Goal: Task Accomplishment & Management: Complete application form

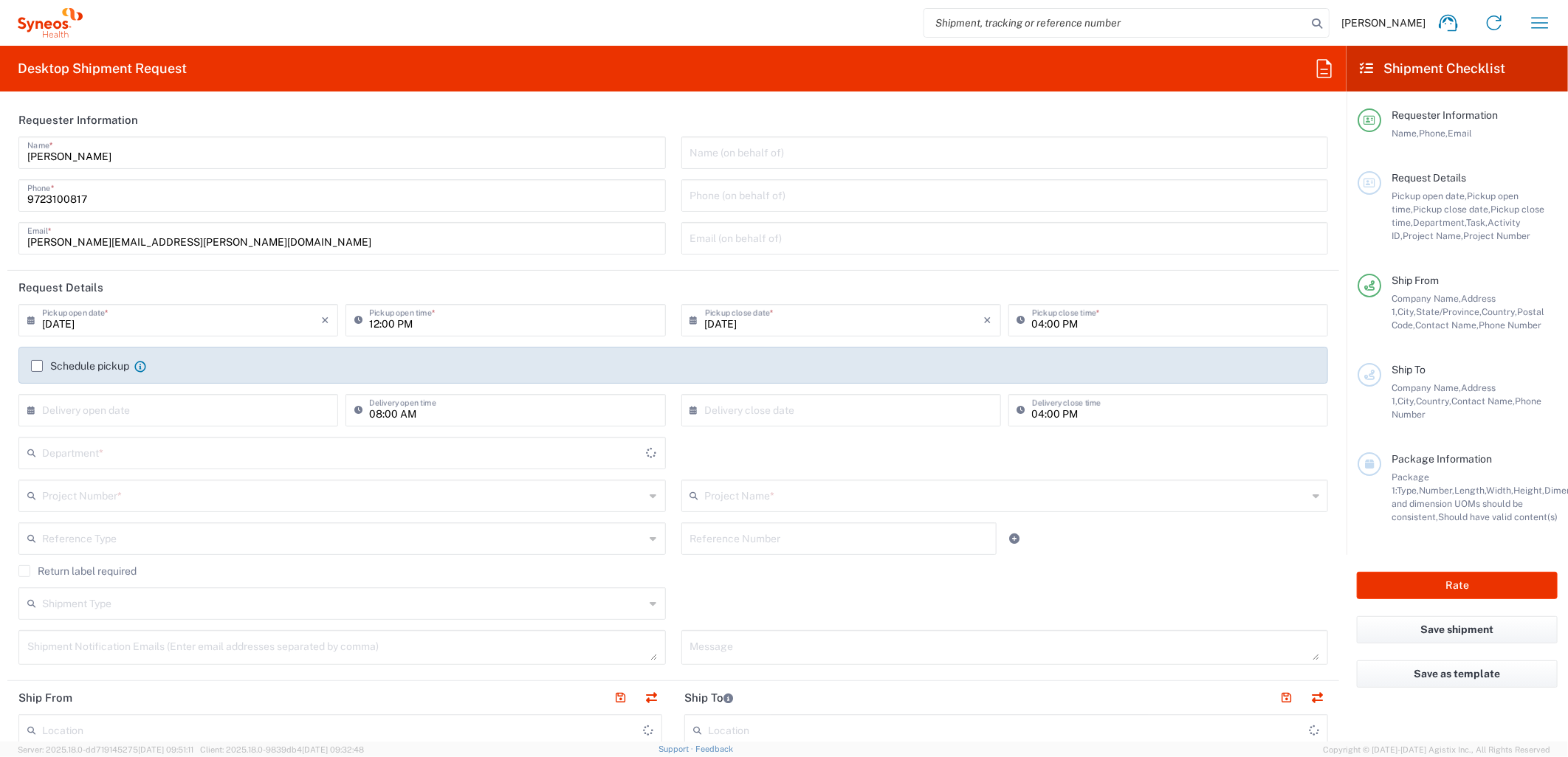
type input "[US_STATE]"
type input "6162"
type input "[GEOGRAPHIC_DATA]"
type input "Syneos Health Medical Communic"
click at [226, 314] on input "[DATE]" at bounding box center [181, 319] width 279 height 26
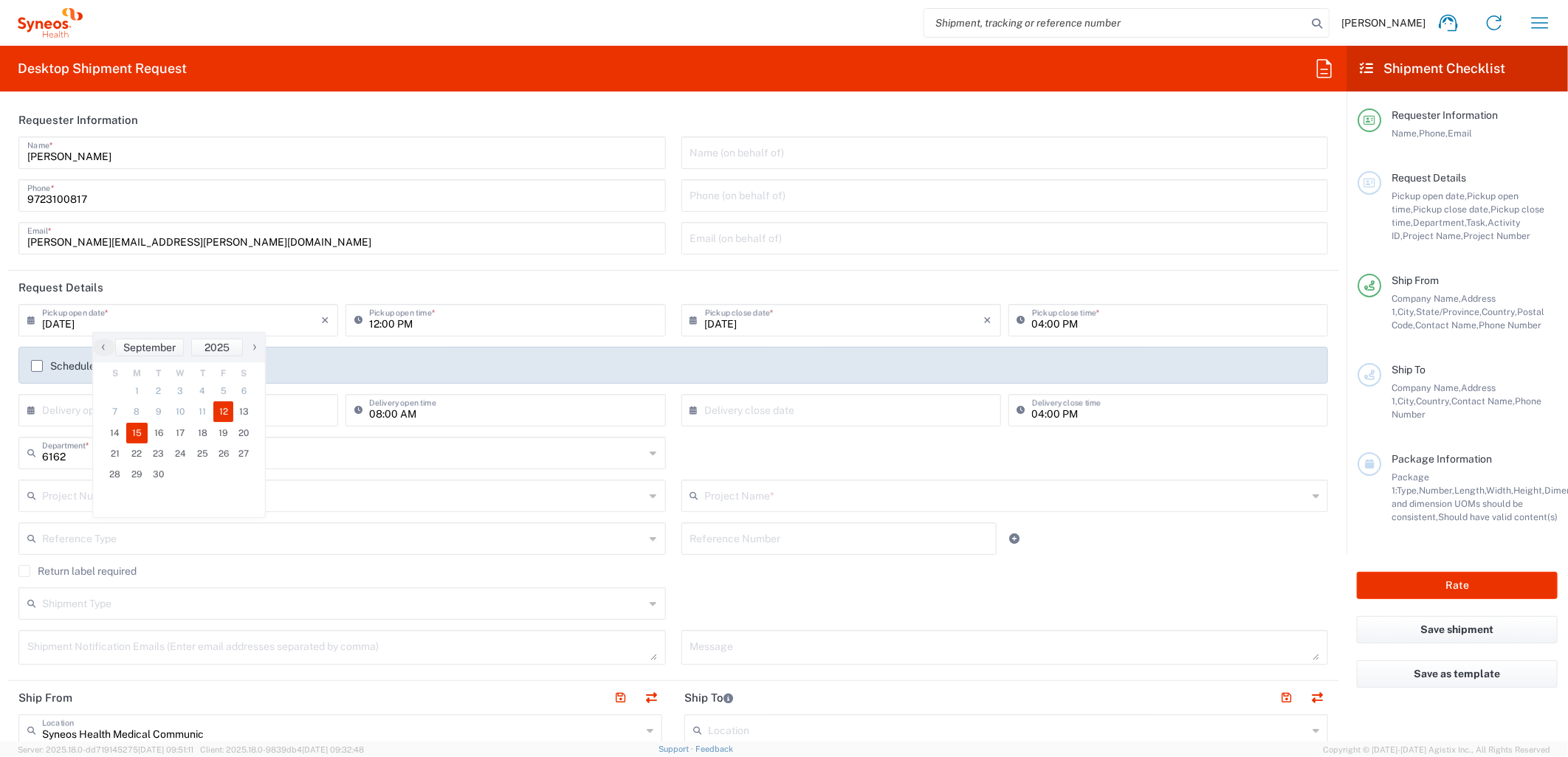
click at [135, 432] on span "15" at bounding box center [137, 433] width 22 height 21
type input "[DATE]"
type input "09/15/2025"
click at [369, 327] on input "12:00 PM" at bounding box center [513, 319] width 287 height 26
click at [407, 325] on input "08:00 PM" at bounding box center [513, 319] width 287 height 26
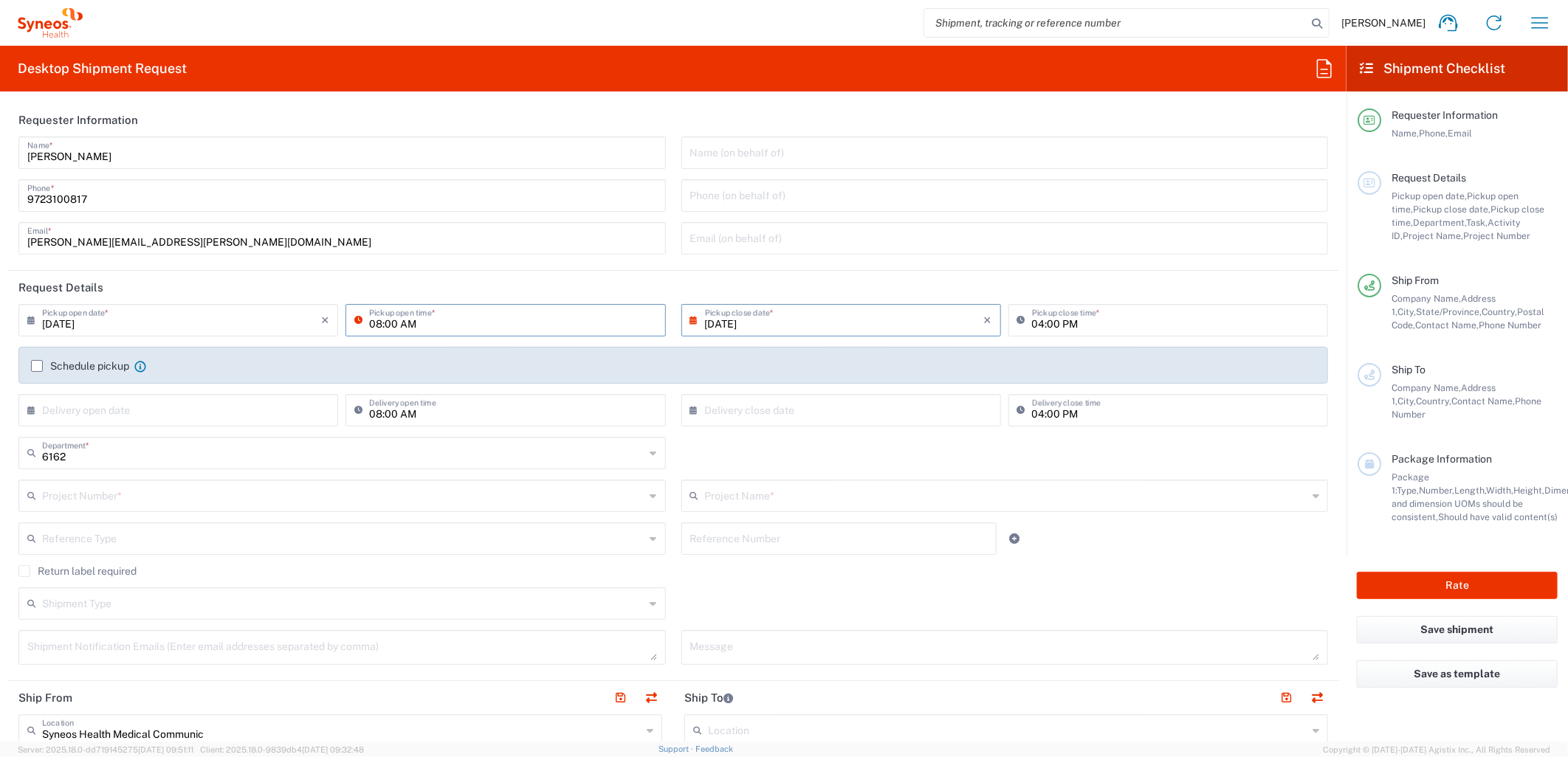
type input "08:00 AM"
click at [302, 499] on input "text" at bounding box center [344, 494] width 603 height 26
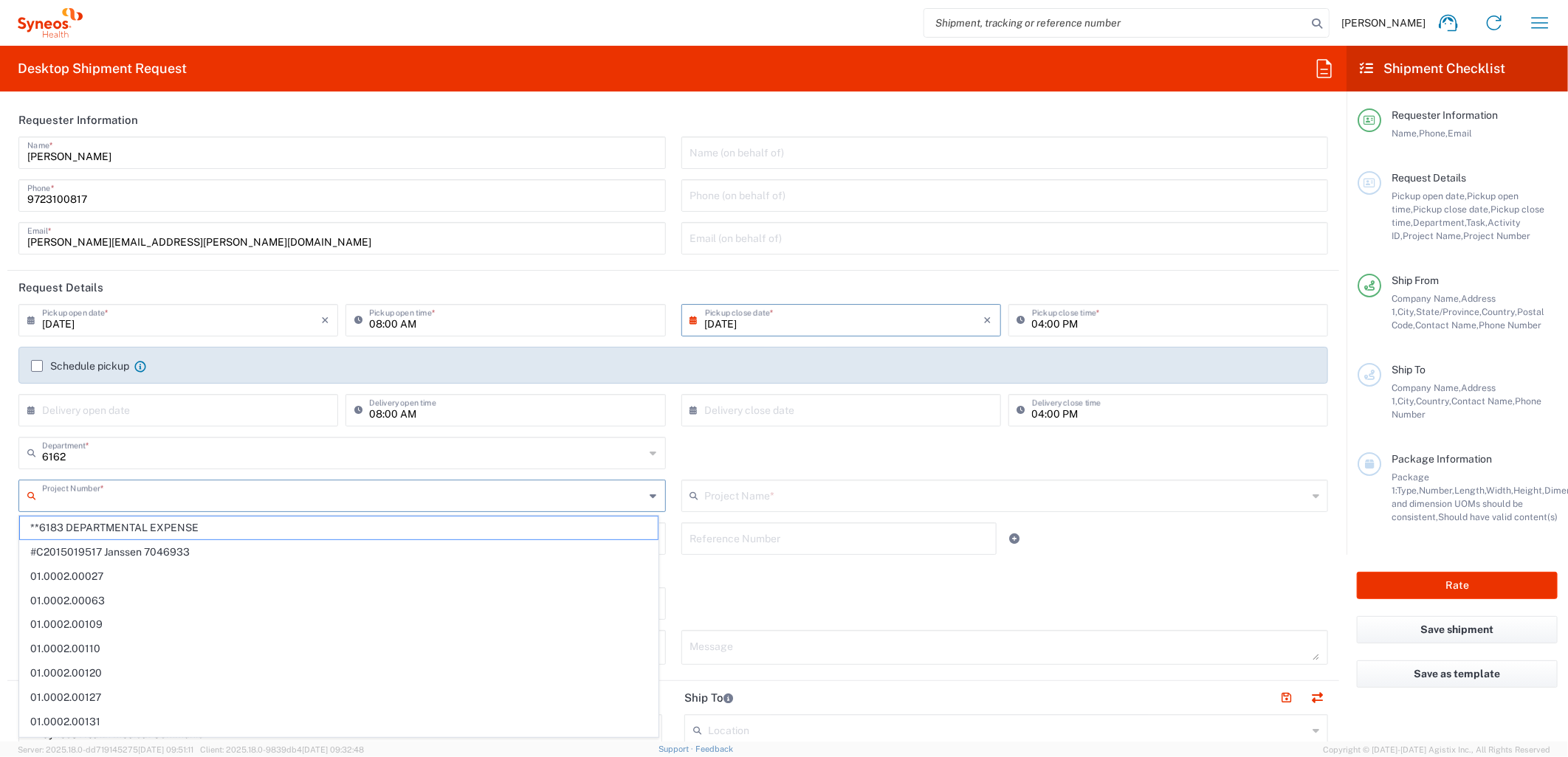
paste input "MCUS.IMSE.CL.7068636"
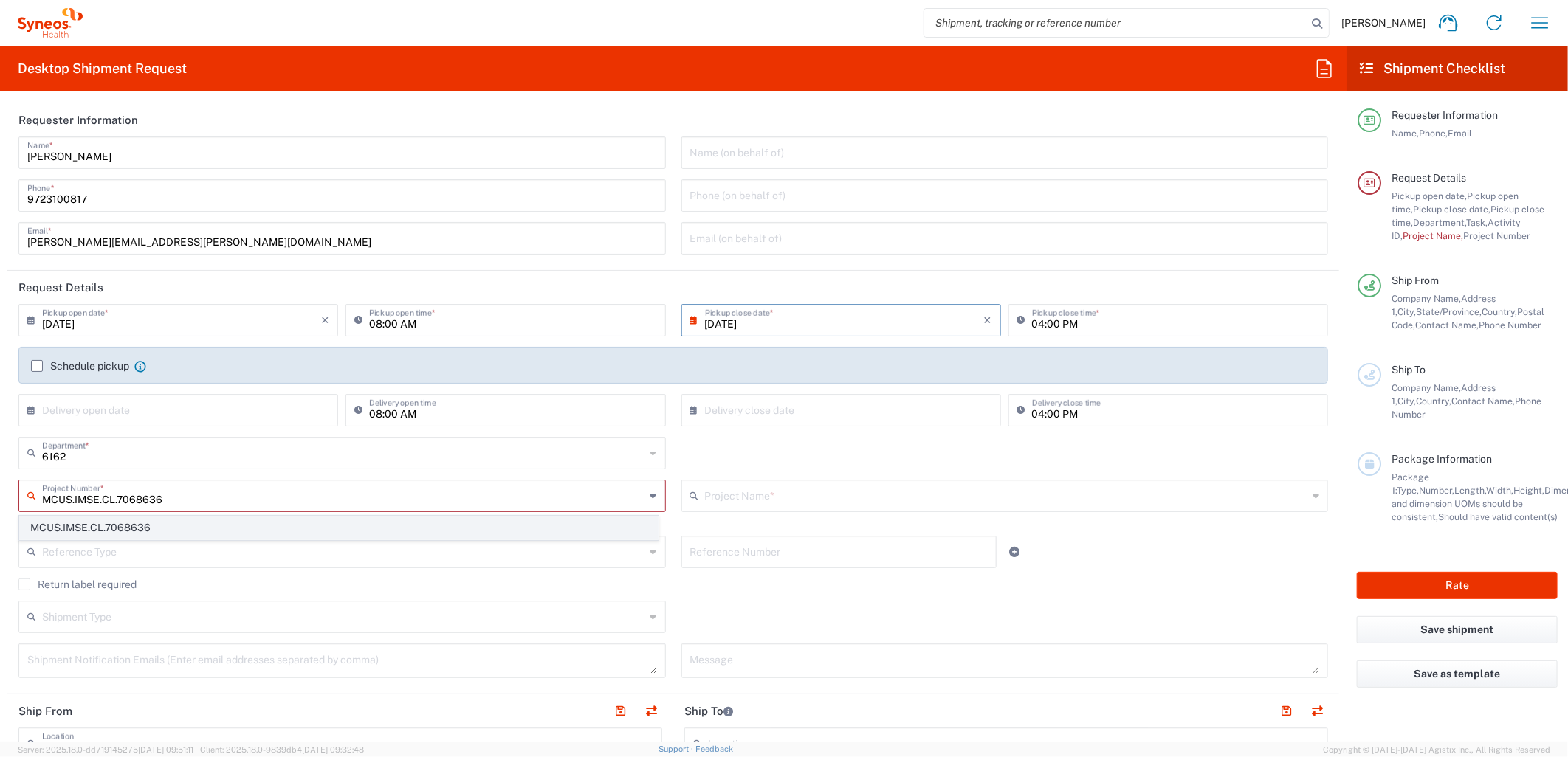
type input "MCUS.IMSE.CL.7068636"
click at [272, 533] on span "MCUS.IMSE.CL.7068636" at bounding box center [339, 528] width 638 height 23
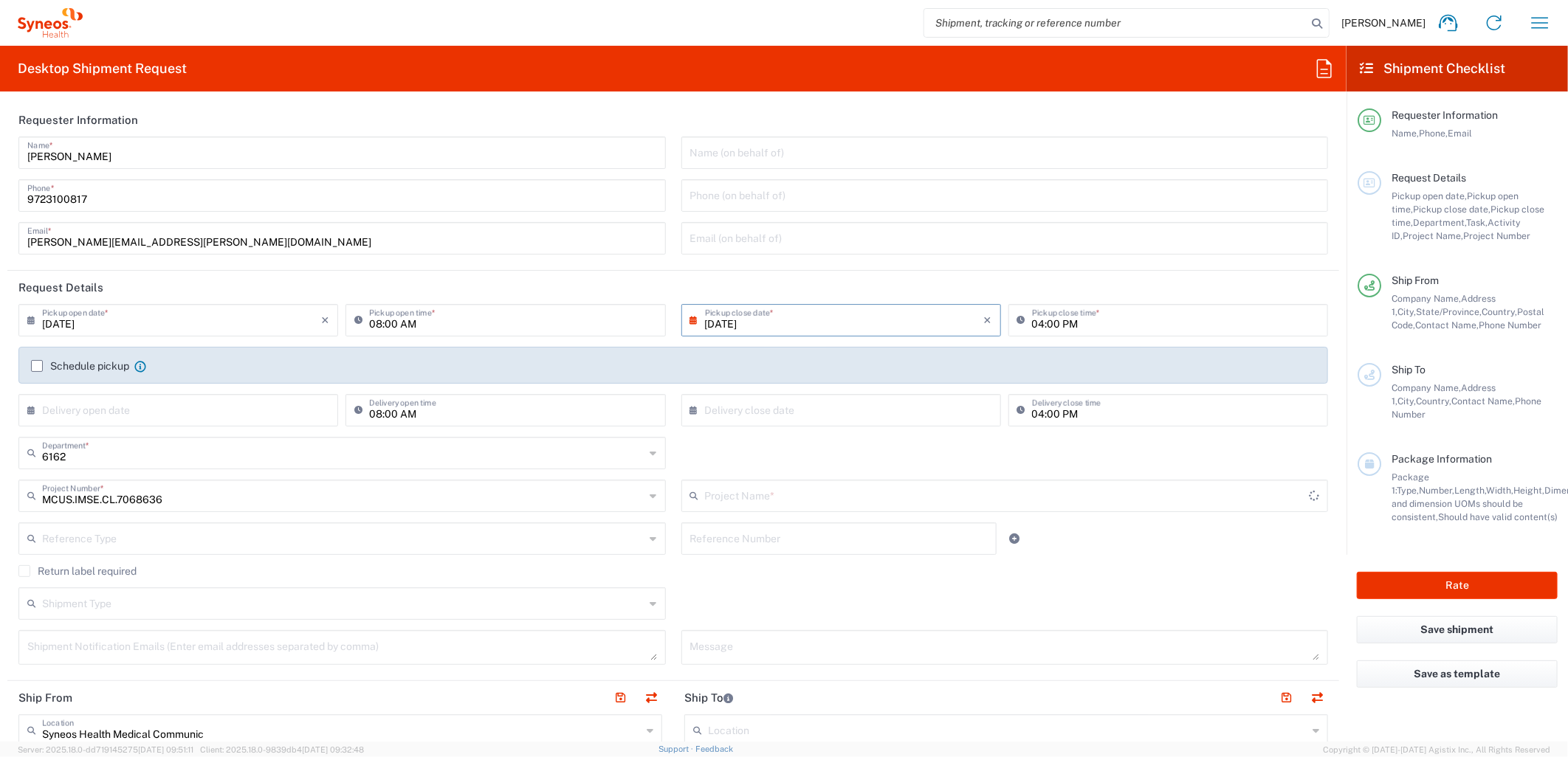
click at [262, 544] on input "text" at bounding box center [344, 538] width 603 height 26
type input "Takeda.SpkrBureau.25.7068636"
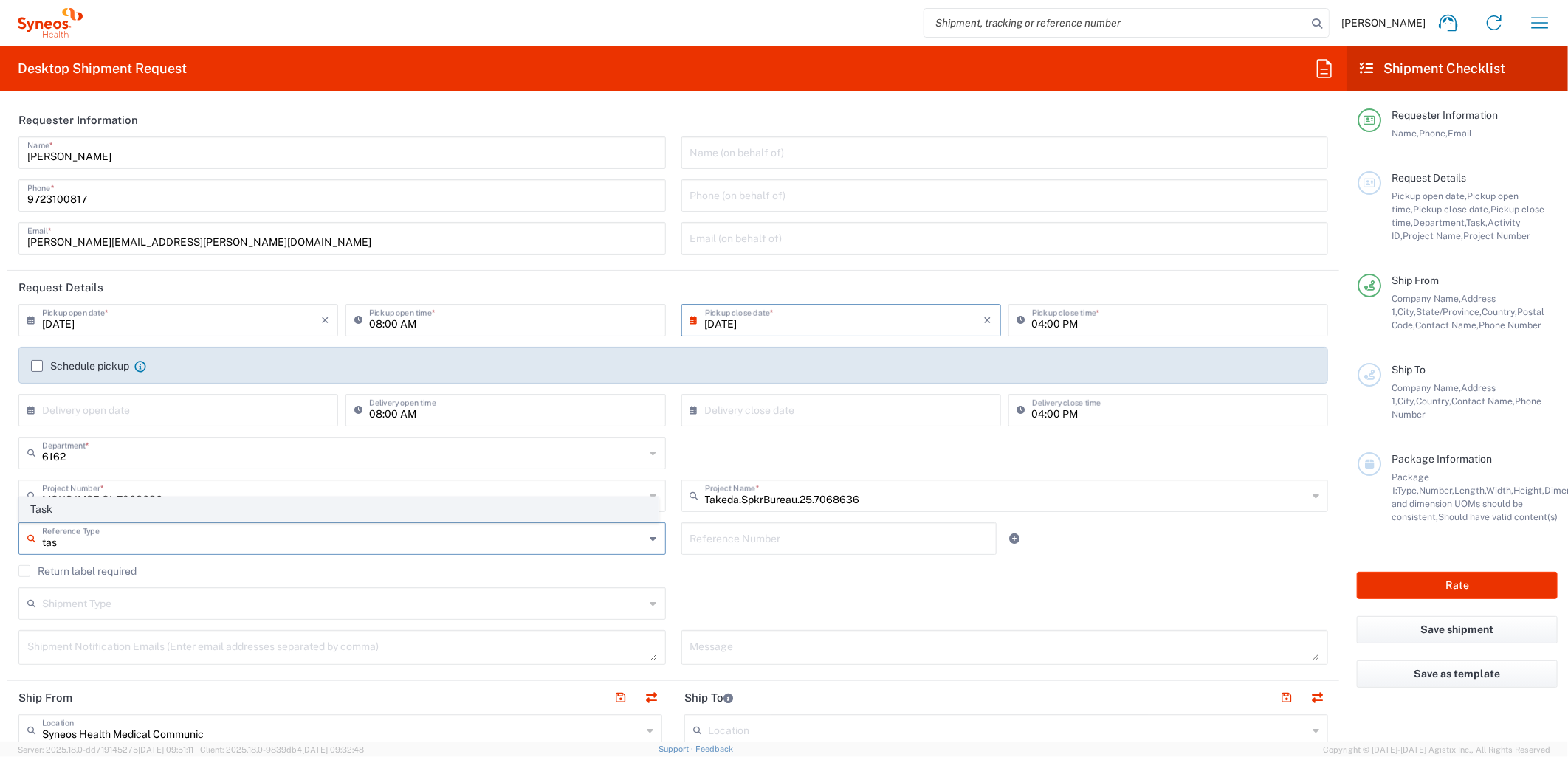
click at [197, 519] on span "Task" at bounding box center [339, 510] width 638 height 23
type input "Task"
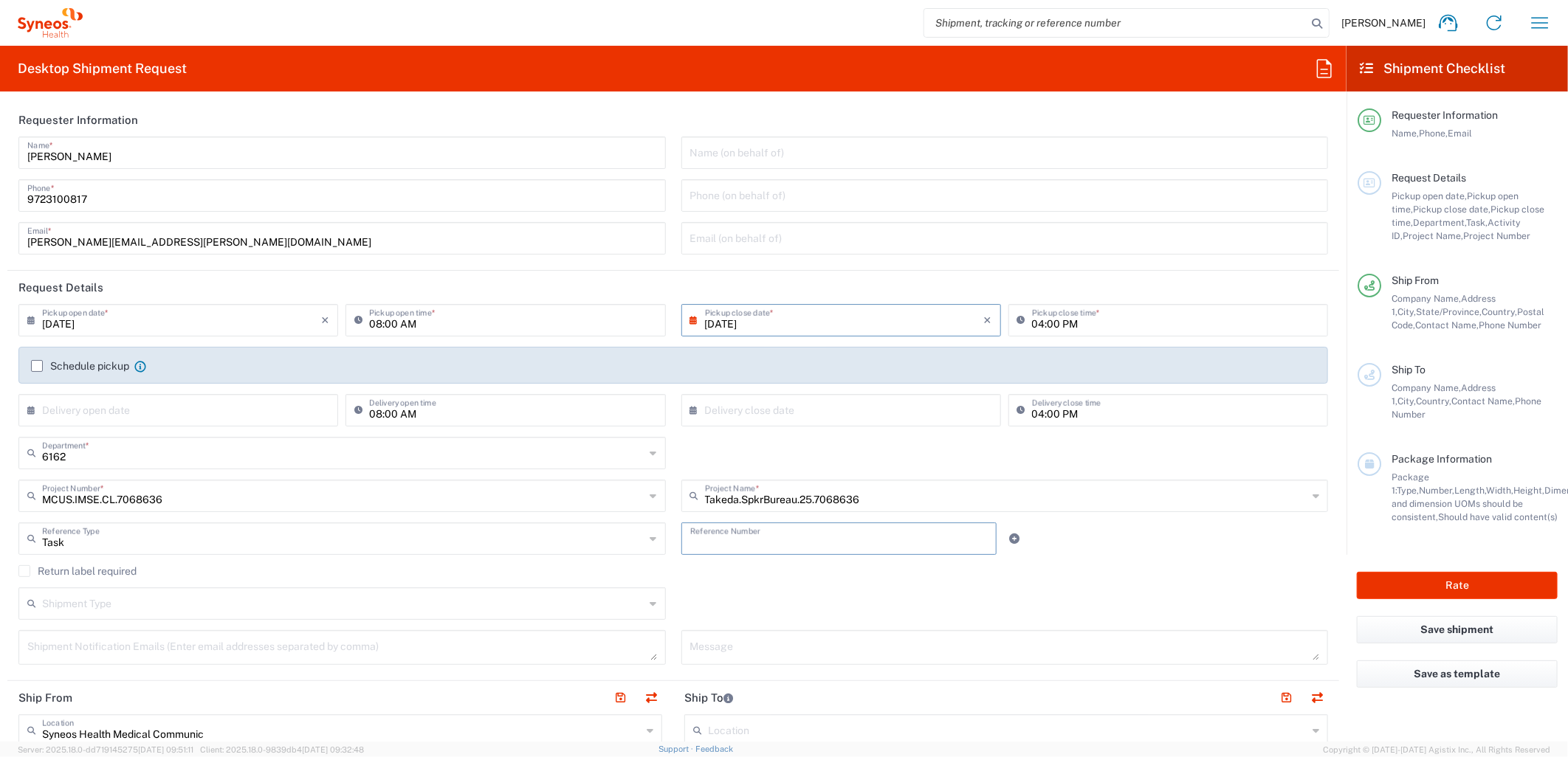
click at [723, 542] on input "text" at bounding box center [839, 538] width 298 height 26
type input "001"
click at [1010, 534] on icon at bounding box center [1015, 538] width 10 height 10
click at [336, 594] on div "Reference Type" at bounding box center [342, 581] width 648 height 32
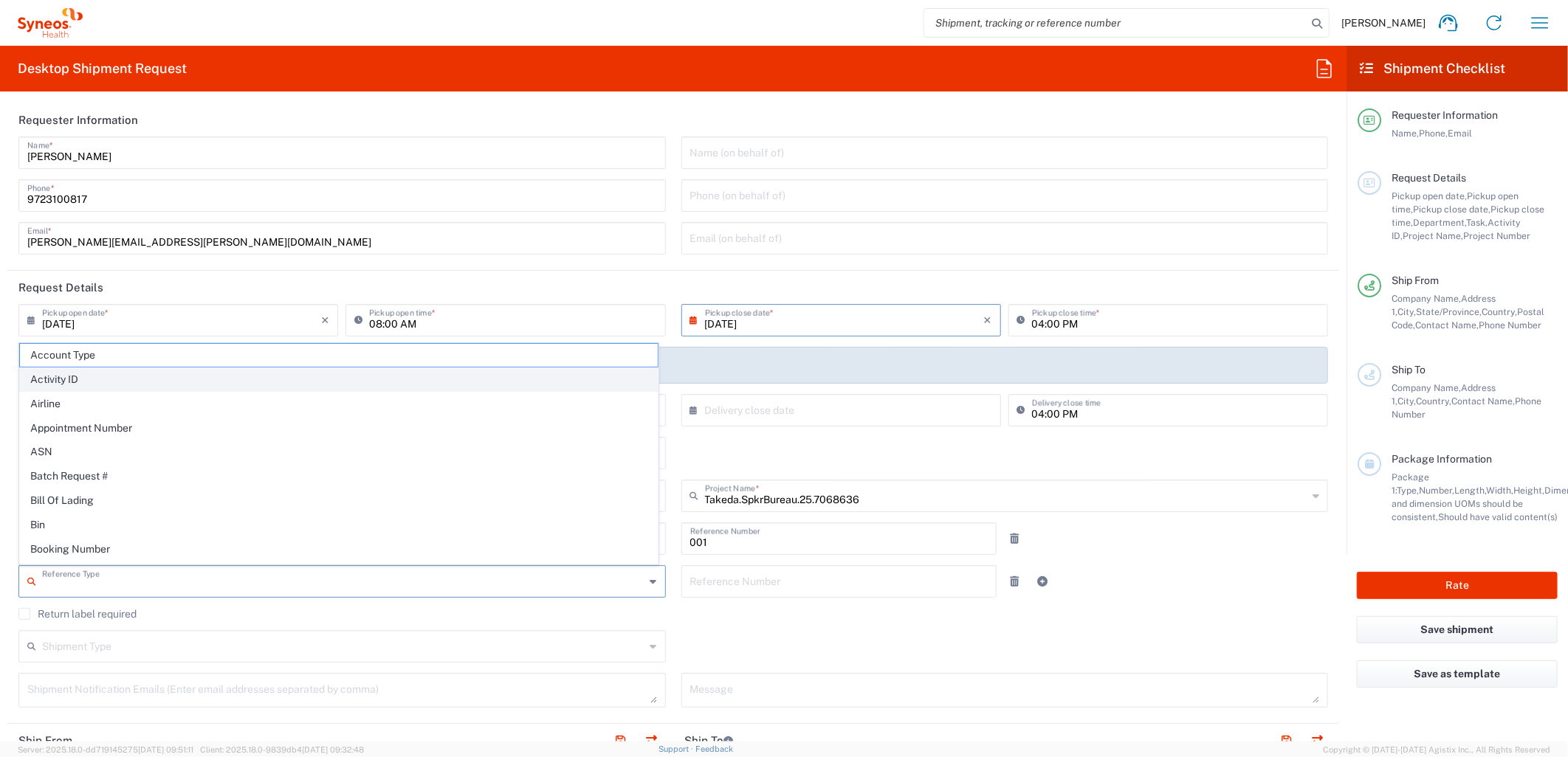
click at [190, 386] on span "Activity ID" at bounding box center [339, 380] width 638 height 23
type input "Activity ID"
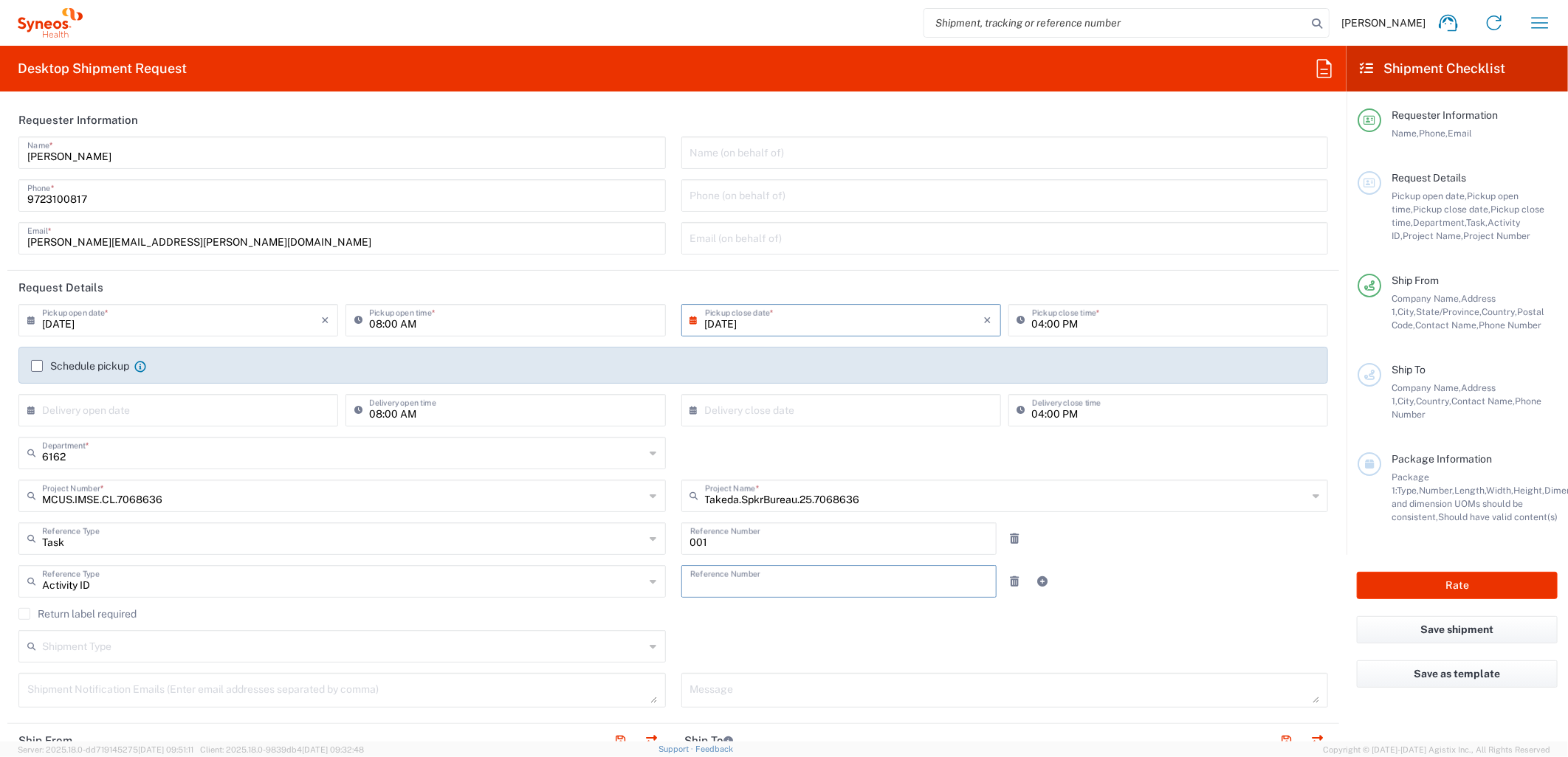
click at [755, 577] on input "text" at bounding box center [839, 580] width 298 height 26
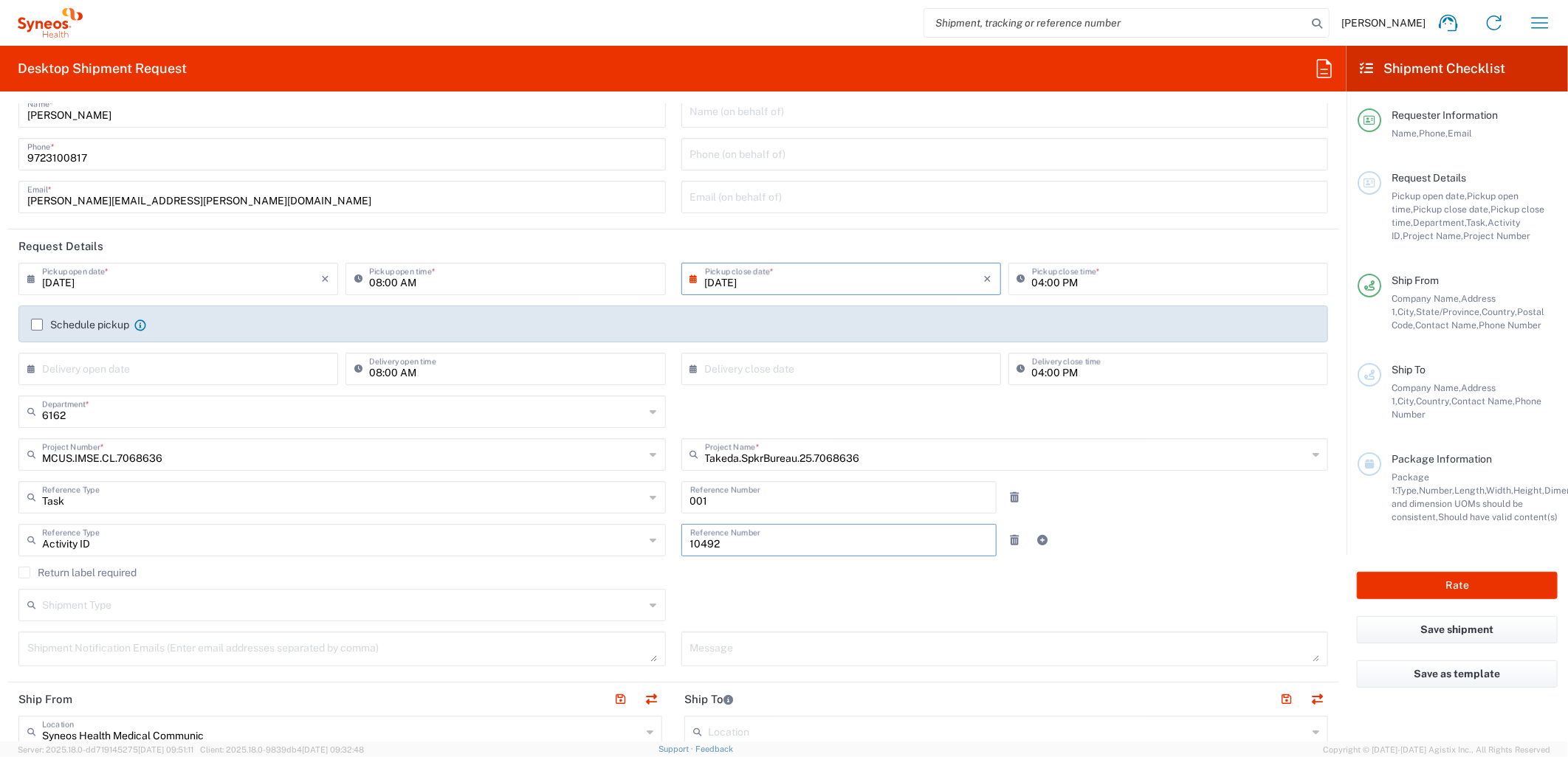
scroll to position [82, 0]
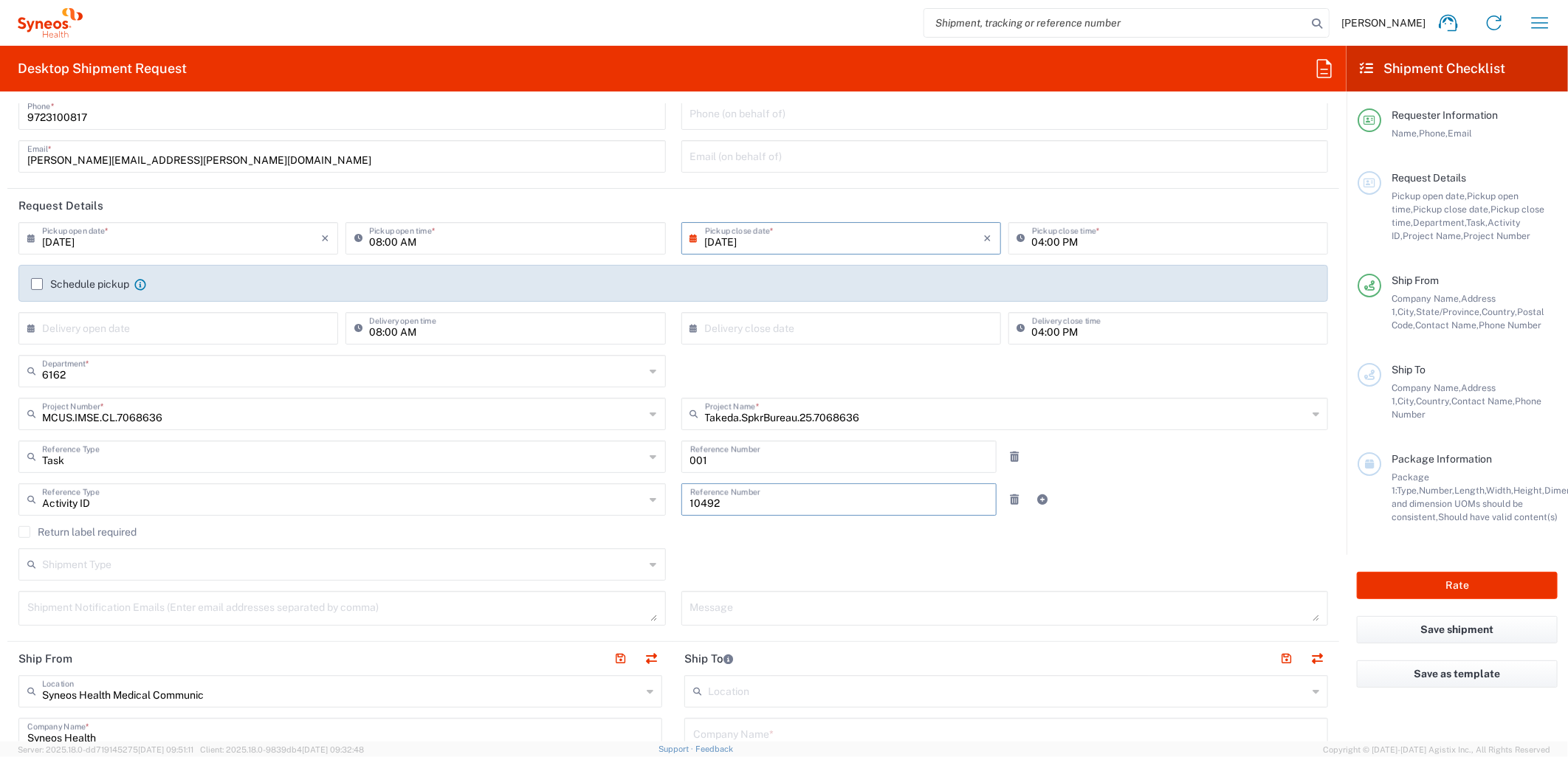
type input "10492"
click at [410, 566] on input "text" at bounding box center [344, 563] width 603 height 26
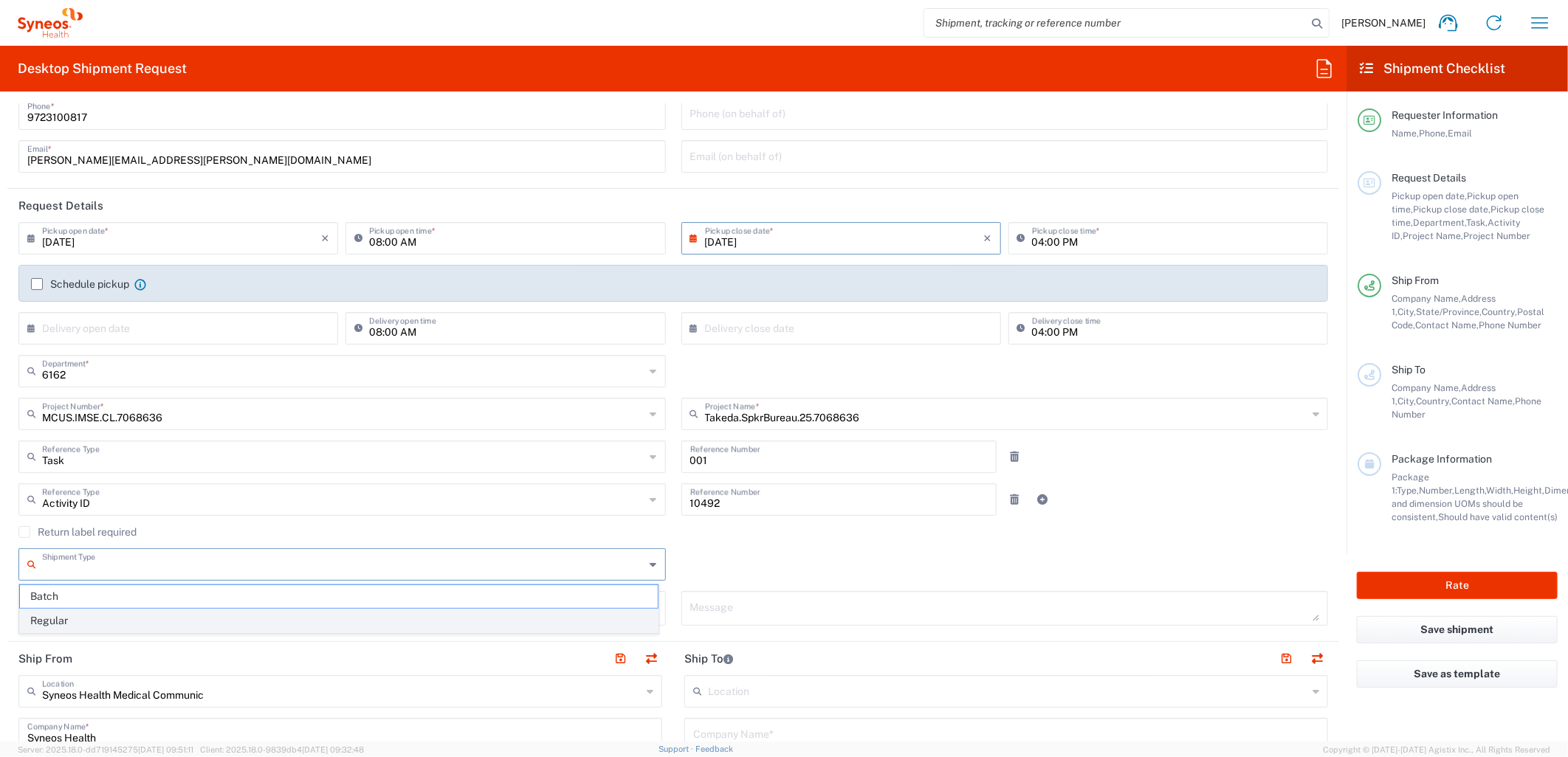
click at [288, 610] on span "Regular" at bounding box center [339, 621] width 638 height 23
type input "Regular"
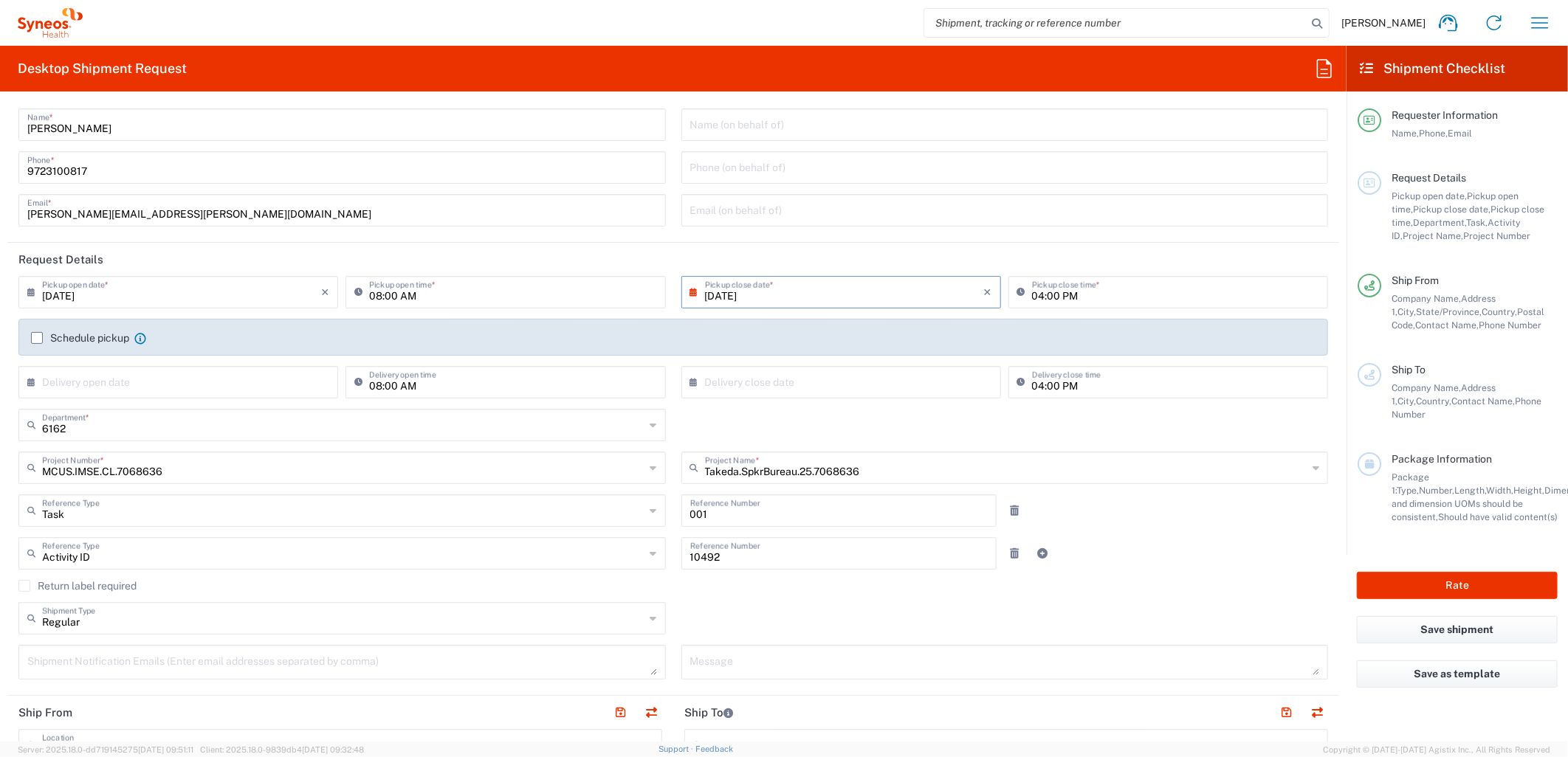
scroll to position [0, 0]
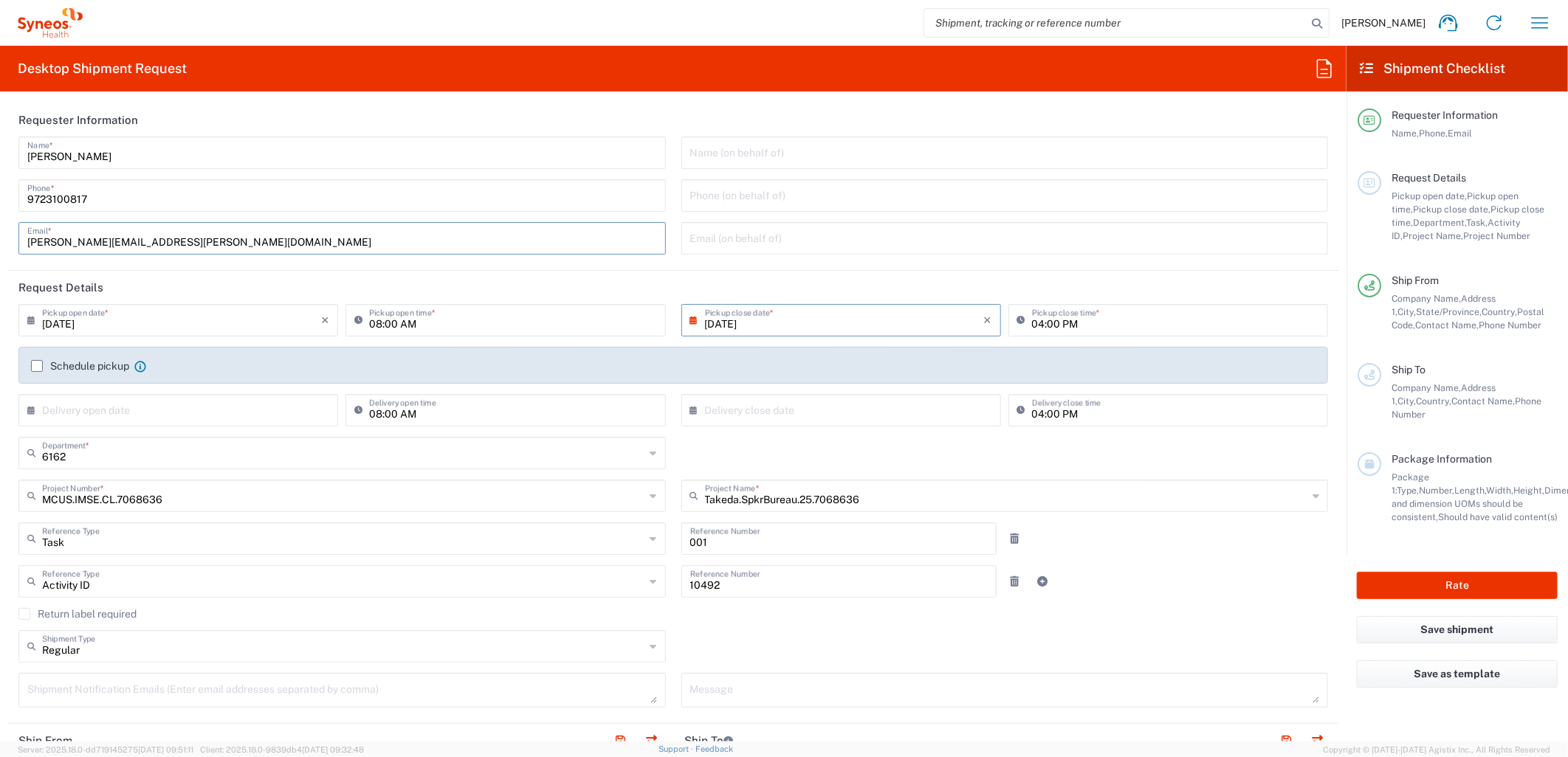
drag, startPoint x: 244, startPoint y: 243, endPoint x: -58, endPoint y: 241, distance: 302.0
click at [0, 241] on html "Kasey Burgan Home Shipment estimator Shipment tracking Desktop shipment request…" at bounding box center [784, 378] width 1568 height 757
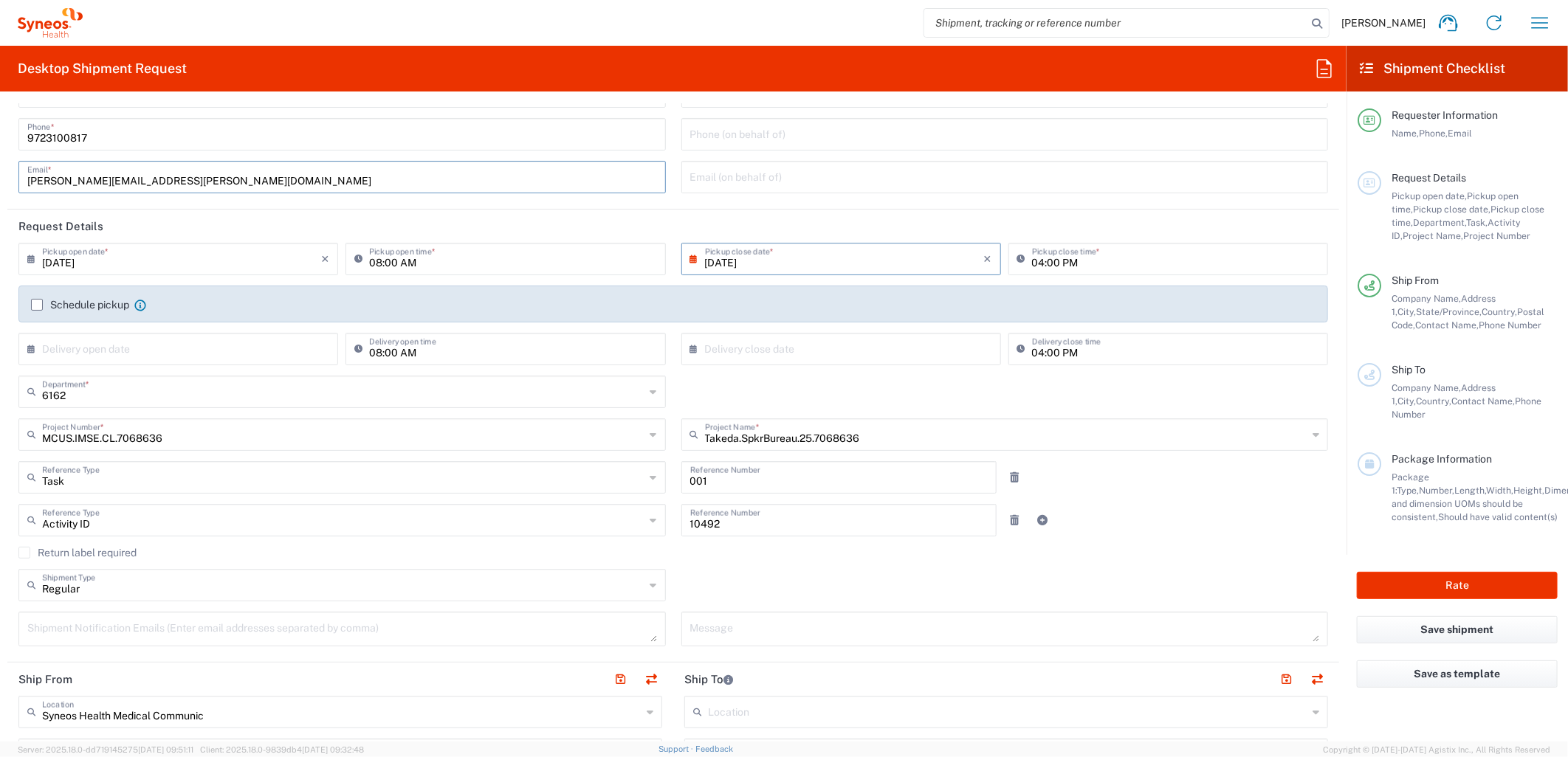
scroll to position [246, 0]
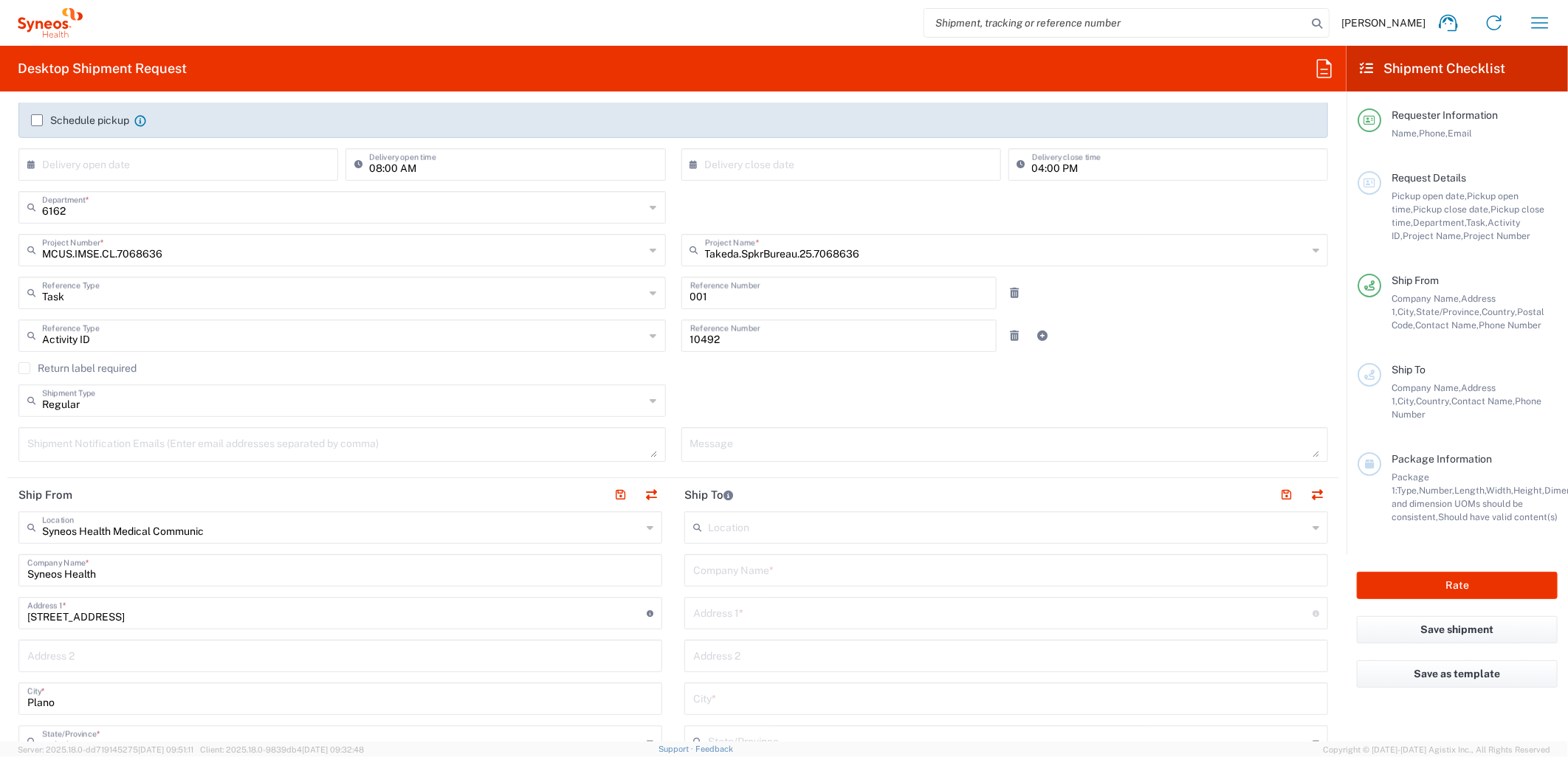
click at [204, 441] on textarea at bounding box center [342, 444] width 630 height 26
paste textarea "kasey.burgan@syneoshealth.com"
type textarea "kasey.burgan@syneoshealth.com"
click at [931, 380] on div "Return label required" at bounding box center [673, 374] width 1310 height 22
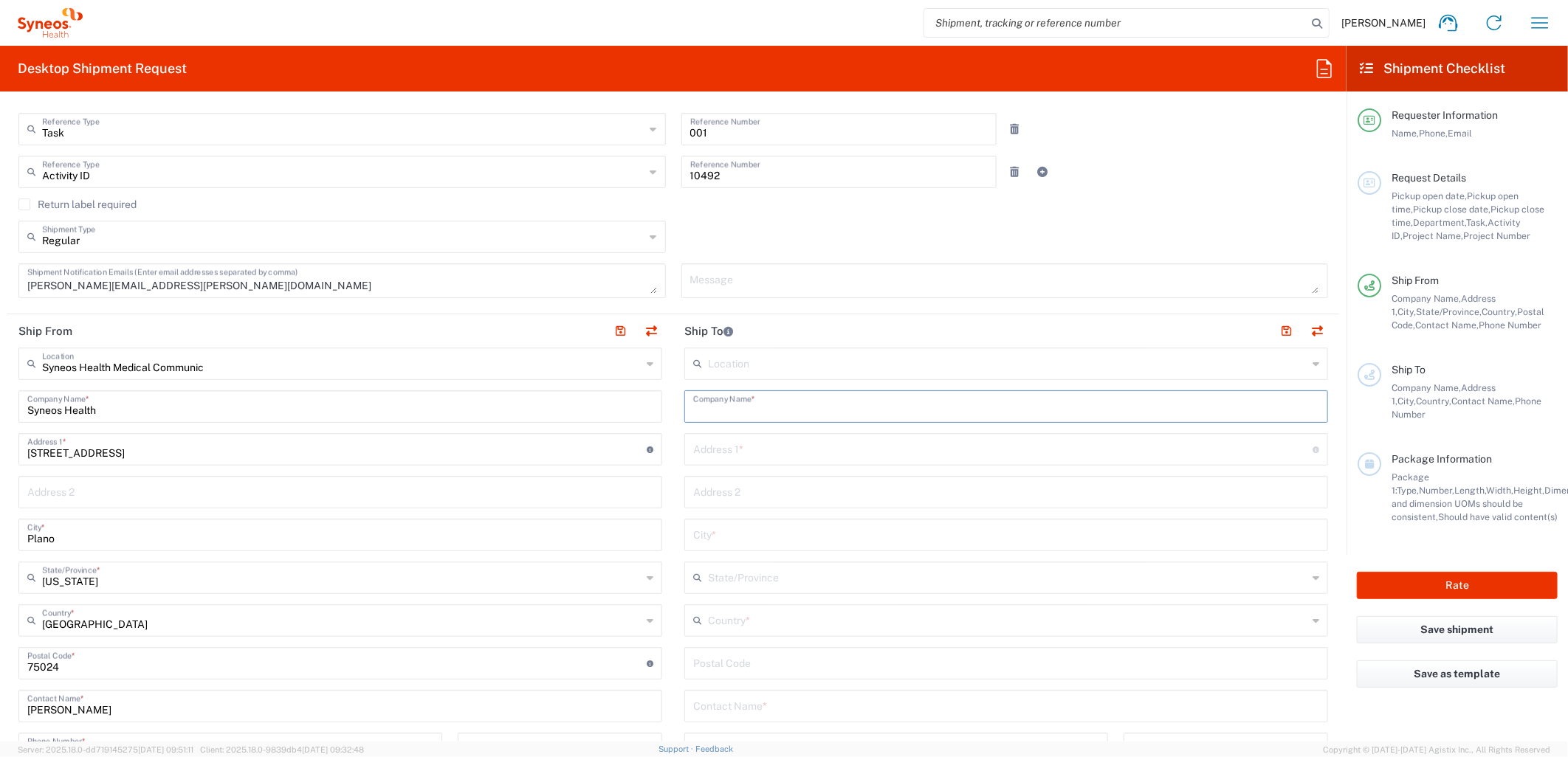
click at [803, 412] on input "text" at bounding box center [1006, 405] width 626 height 26
type input "Takeda"
click at [747, 443] on input "text" at bounding box center [1003, 448] width 620 height 26
paste input "327 Koser Ave"
type input "327 Koser Ave"
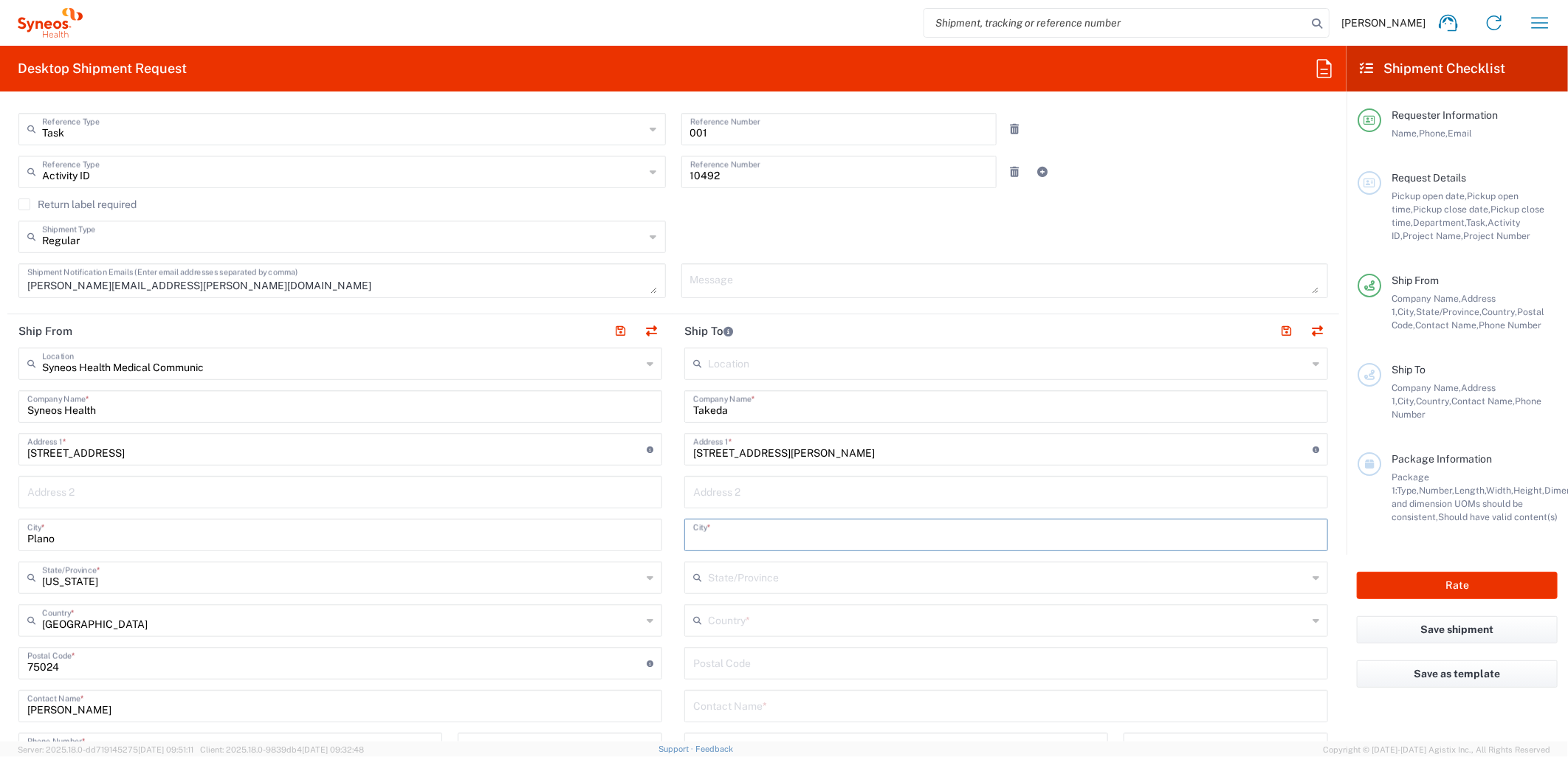
click at [721, 532] on input "text" at bounding box center [1006, 533] width 626 height 26
type input "Iowa City"
click at [711, 624] on input "text" at bounding box center [1008, 620] width 600 height 26
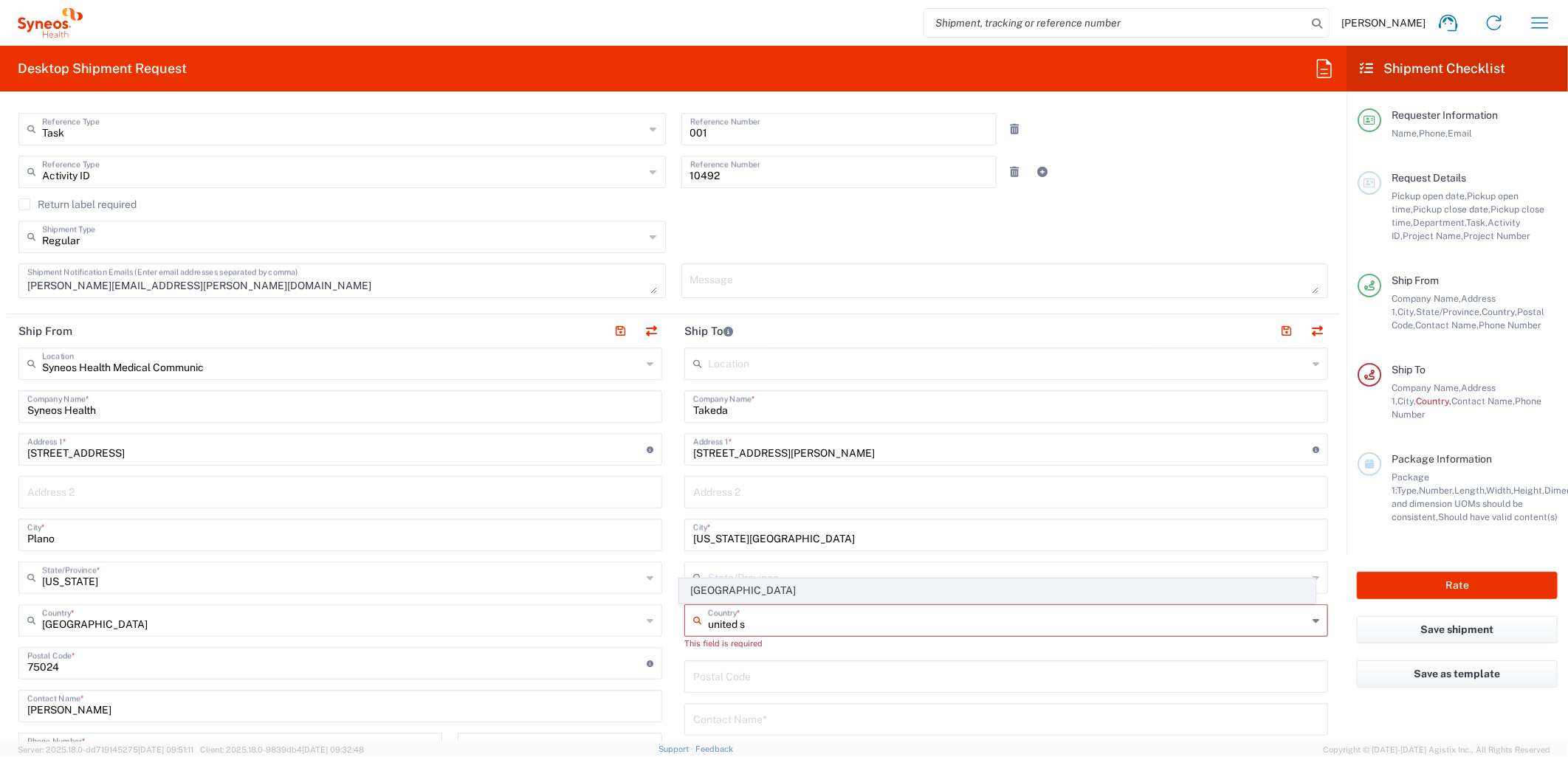
click at [726, 593] on span "United States" at bounding box center [997, 591] width 635 height 23
type input "United States"
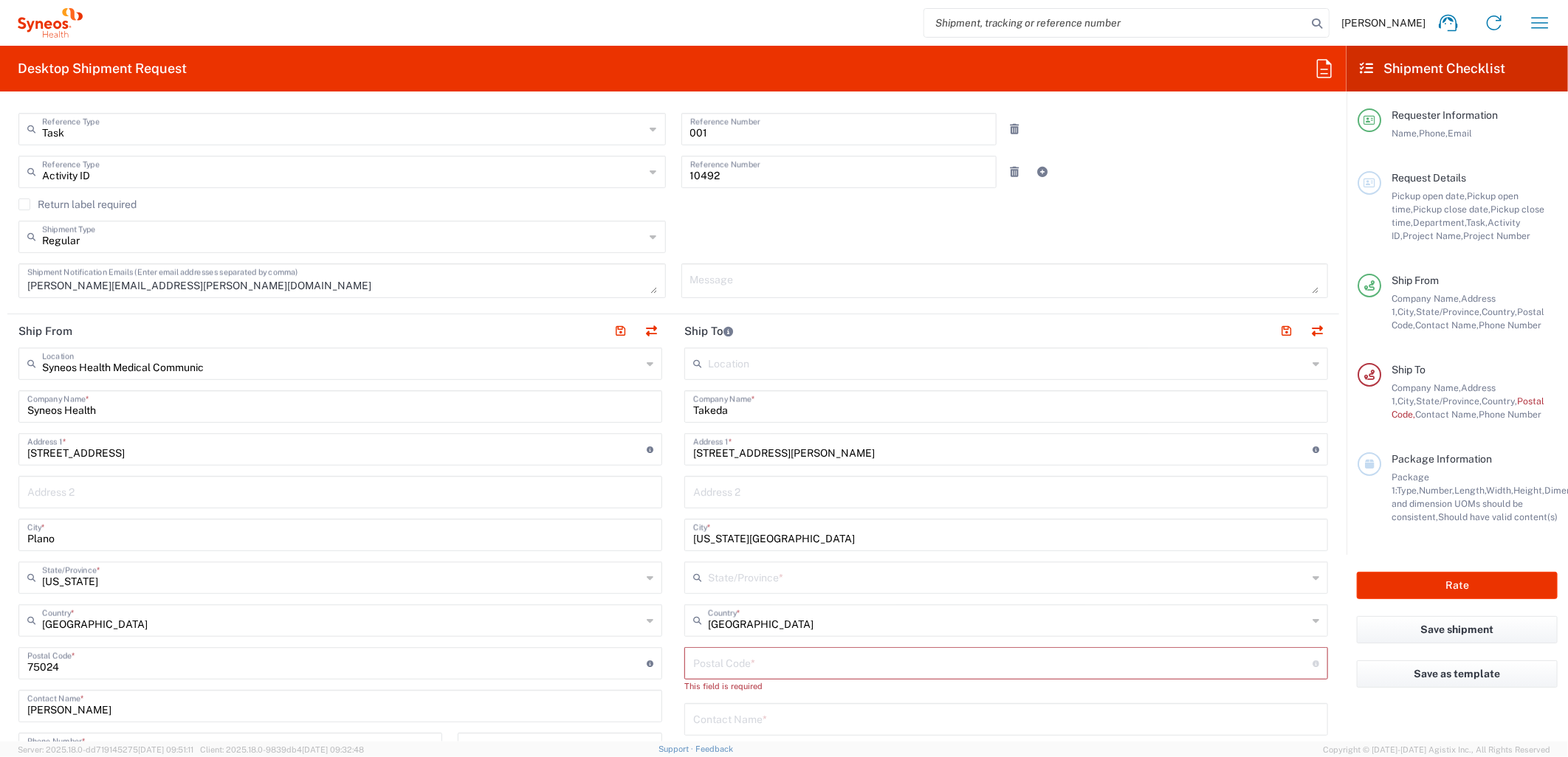
click at [710, 572] on input "text" at bounding box center [1008, 576] width 600 height 26
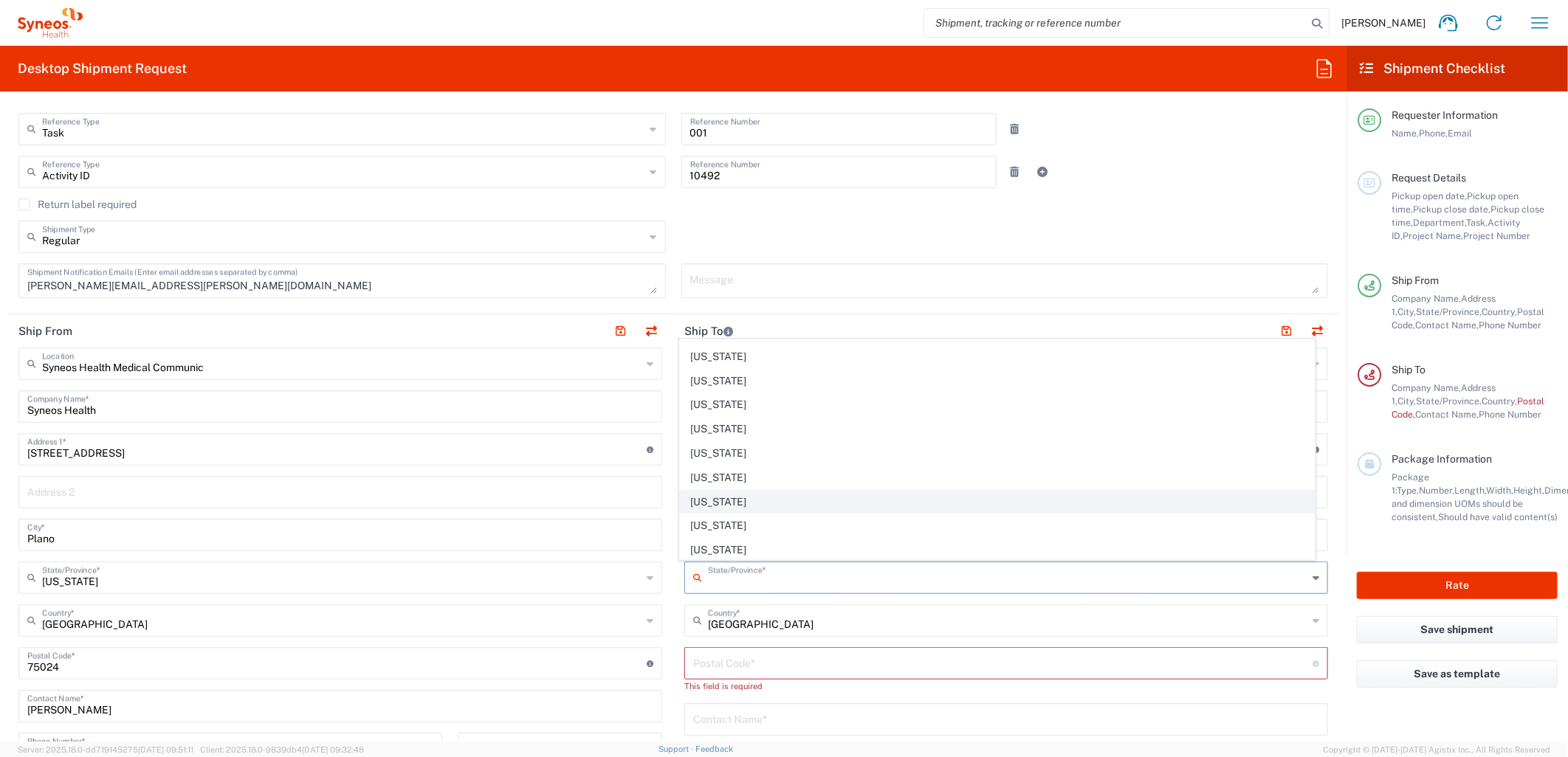
scroll to position [246, 0]
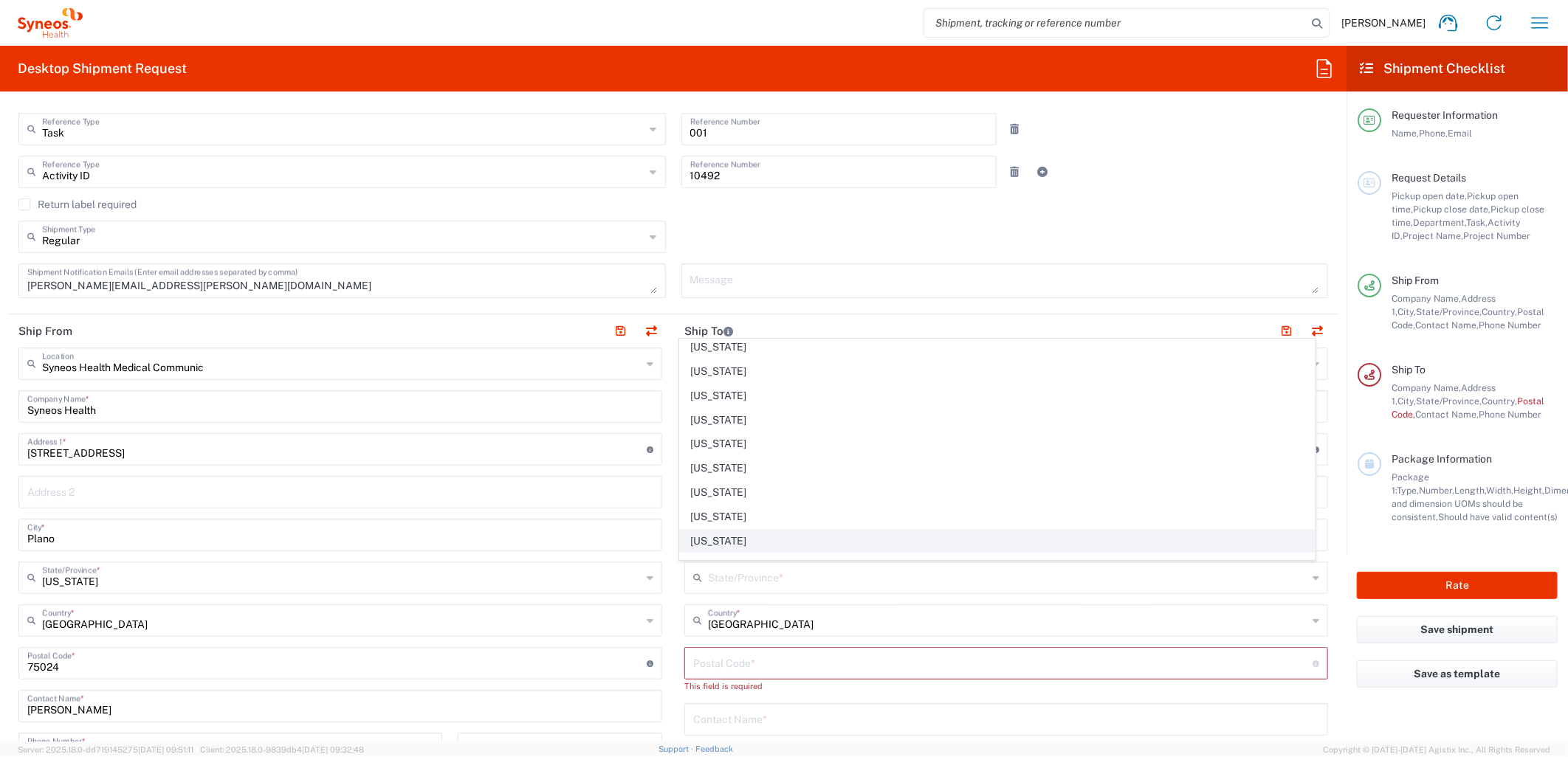
click at [716, 537] on span "Iowa" at bounding box center [997, 542] width 635 height 23
type input "Iowa"
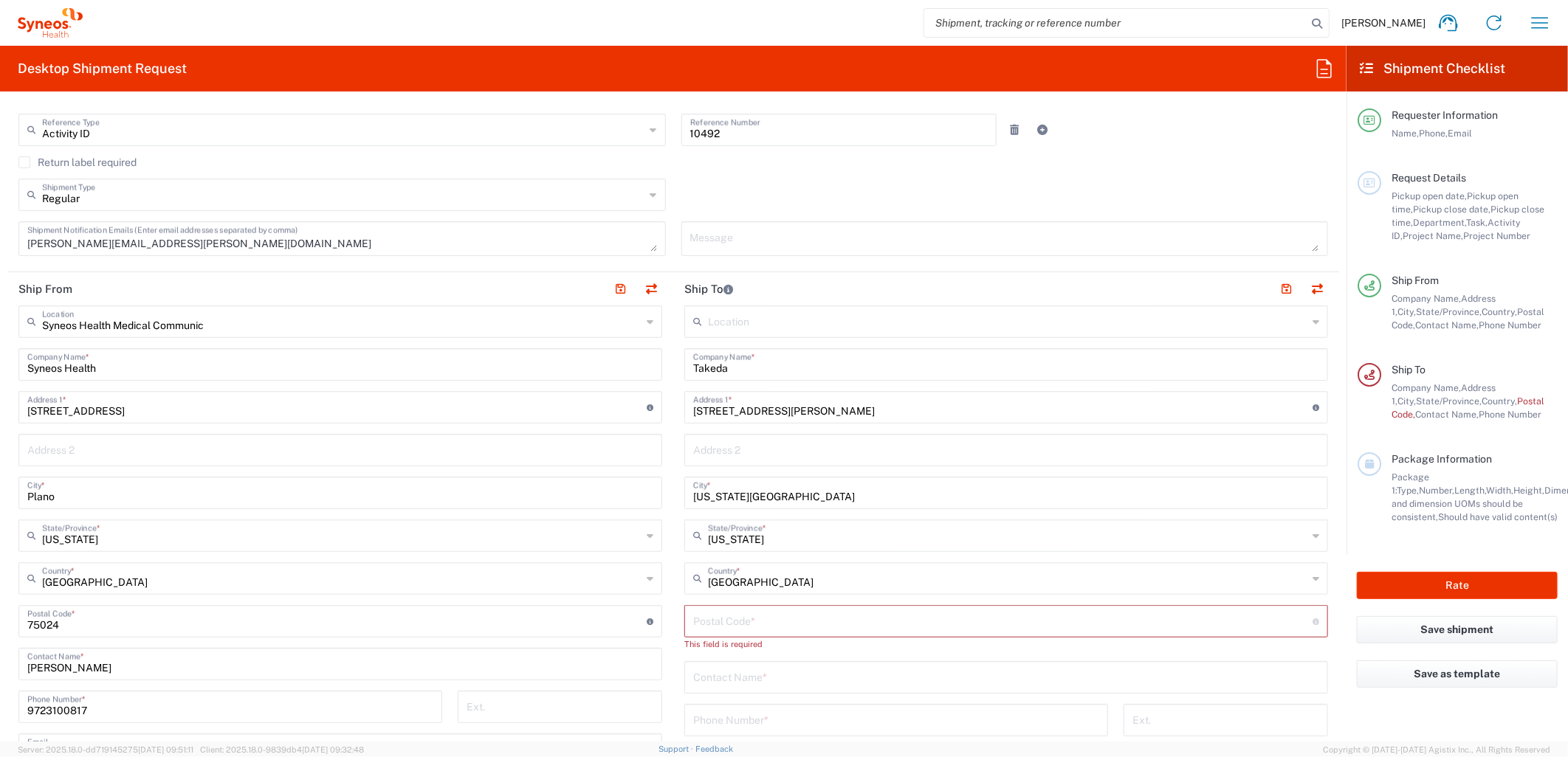
scroll to position [492, 0]
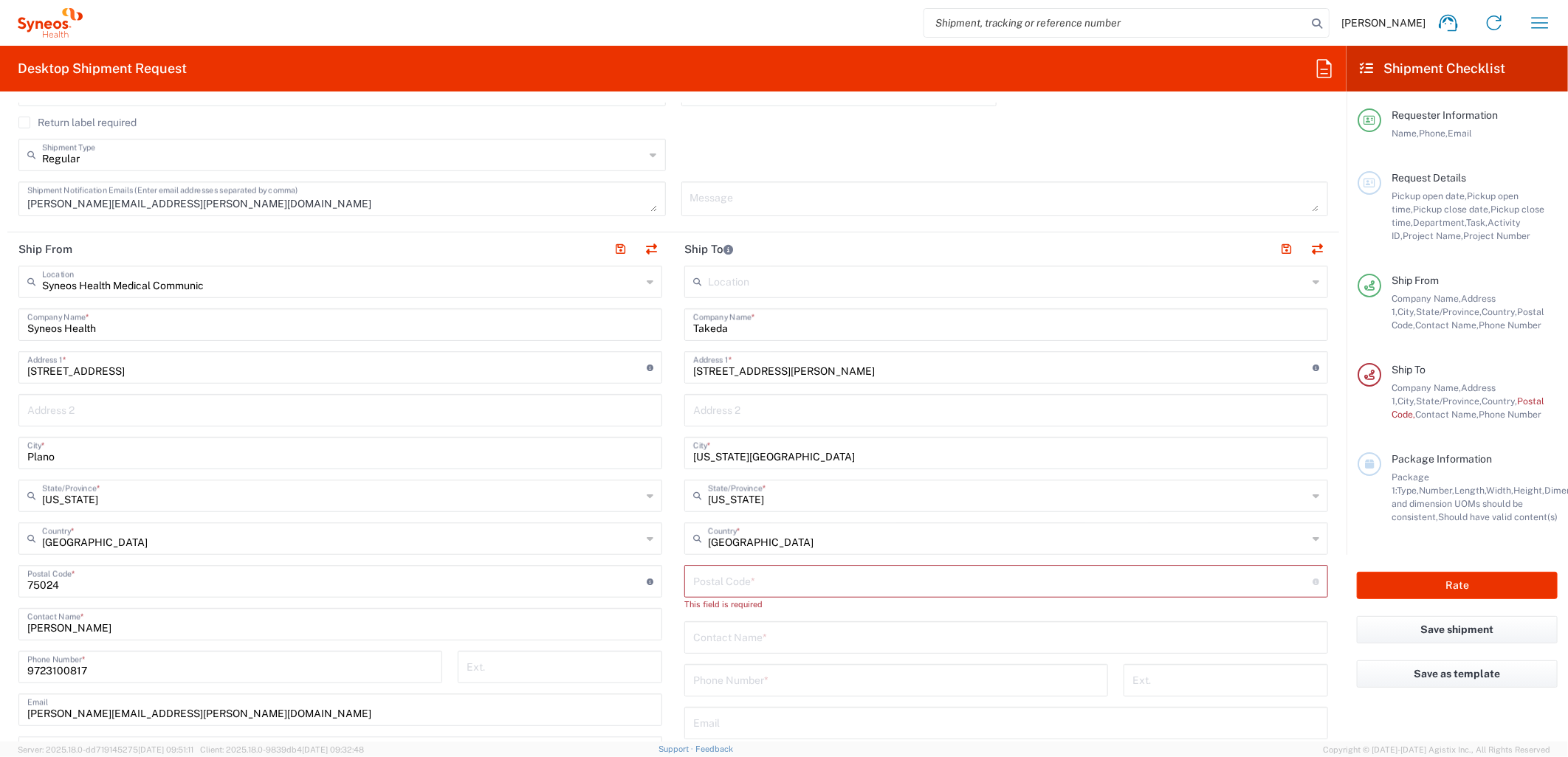
click at [728, 639] on input "text" at bounding box center [1006, 636] width 626 height 26
click at [725, 583] on input "undefined" at bounding box center [1003, 580] width 620 height 26
paste input "52246"
type input "52246"
drag, startPoint x: 777, startPoint y: 633, endPoint x: 762, endPoint y: 624, distance: 17.5
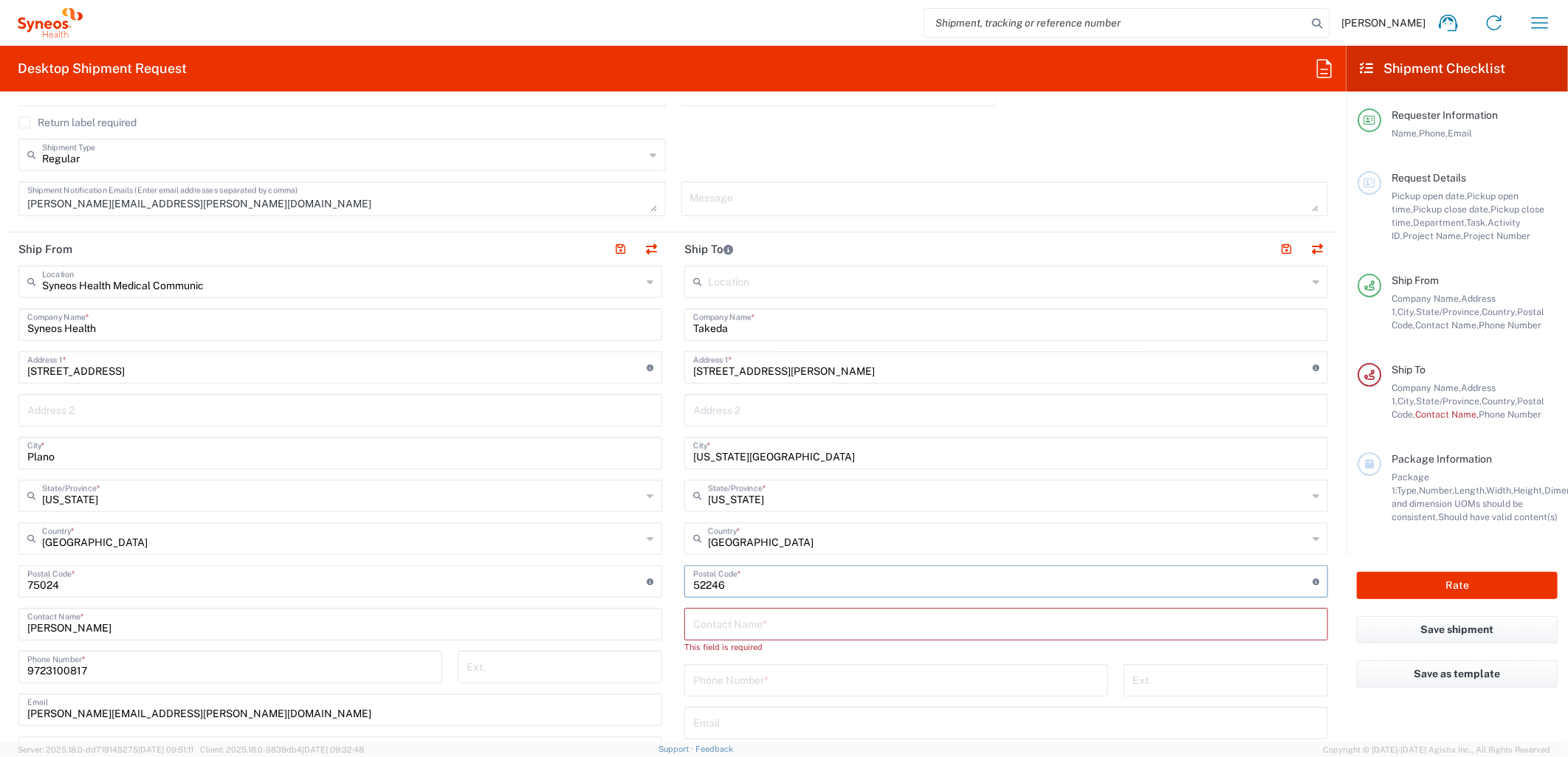
click at [763, 625] on input "text" at bounding box center [1006, 623] width 626 height 26
type input "Stacia McGrath"
click at [746, 679] on div "Phone Number *" at bounding box center [896, 667] width 424 height 32
paste input "+1 3199361259"
drag, startPoint x: 699, startPoint y: 673, endPoint x: 616, endPoint y: 666, distance: 83.3
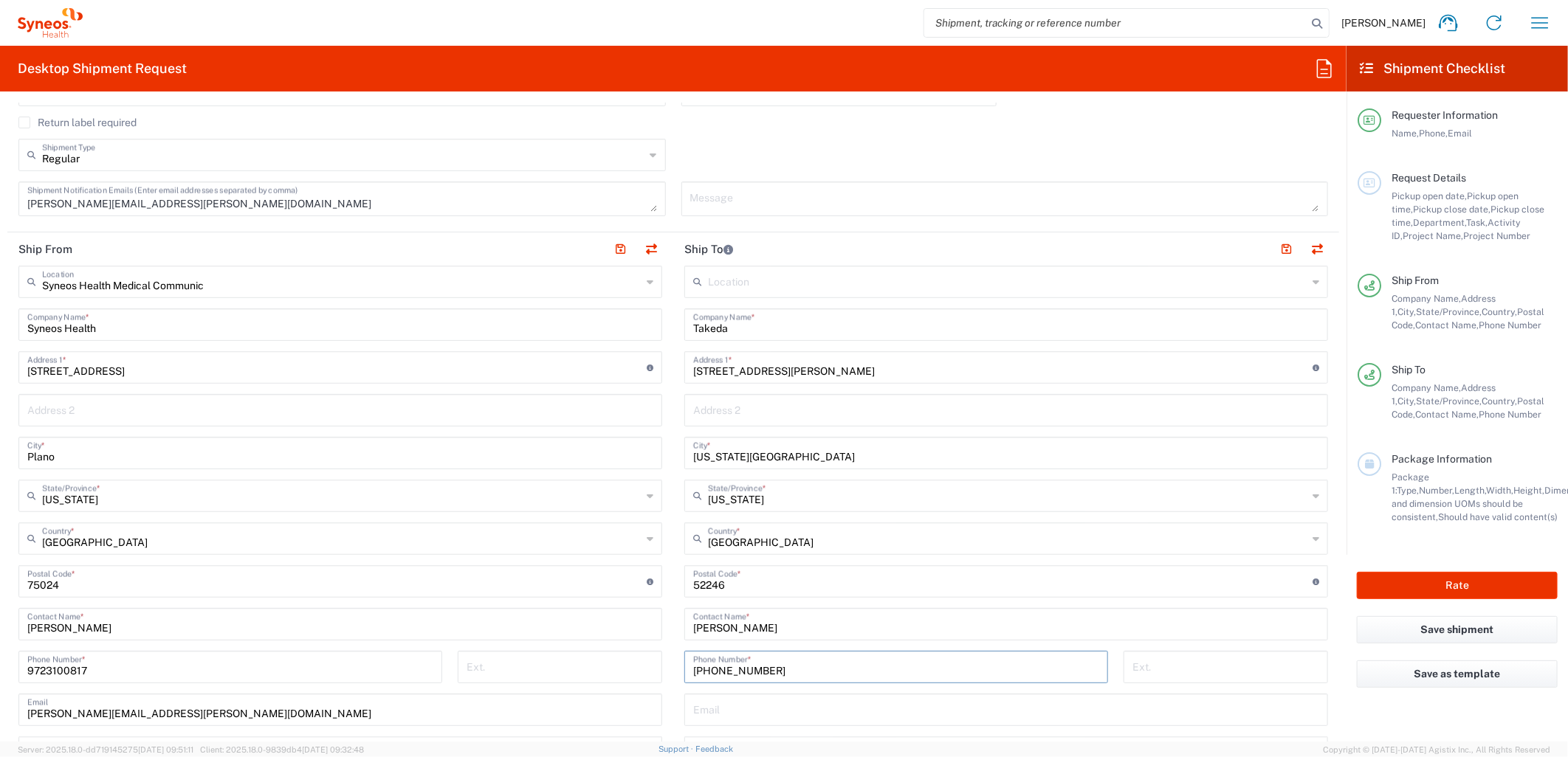
click at [616, 666] on div "Ship From Syneos Health Medical Communic Location Syneos Health Medical Communi…" at bounding box center [673, 562] width 1332 height 659
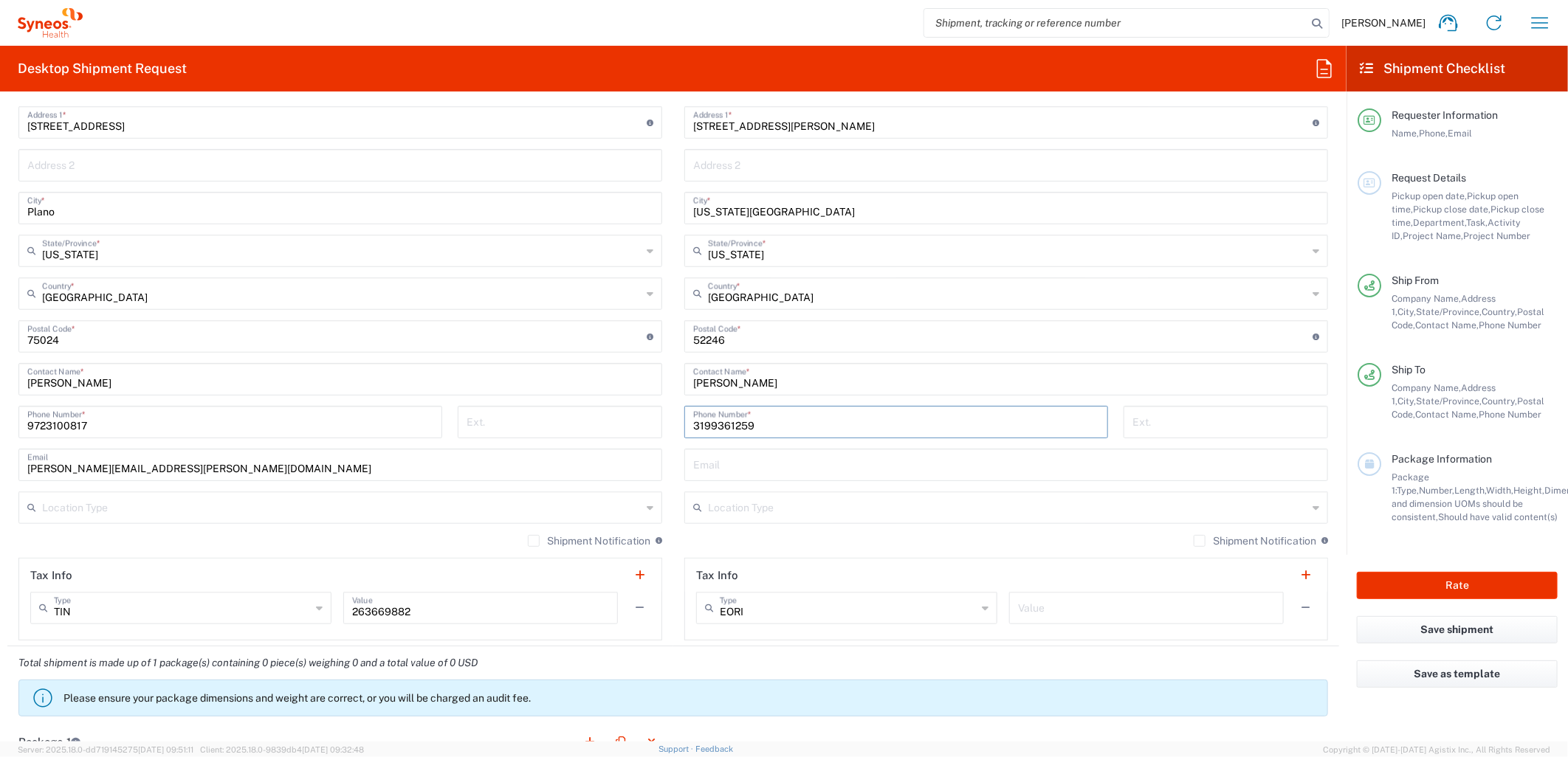
scroll to position [738, 0]
type input "3199361259"
click at [529, 536] on label "Shipment Notification" at bounding box center [589, 539] width 123 height 12
click at [533, 540] on input "Shipment Notification" at bounding box center [533, 540] width 0 height 0
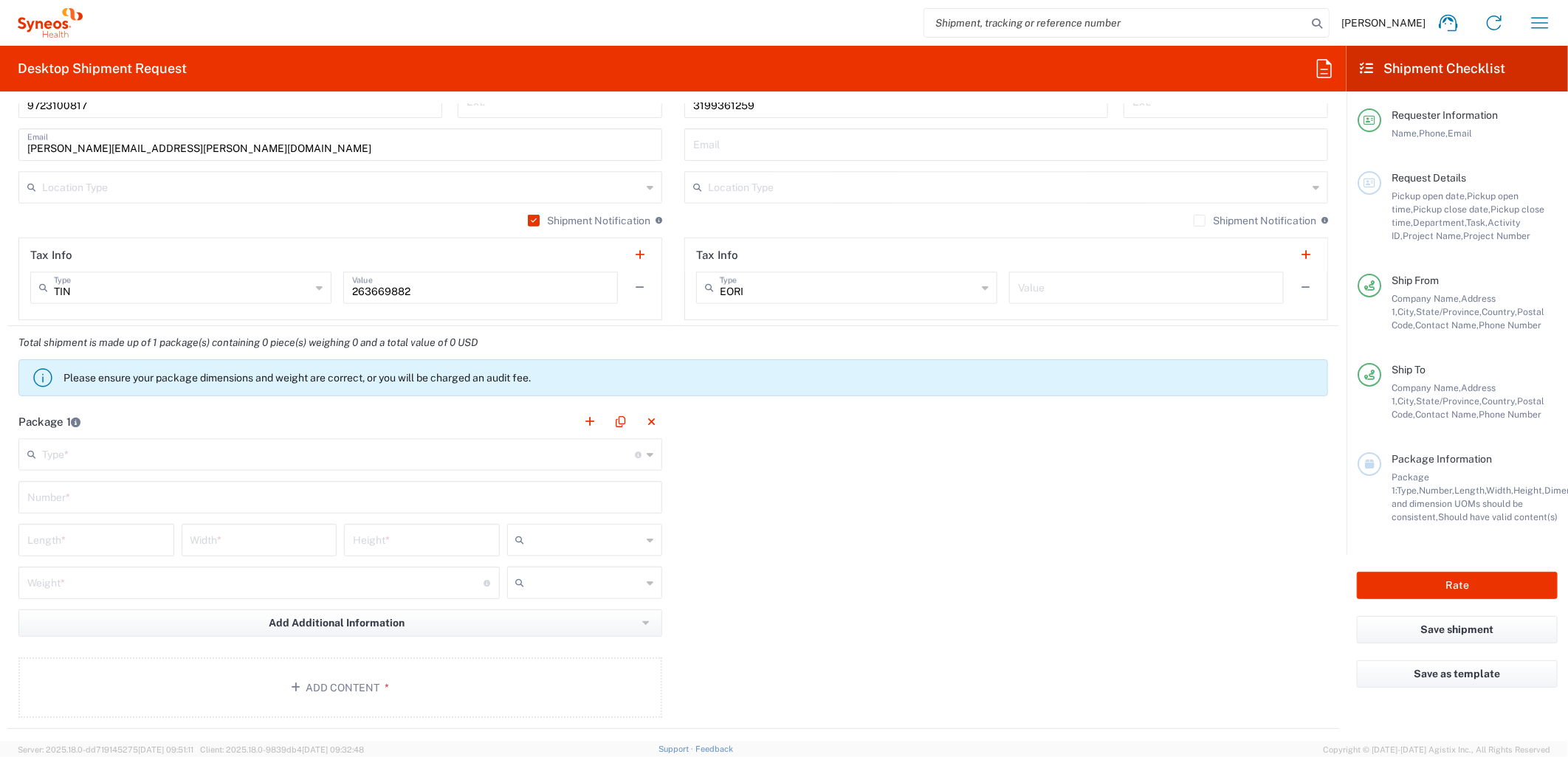
scroll to position [1066, 0]
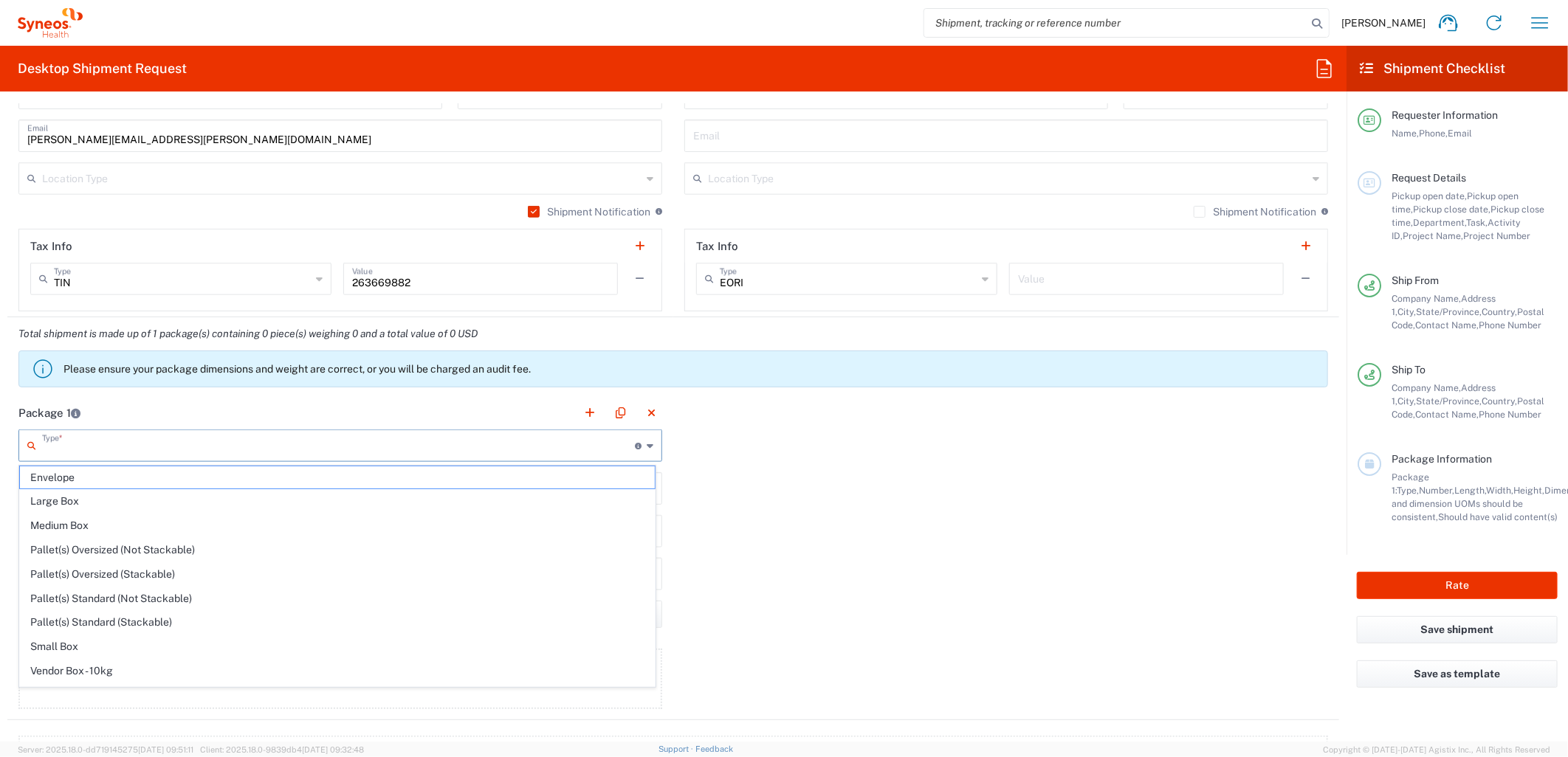
click at [244, 441] on input "text" at bounding box center [339, 444] width 593 height 26
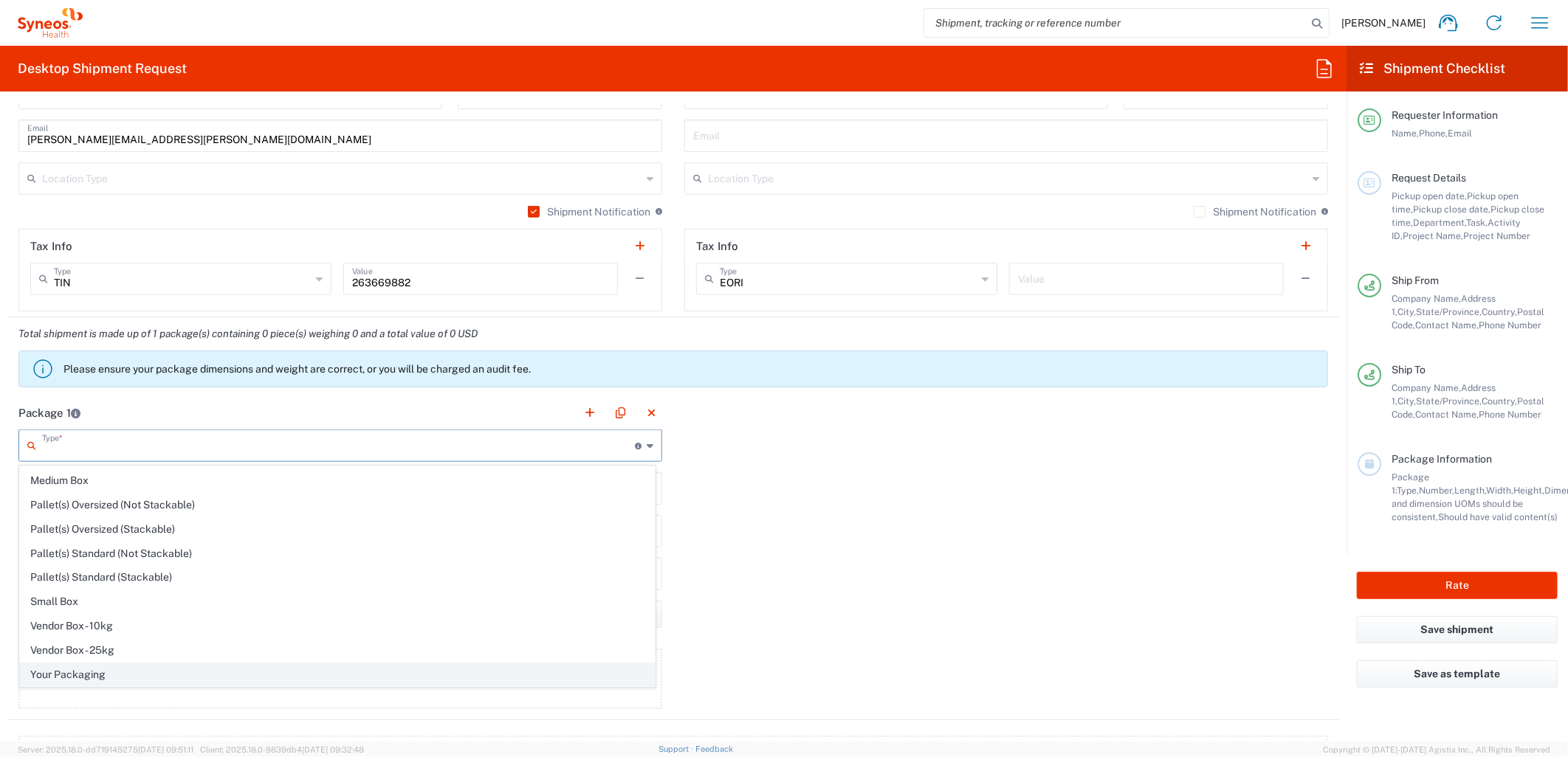
click at [104, 673] on span "Your Packaging" at bounding box center [337, 675] width 635 height 23
type input "Your Packaging"
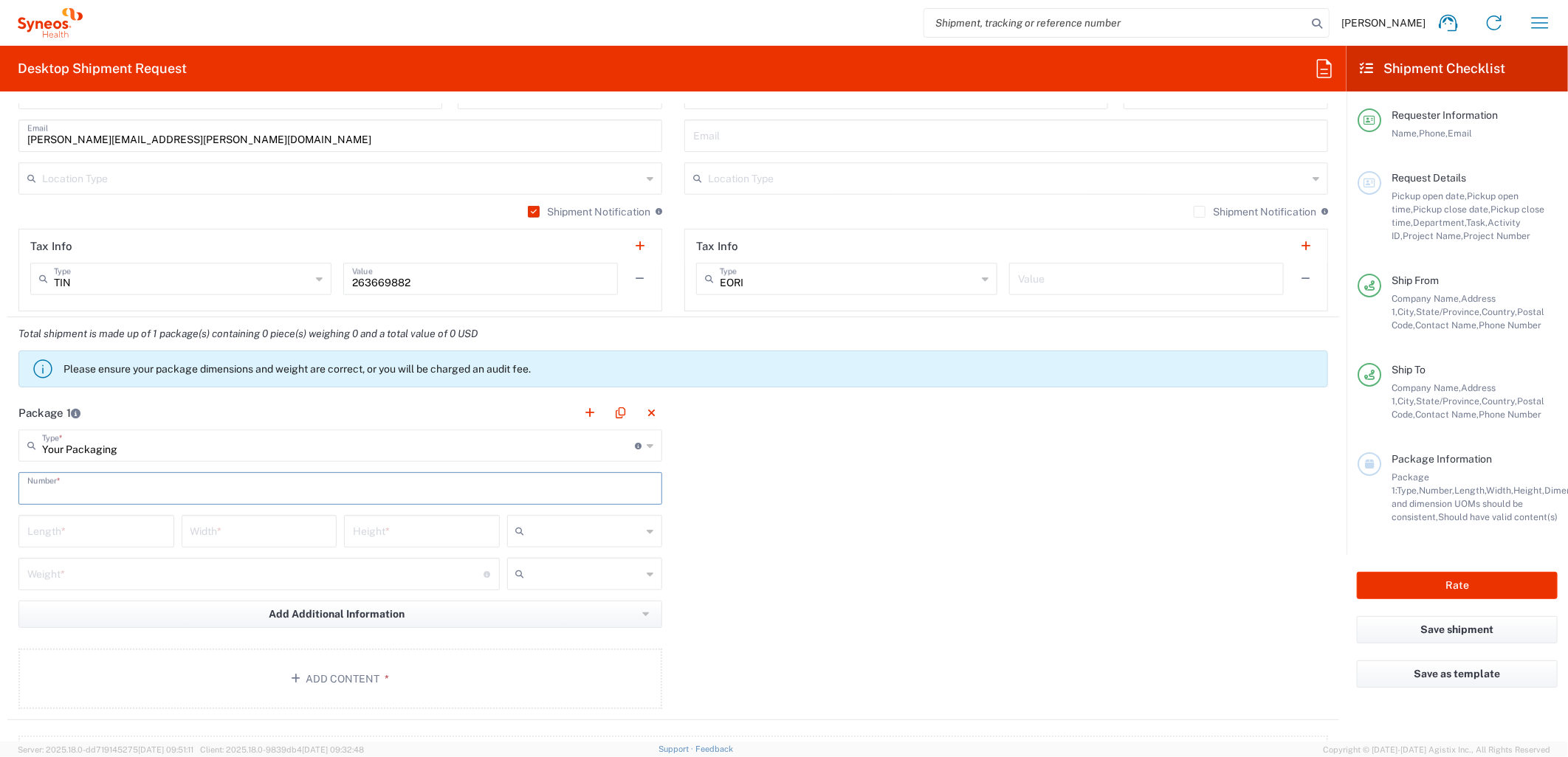
click at [124, 496] on input "text" at bounding box center [340, 487] width 626 height 26
type input "1"
click at [122, 529] on input "number" at bounding box center [96, 530] width 138 height 26
type input "12"
click at [239, 533] on input "number" at bounding box center [259, 530] width 138 height 26
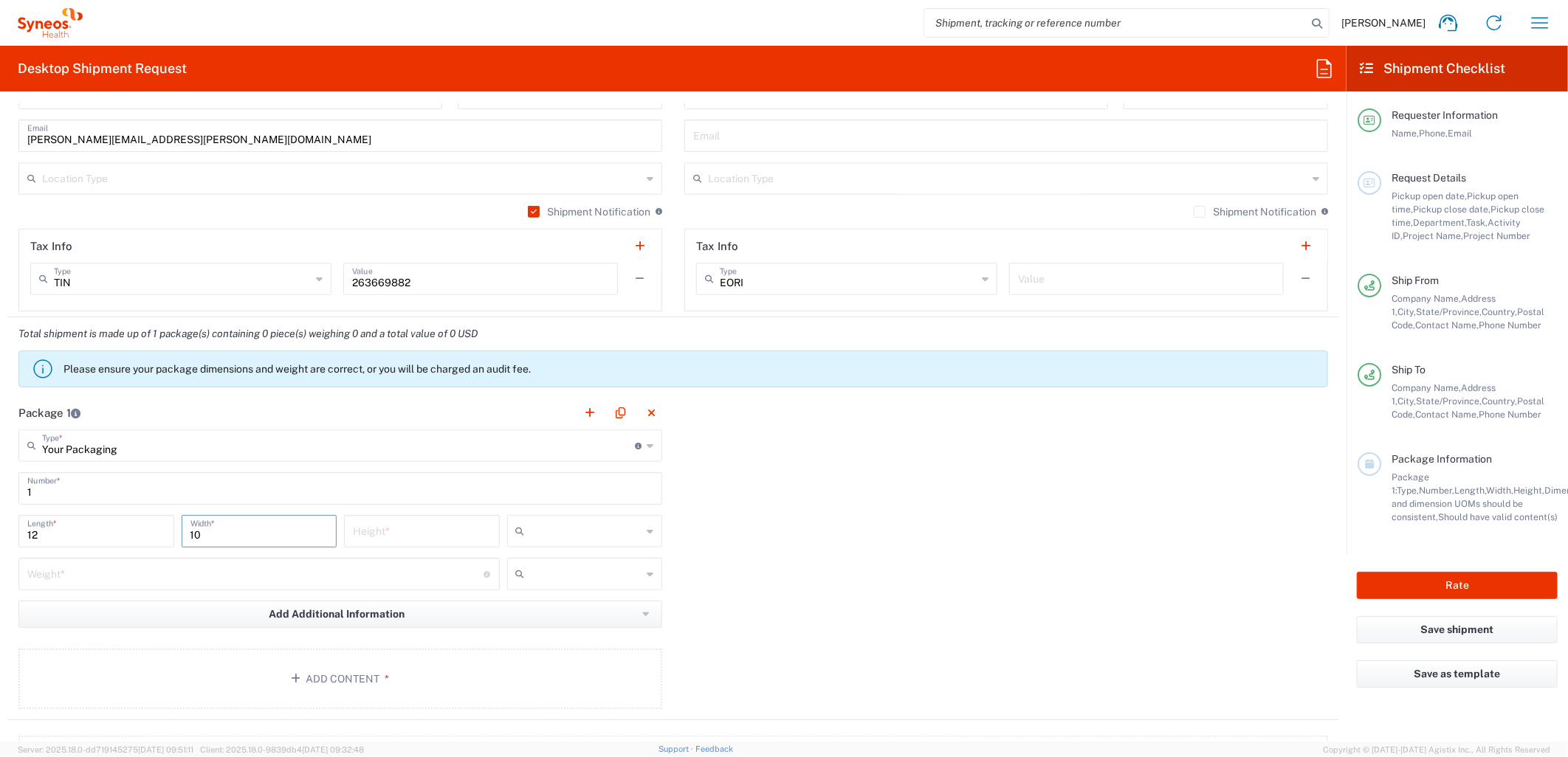
type input "10"
click at [353, 526] on input "number" at bounding box center [422, 530] width 138 height 26
type input "1"
click at [577, 545] on div at bounding box center [585, 531] width 156 height 32
click at [524, 611] on span "in" at bounding box center [579, 612] width 151 height 23
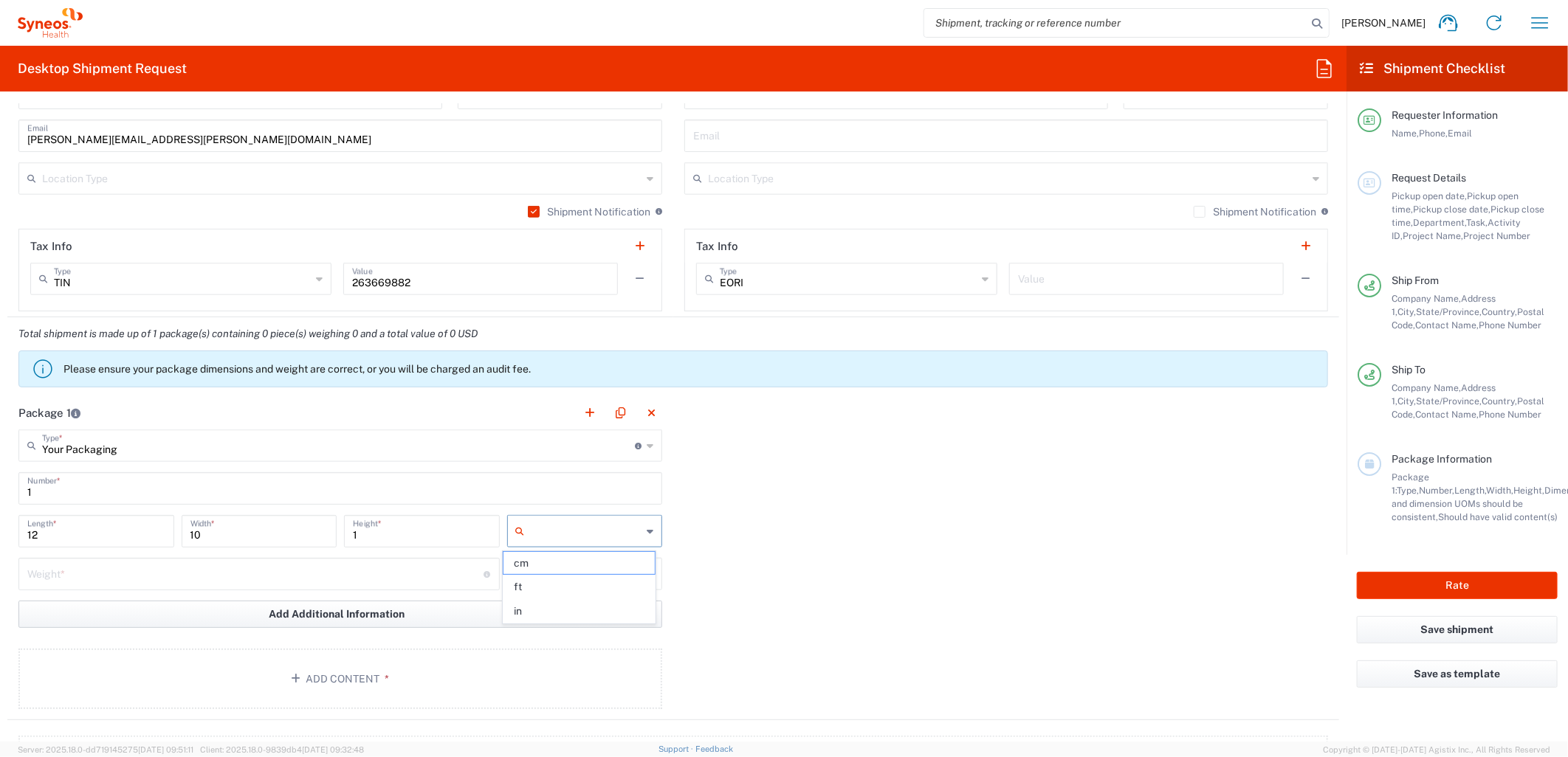
type input "in"
click at [432, 580] on input "number" at bounding box center [256, 572] width 457 height 26
type input "5"
click at [581, 581] on input "text" at bounding box center [586, 574] width 112 height 24
drag, startPoint x: 543, startPoint y: 623, endPoint x: 445, endPoint y: 648, distance: 101.1
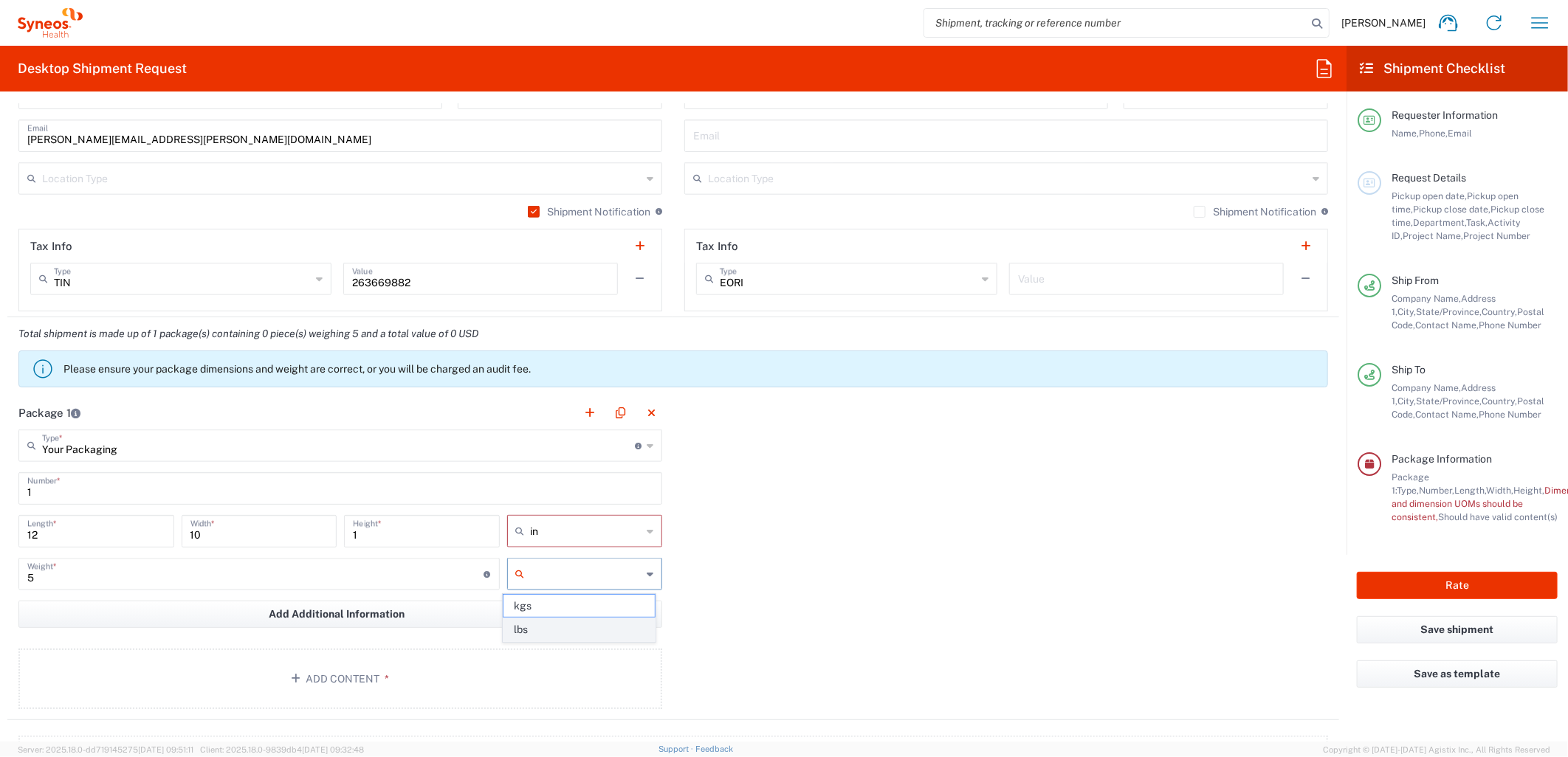
click at [542, 623] on span "lbs" at bounding box center [579, 630] width 151 height 23
type input "lbs"
click at [387, 662] on button "Add Content *" at bounding box center [340, 678] width 644 height 60
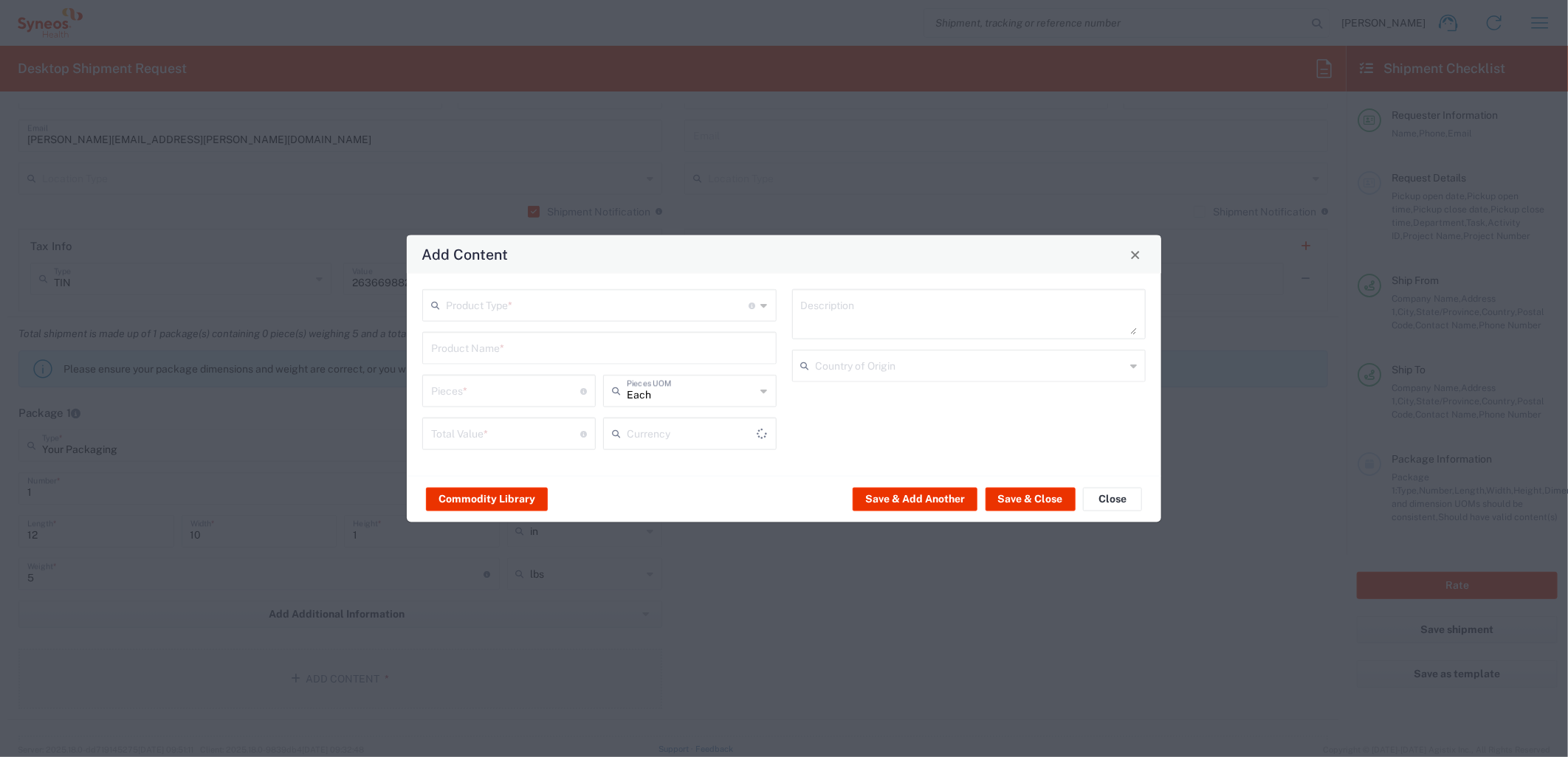
type input "US Dollar"
click at [556, 316] on input "text" at bounding box center [597, 304] width 303 height 26
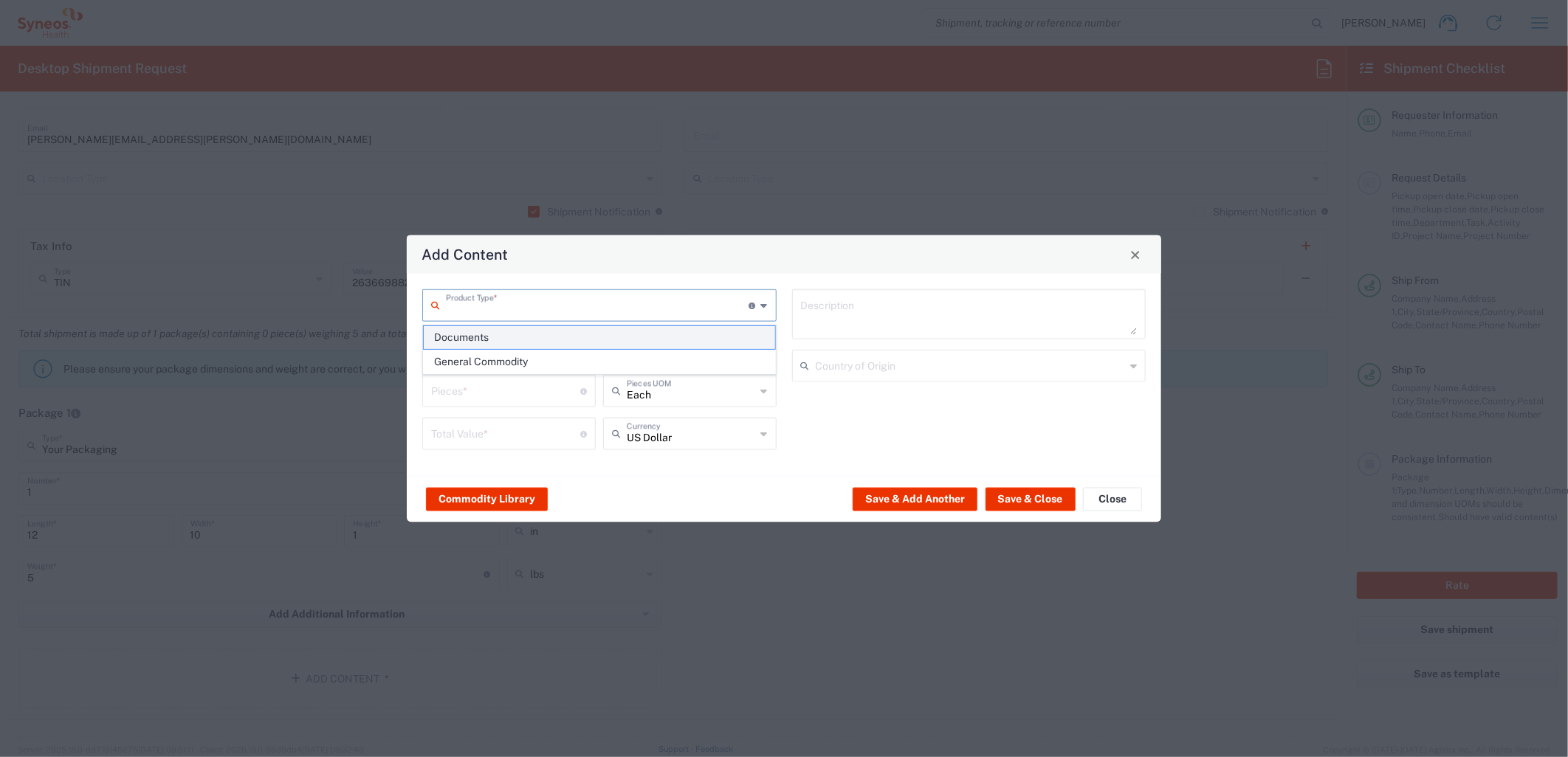
click at [526, 337] on span "Documents" at bounding box center [599, 338] width 350 height 23
type input "Documents"
type input "1"
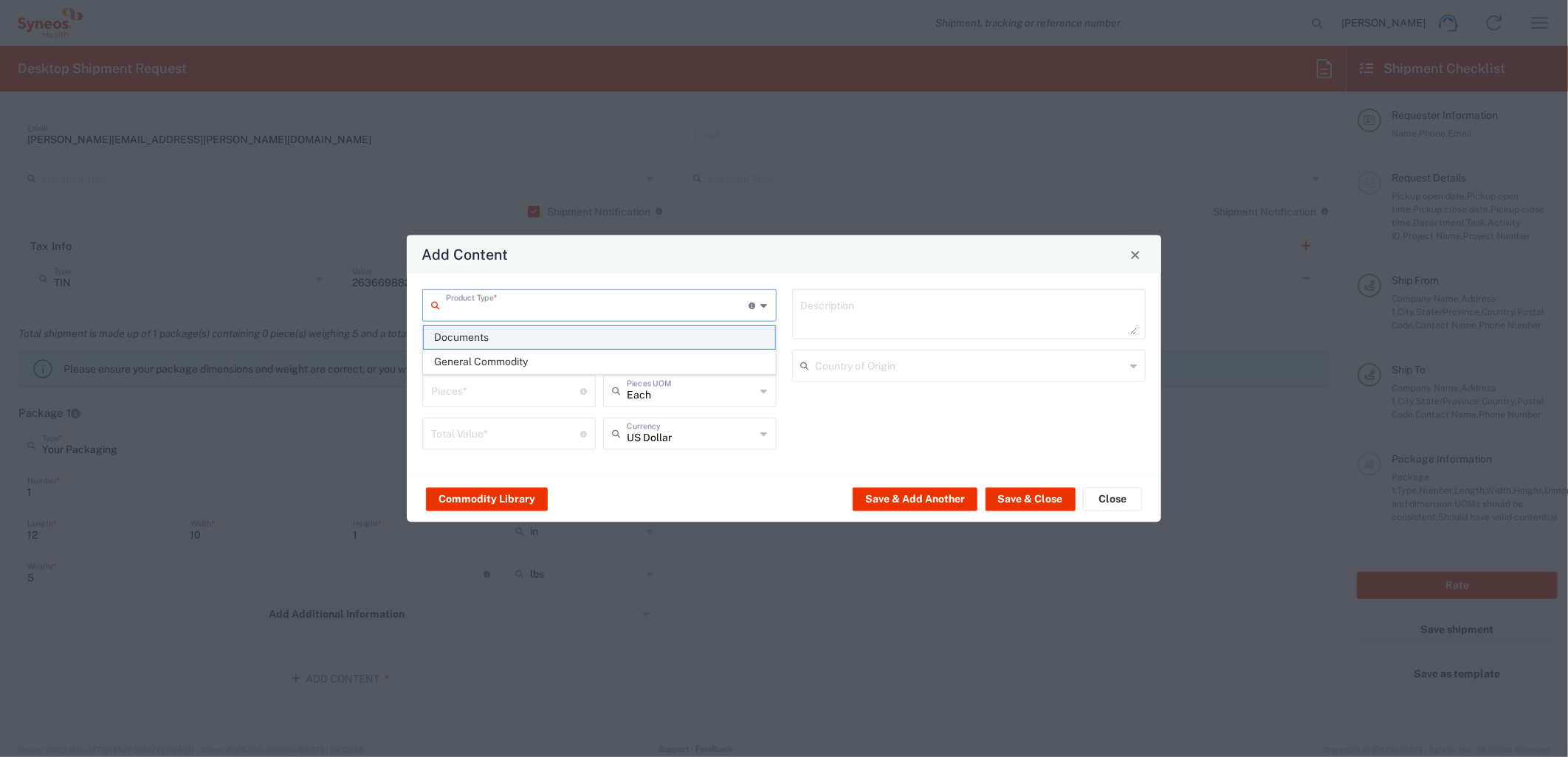
type textarea "Documents"
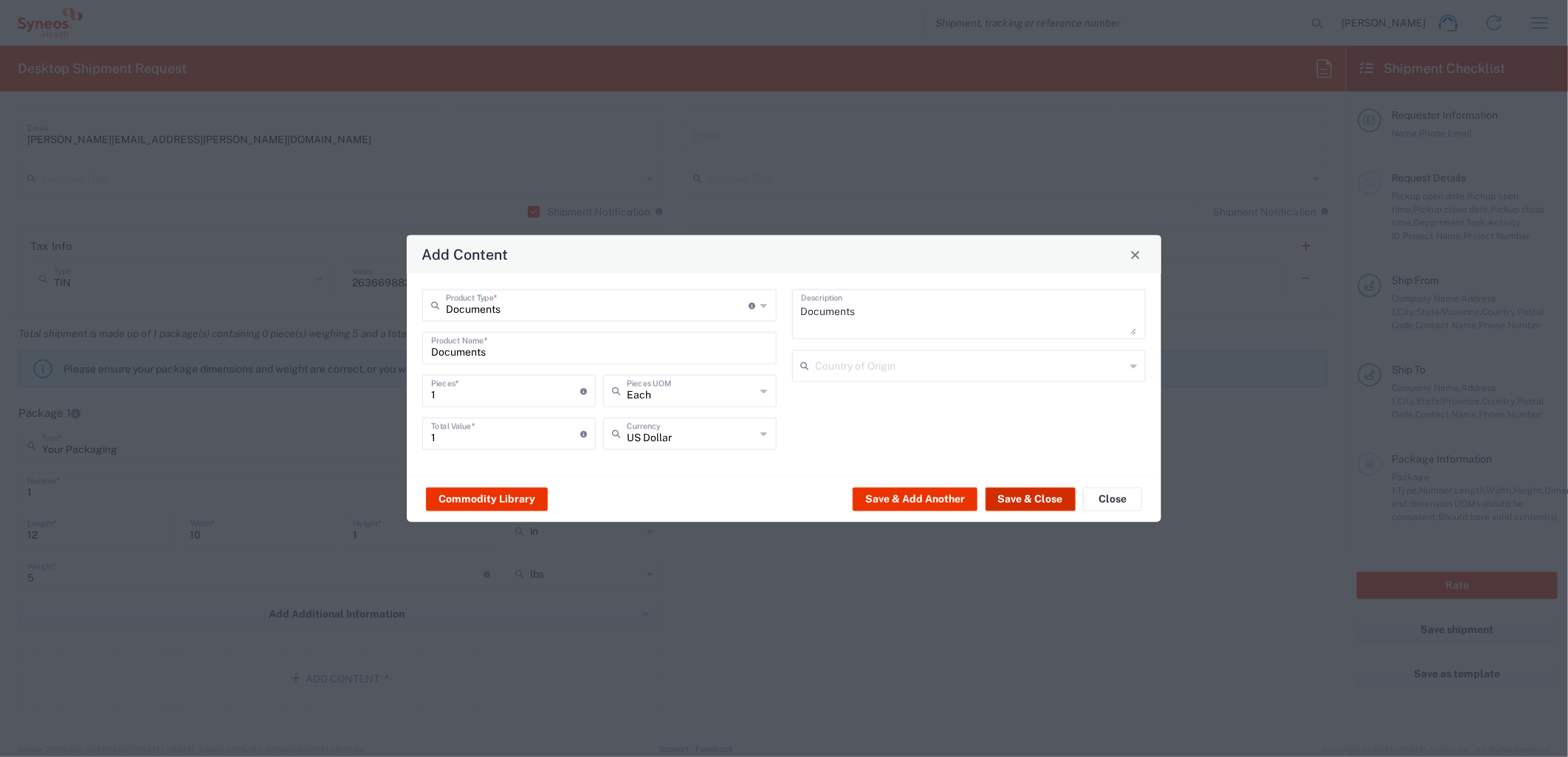
click at [1001, 496] on button "Save & Close" at bounding box center [1030, 499] width 90 height 24
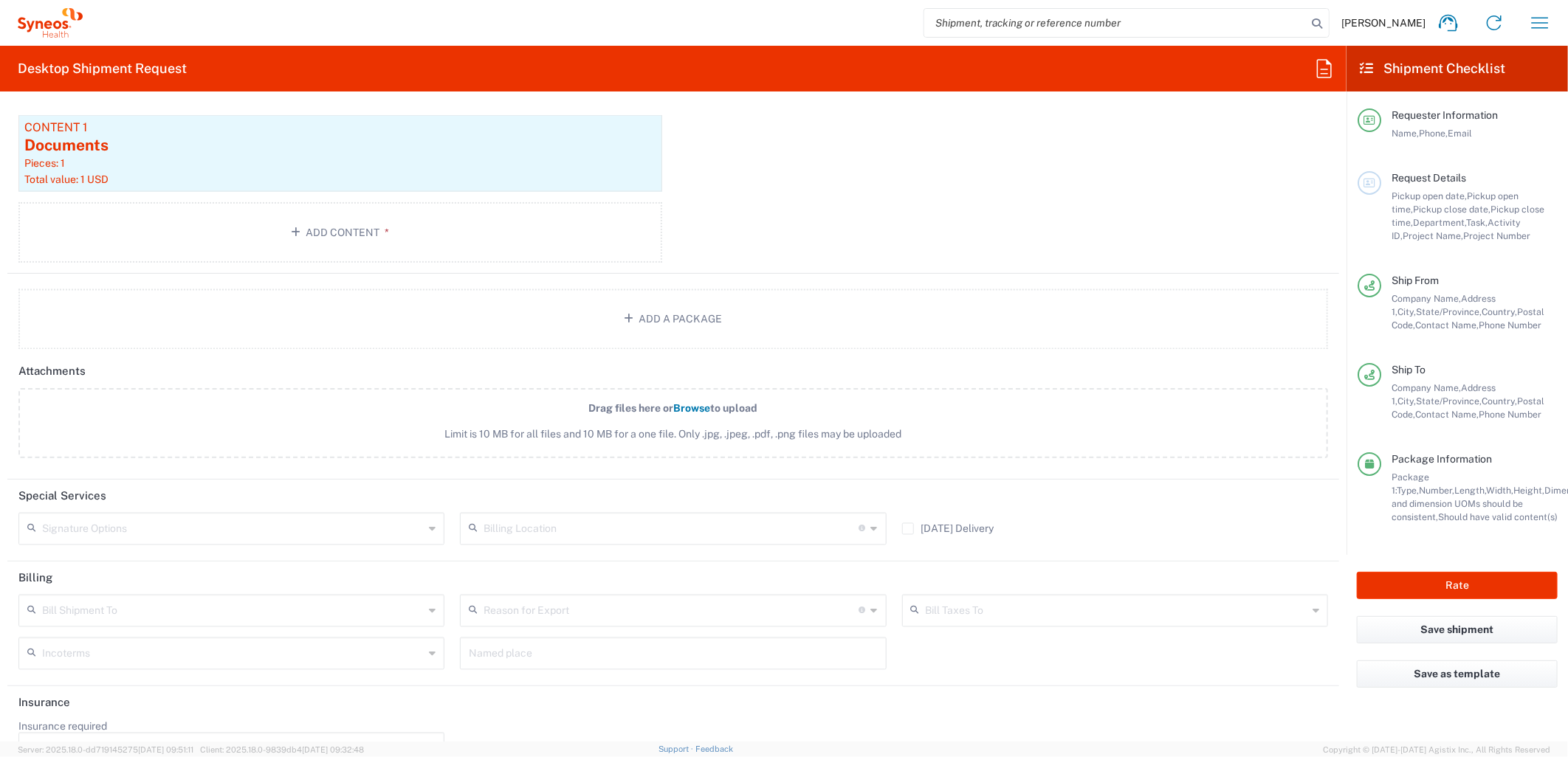
scroll to position [1635, 0]
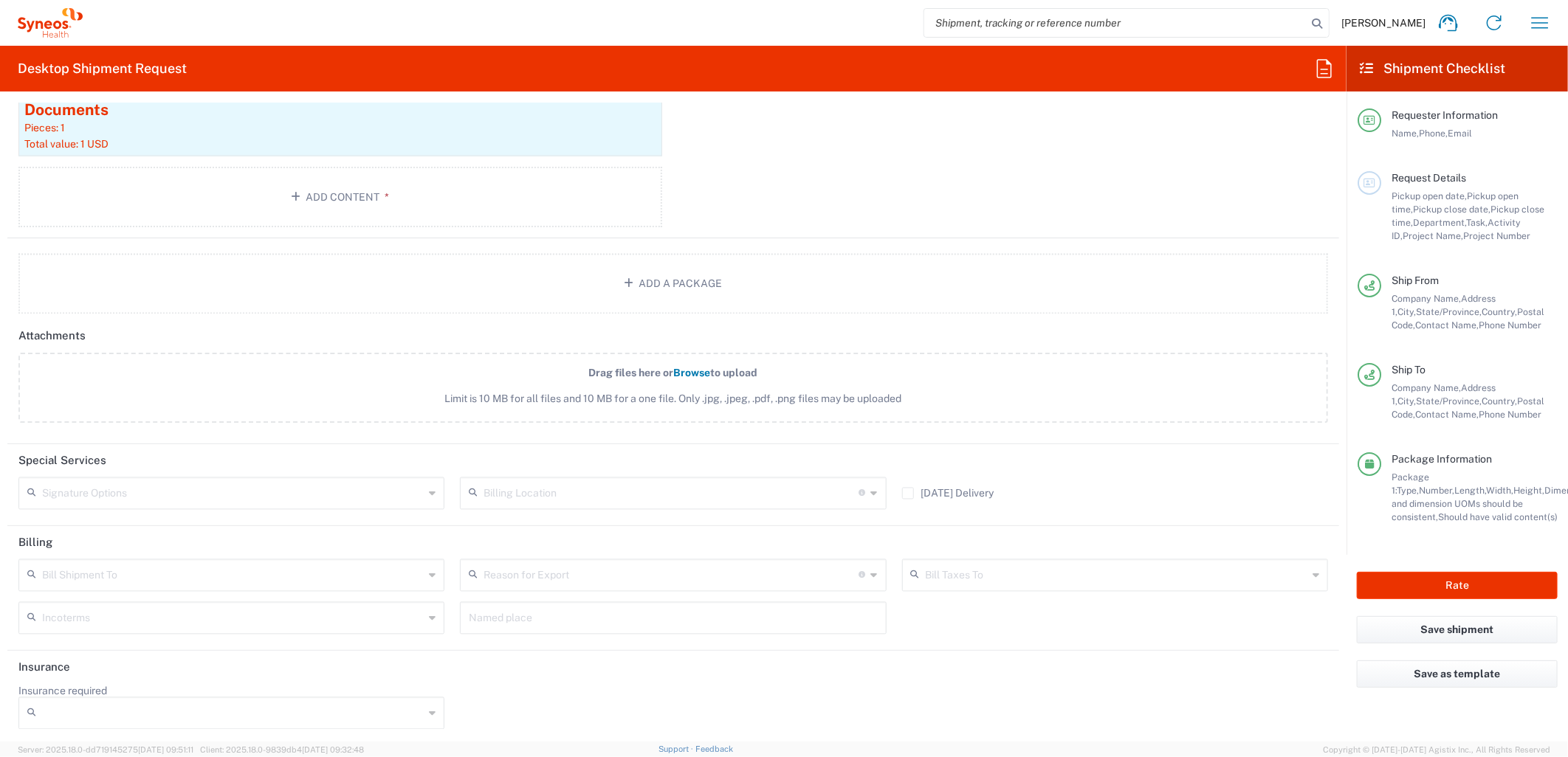
click at [246, 576] on input "text" at bounding box center [233, 574] width 382 height 26
click at [147, 629] on span "Sender/Shipper" at bounding box center [229, 629] width 419 height 23
type input "Sender/Shipper"
click at [1456, 591] on button "Rate" at bounding box center [1457, 586] width 200 height 27
type input "MCUS.IMSE.CL.7068636"
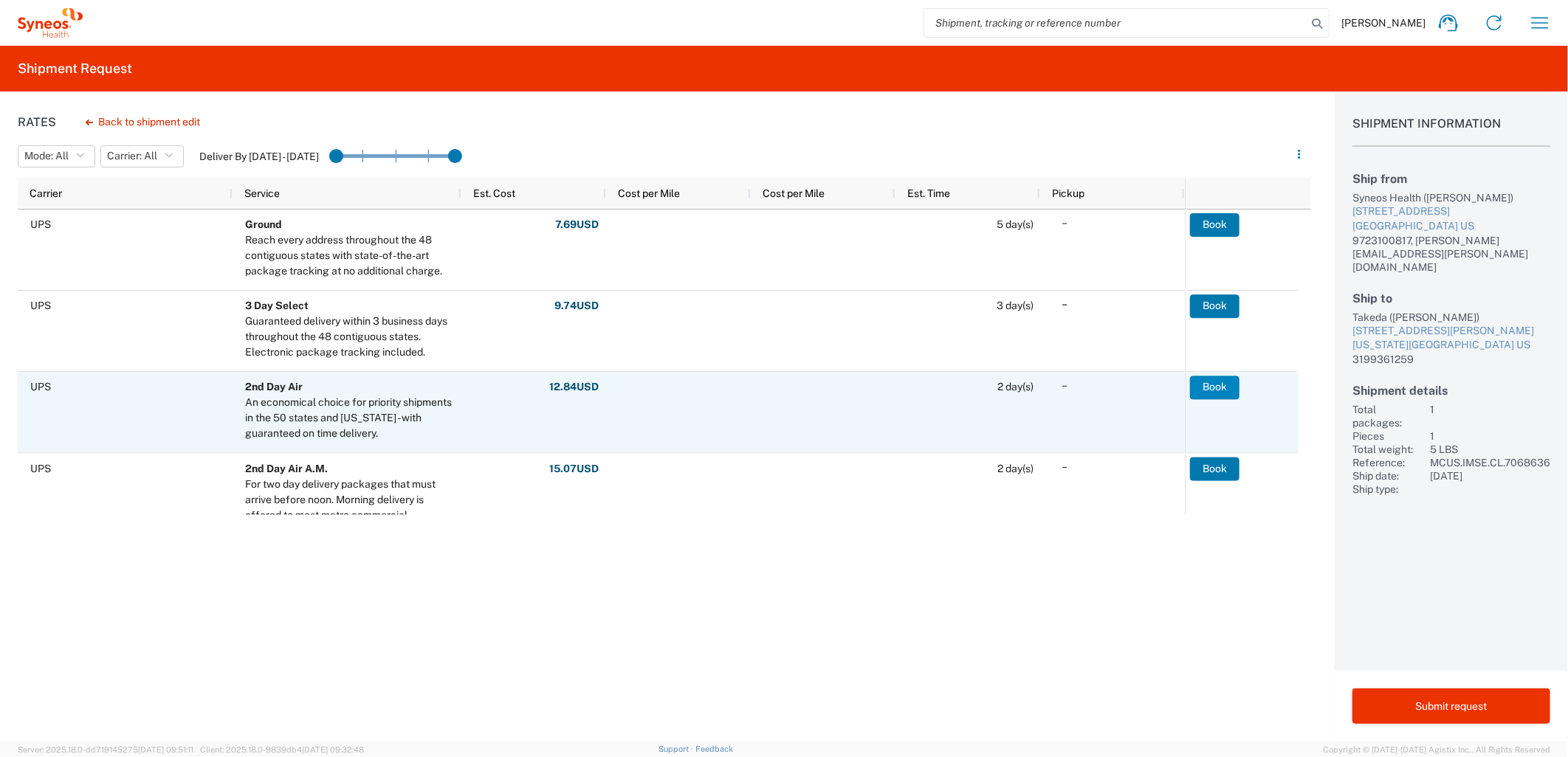
click at [1223, 383] on button "Book" at bounding box center [1215, 388] width 50 height 24
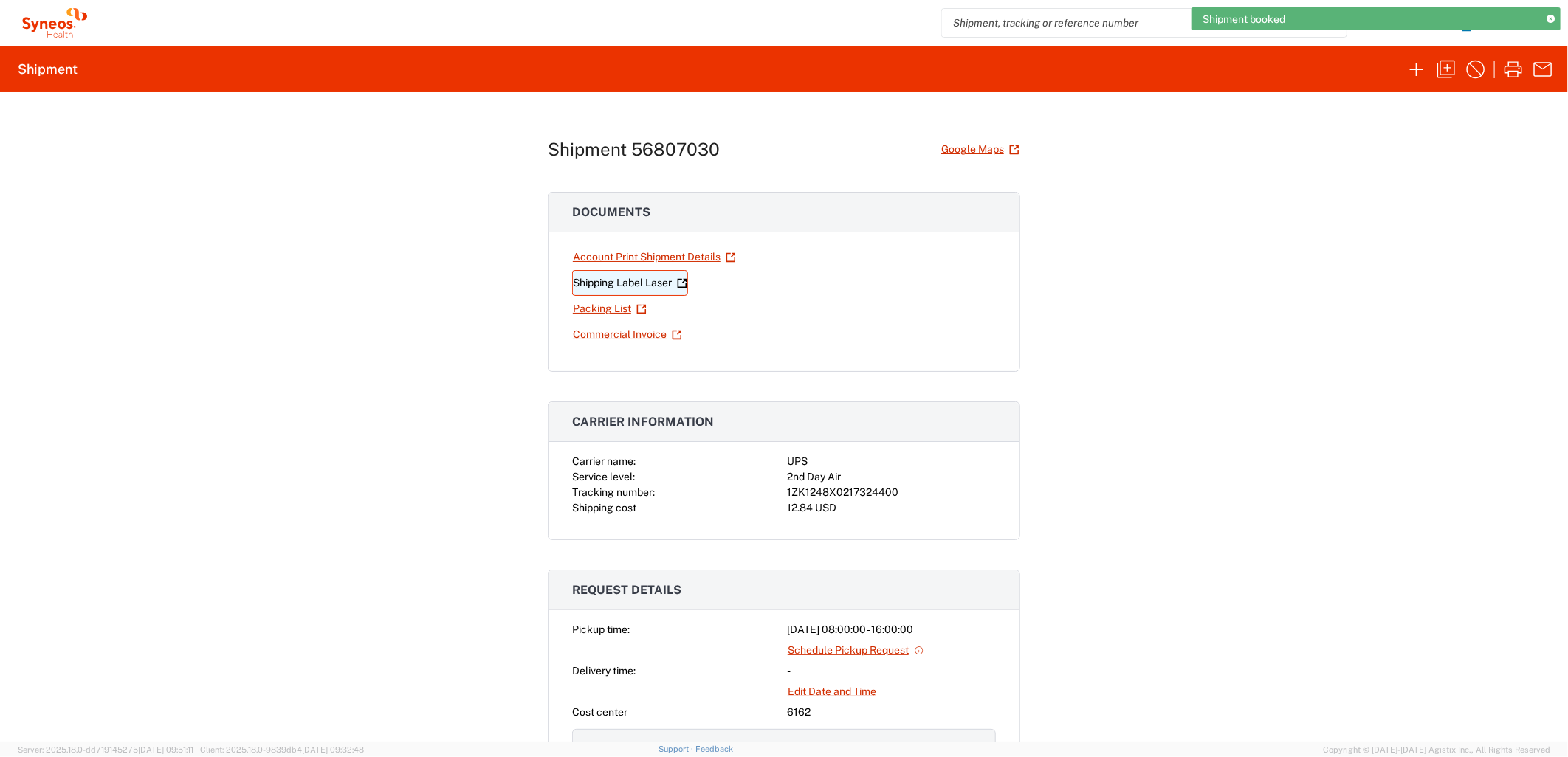
click at [651, 282] on link "Shipping Label Laser" at bounding box center [630, 282] width 116 height 26
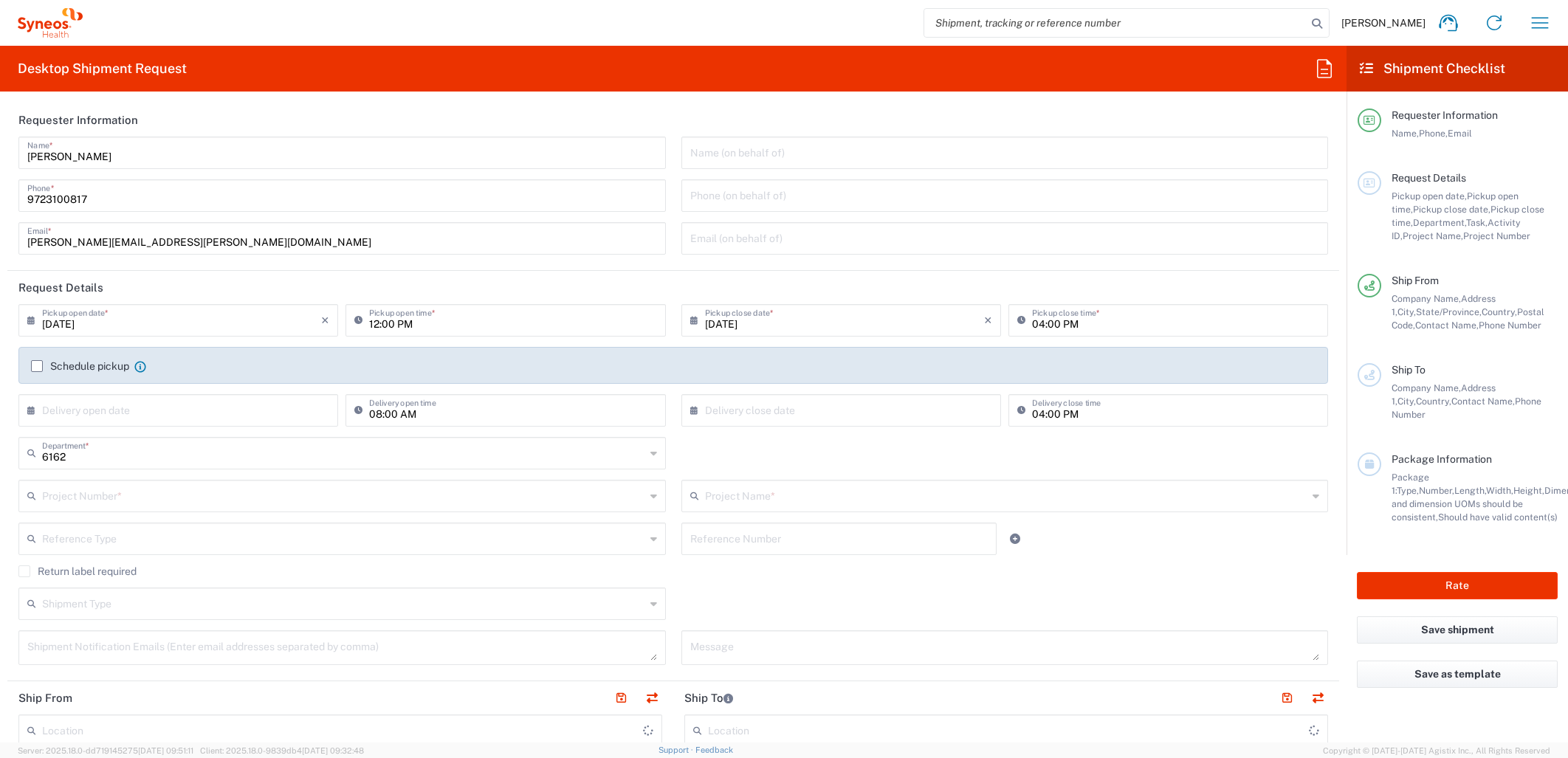
type input "Syneos Health Medical Communic"
click at [171, 330] on input "[DATE]" at bounding box center [181, 319] width 279 height 26
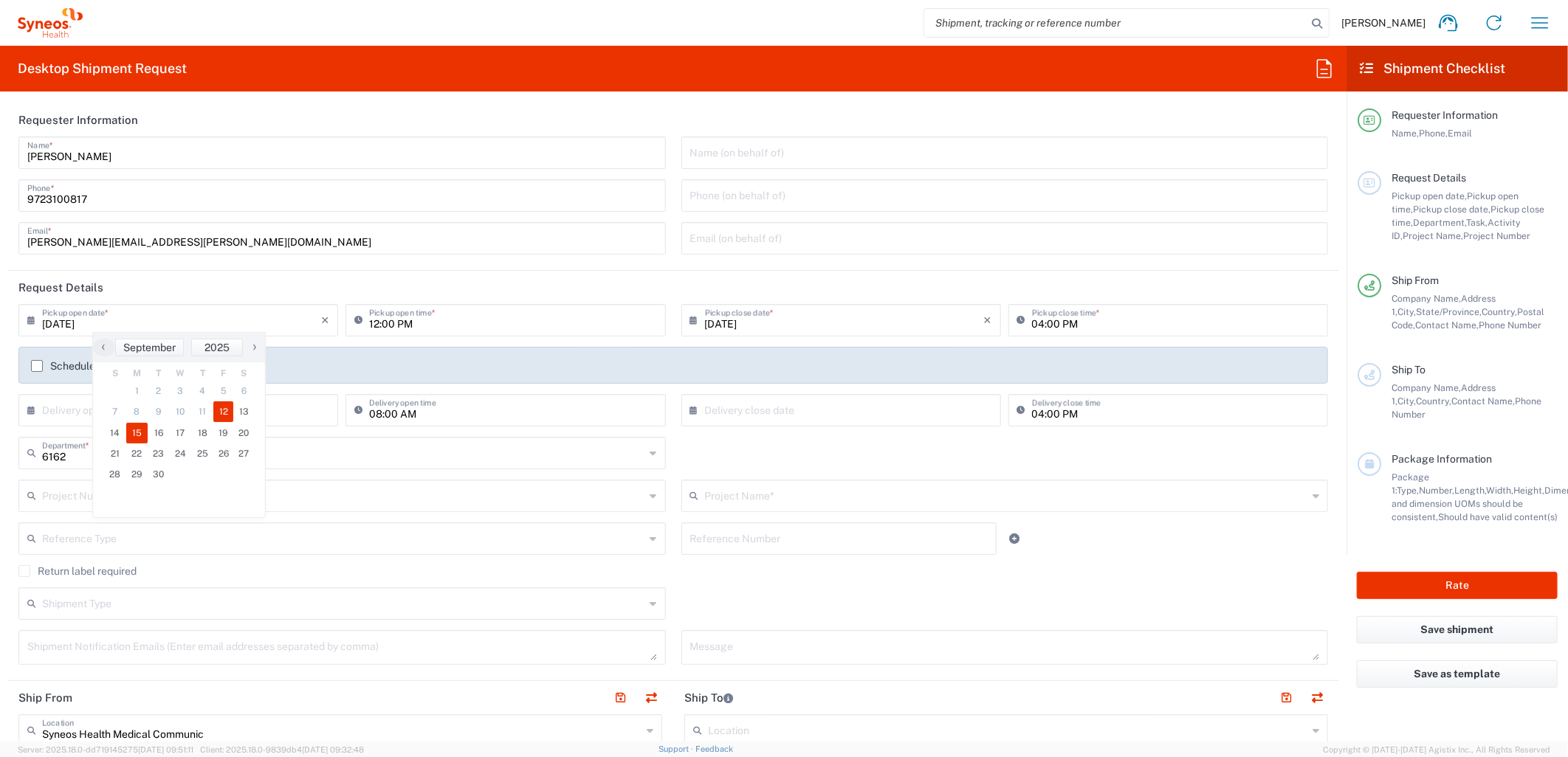
click at [128, 434] on span "15" at bounding box center [137, 433] width 22 height 21
type input "[DATE]"
click at [373, 322] on input "12:00 PM" at bounding box center [513, 319] width 287 height 26
click at [408, 319] on input "08:00 PM" at bounding box center [513, 319] width 287 height 26
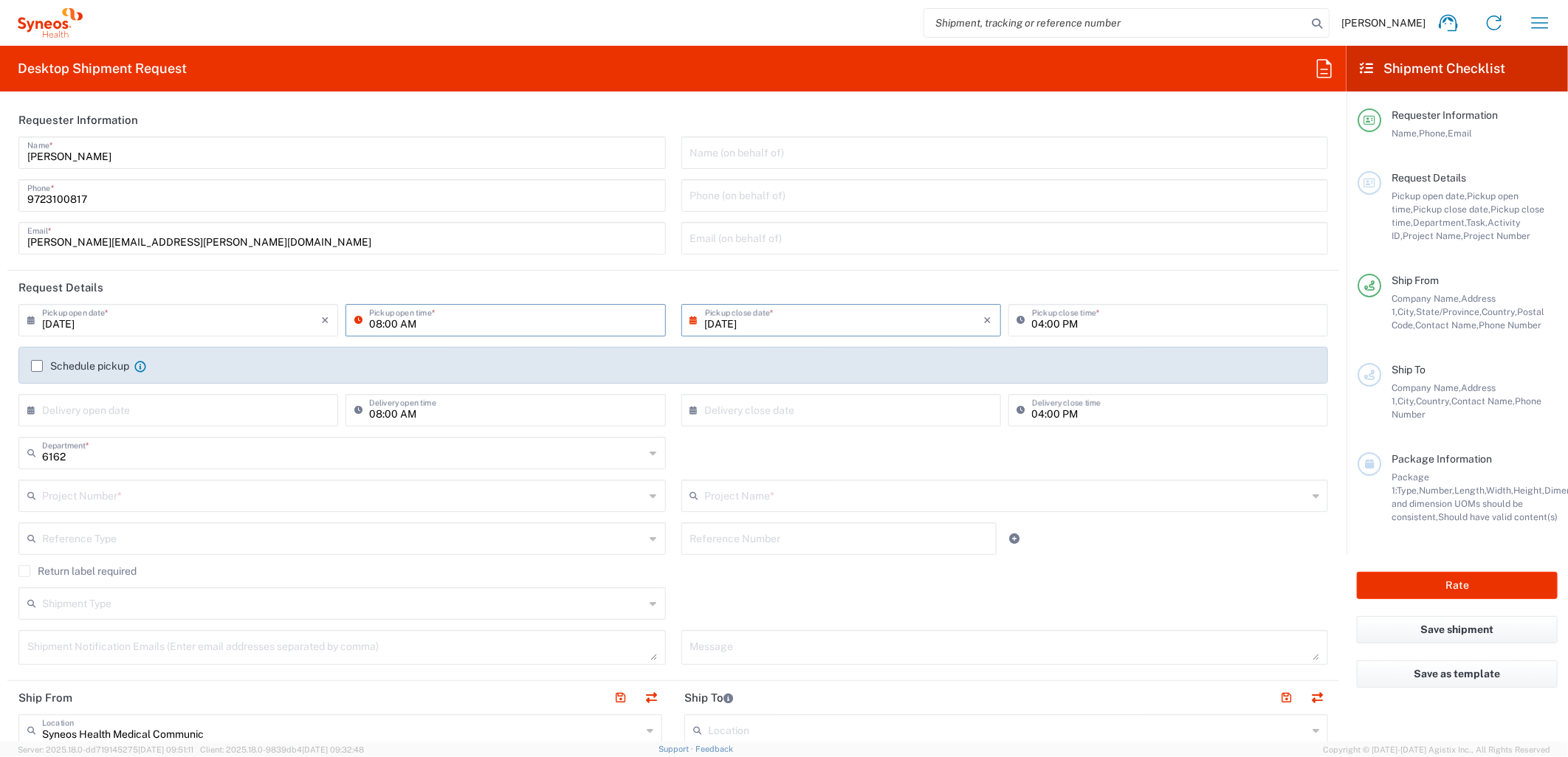
type input "08:00 AM"
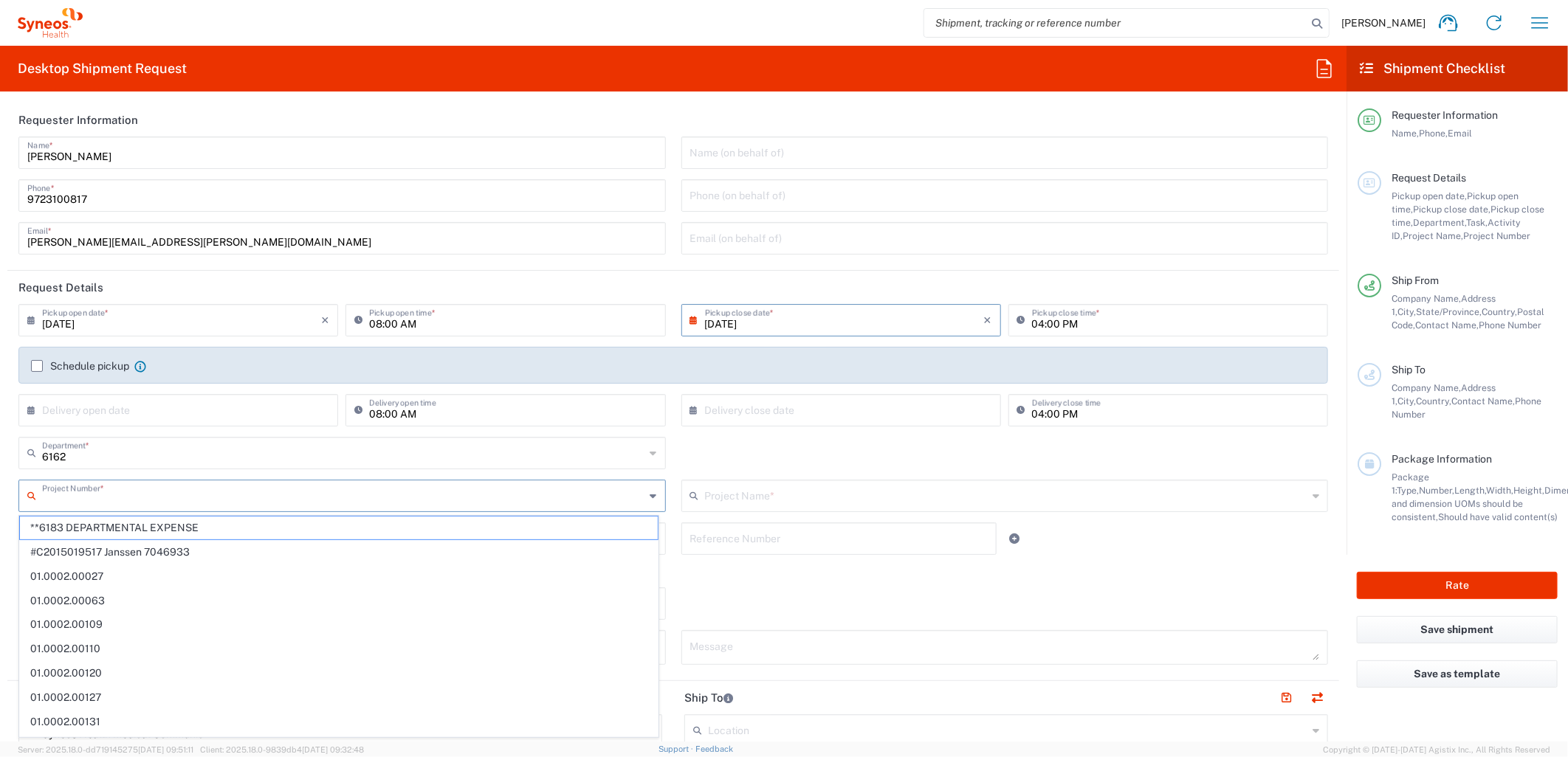
click at [326, 496] on input "text" at bounding box center [344, 494] width 603 height 26
paste input "MCUS.IMSE.CL.7068638"
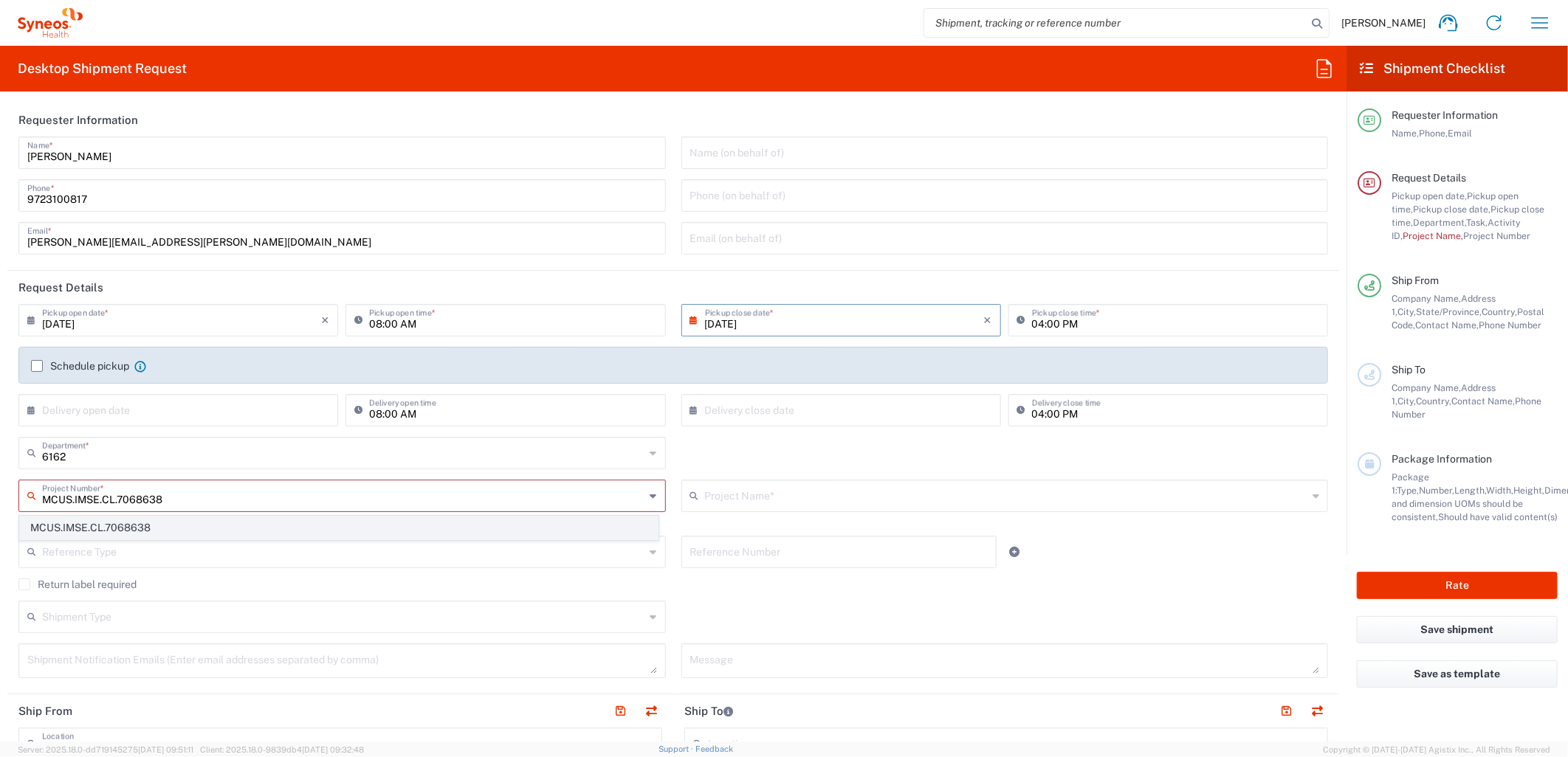
type input "MCUS.IMSE.CL.7068638"
click at [353, 526] on span "MCUS.IMSE.CL.7068638" at bounding box center [339, 528] width 638 height 23
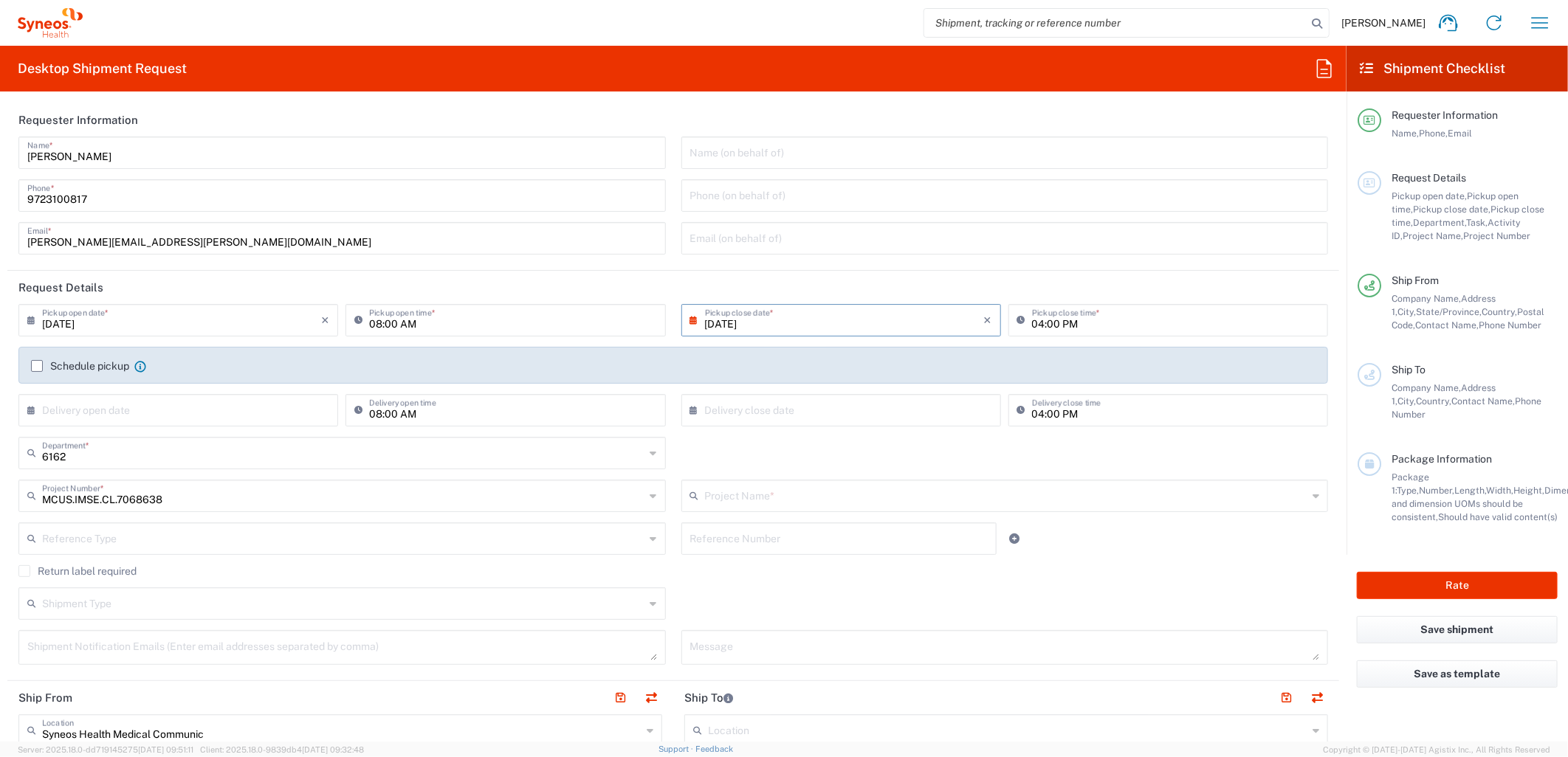
type input "Takeda.SpkrBureau.25.7068638"
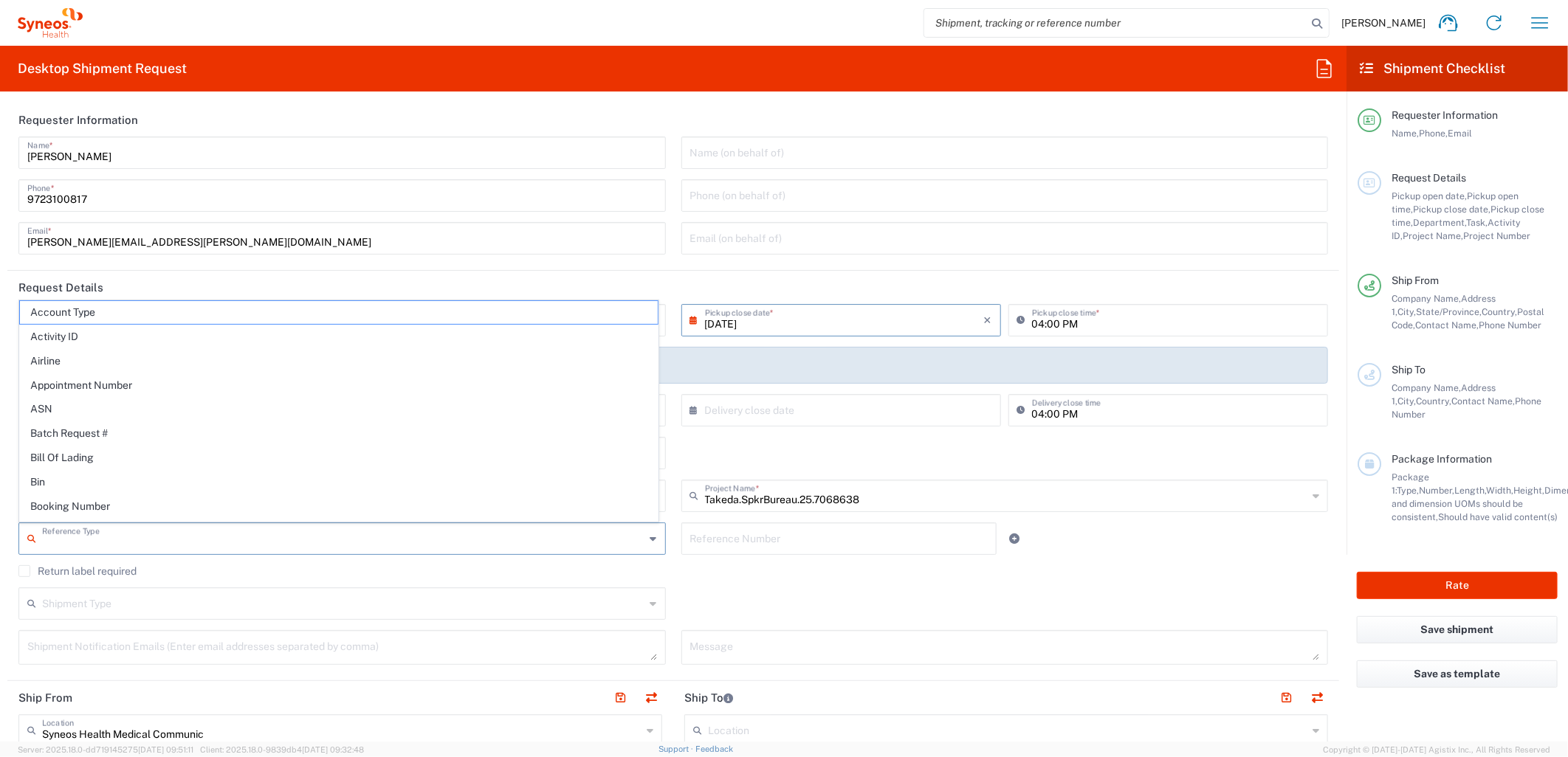
click at [459, 549] on input "text" at bounding box center [344, 538] width 603 height 26
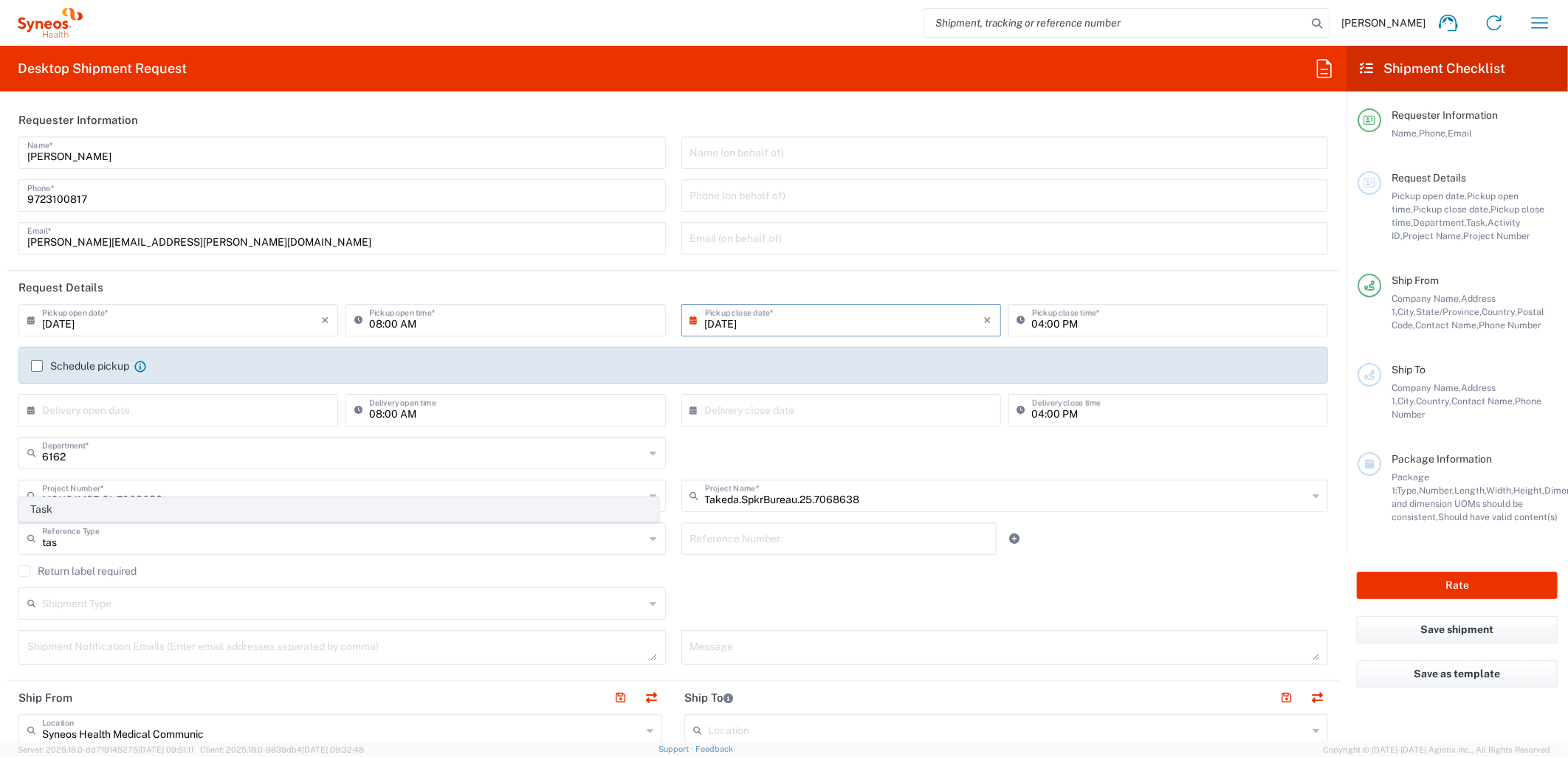
click at [150, 505] on span "Task" at bounding box center [339, 510] width 638 height 23
type input "Task"
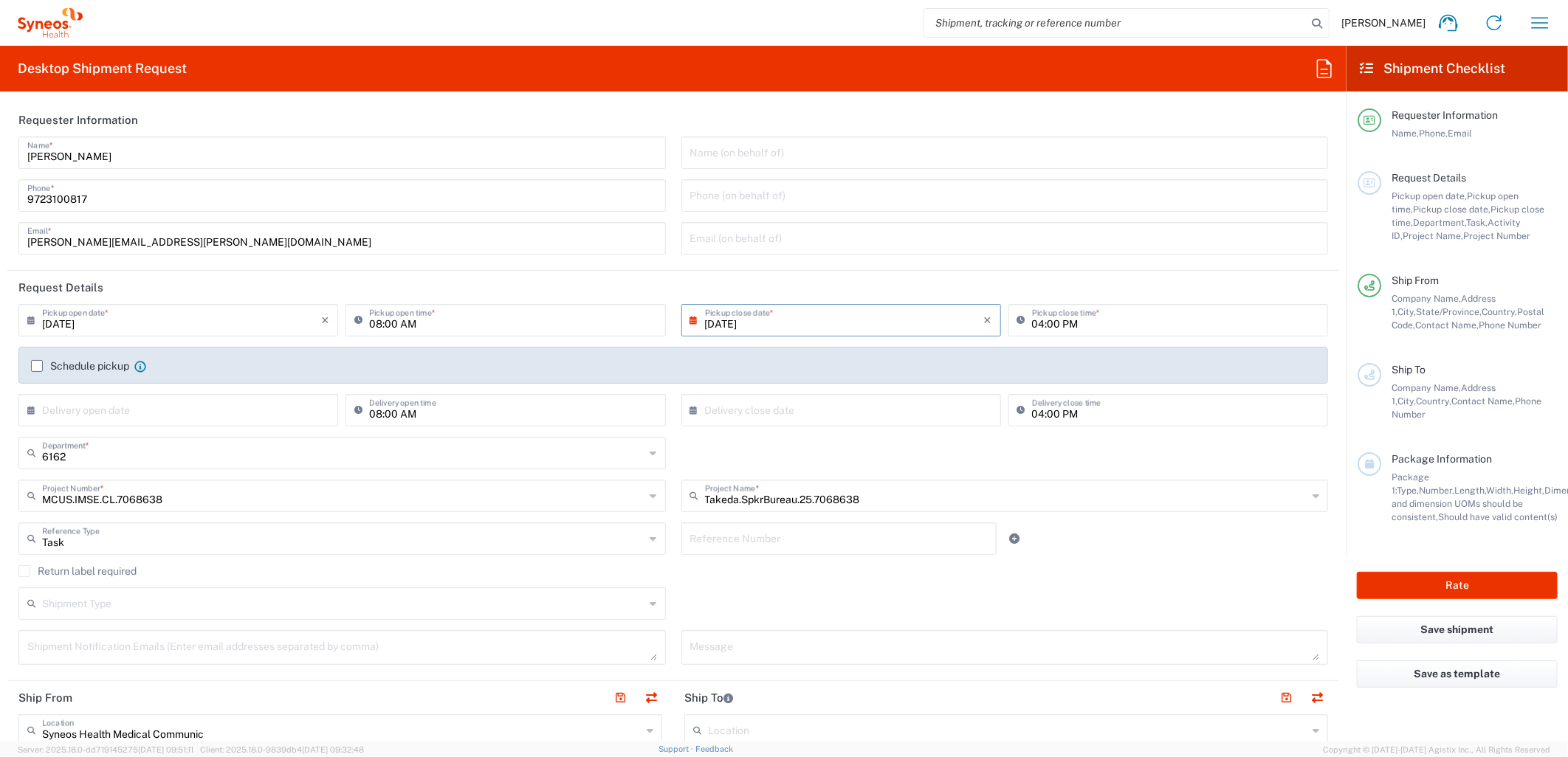
click at [784, 540] on input "text" at bounding box center [839, 538] width 298 height 26
type input "001"
click at [1010, 540] on icon at bounding box center [1015, 538] width 10 height 10
click at [519, 583] on input "text" at bounding box center [344, 580] width 603 height 26
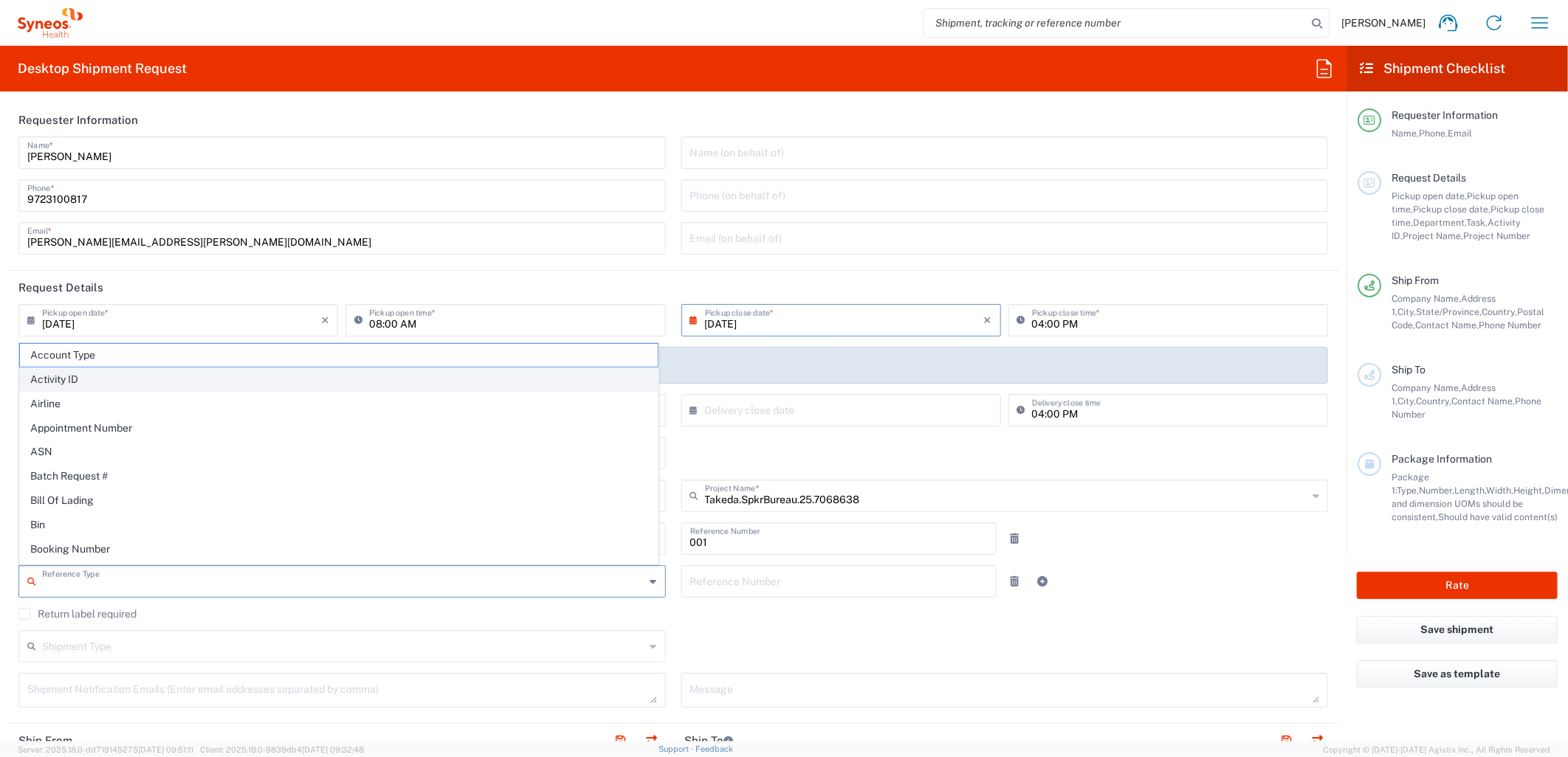
click at [336, 379] on span "Activity ID" at bounding box center [339, 380] width 638 height 23
type input "Activity ID"
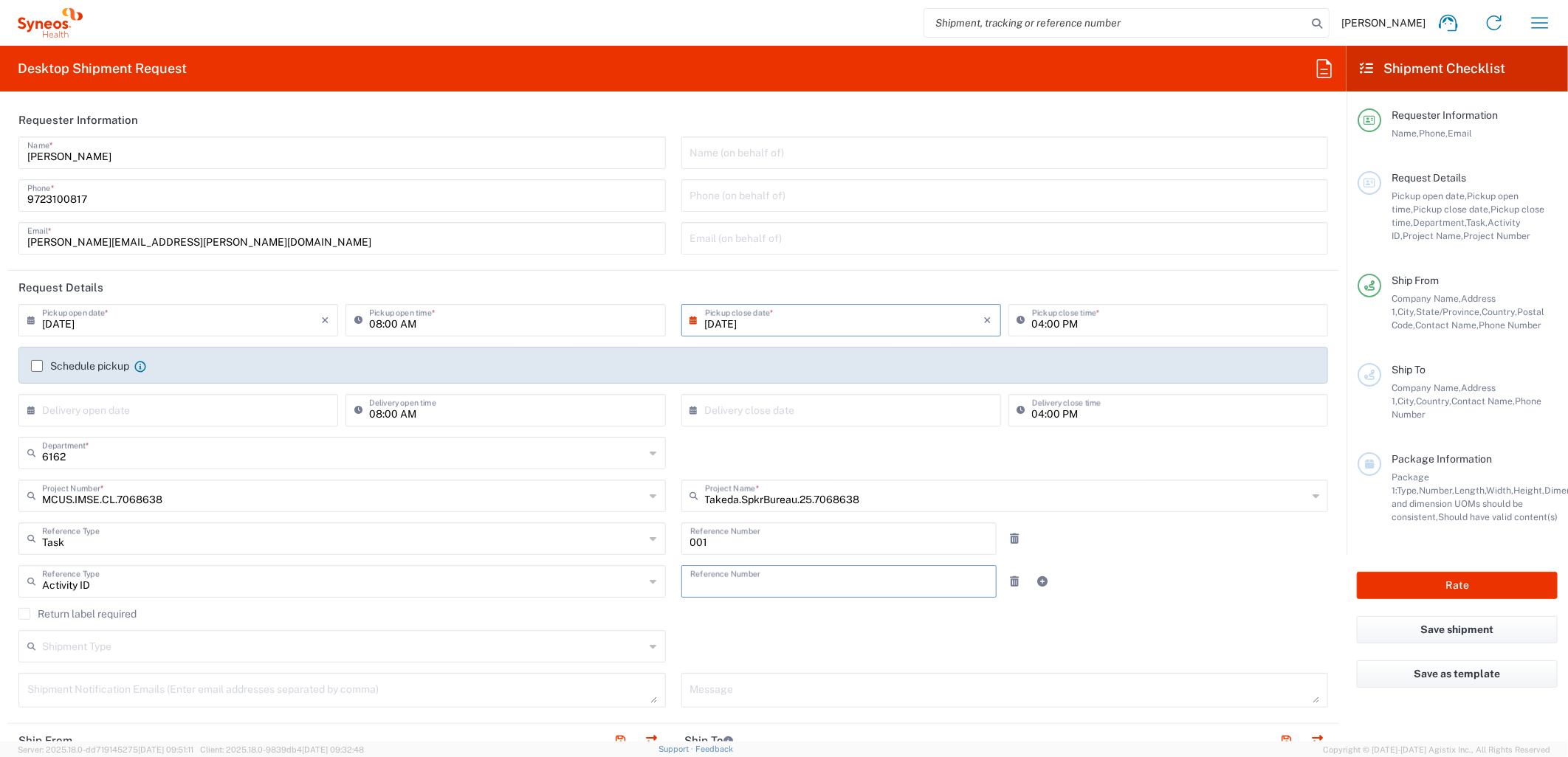
click at [775, 584] on input "text" at bounding box center [839, 580] width 298 height 26
click at [866, 581] on input "text" at bounding box center [839, 580] width 298 height 26
type input "10410"
click at [312, 649] on input "text" at bounding box center [344, 645] width 603 height 26
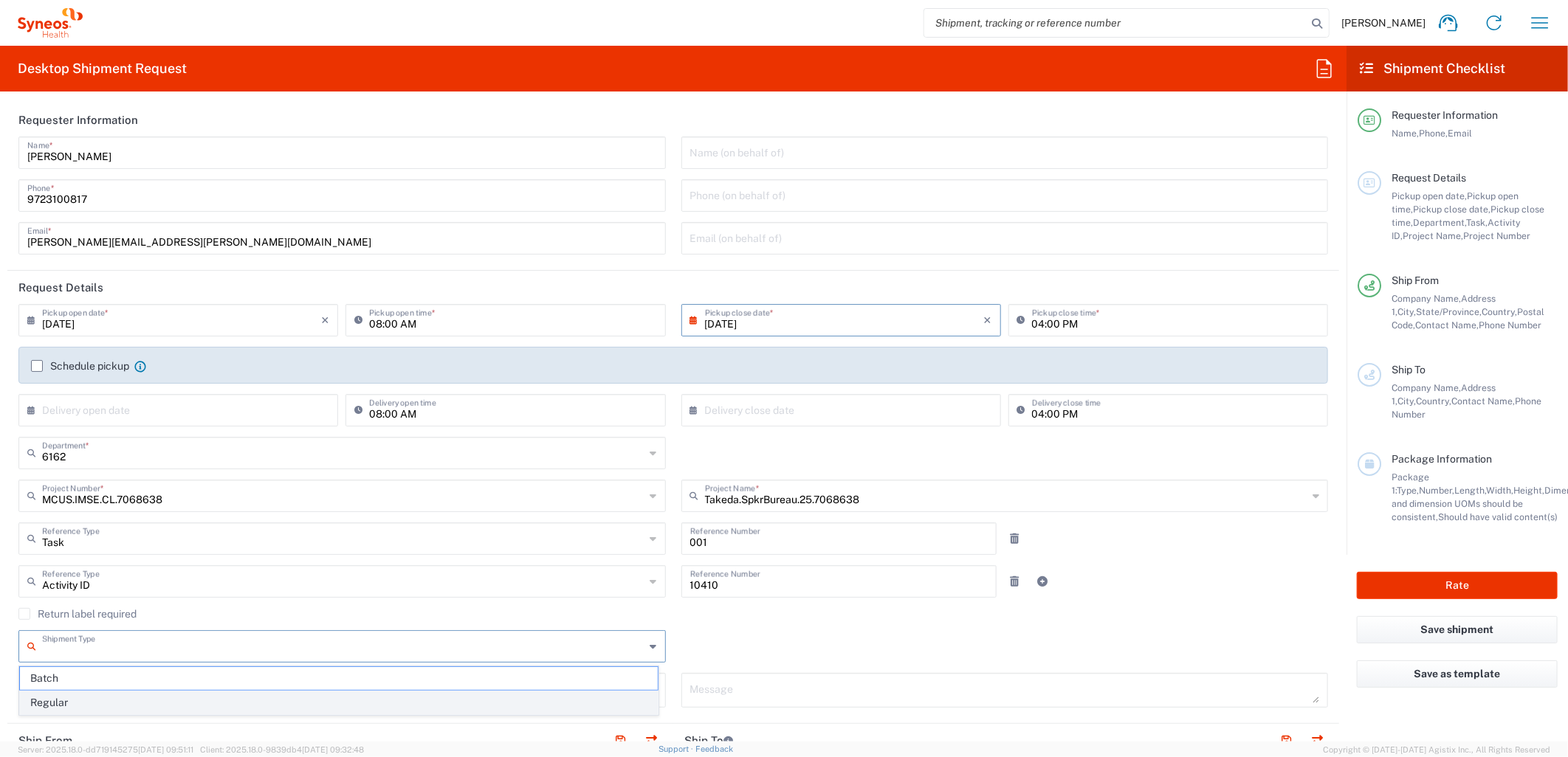
click at [203, 692] on span "Regular" at bounding box center [339, 703] width 638 height 23
type input "Regular"
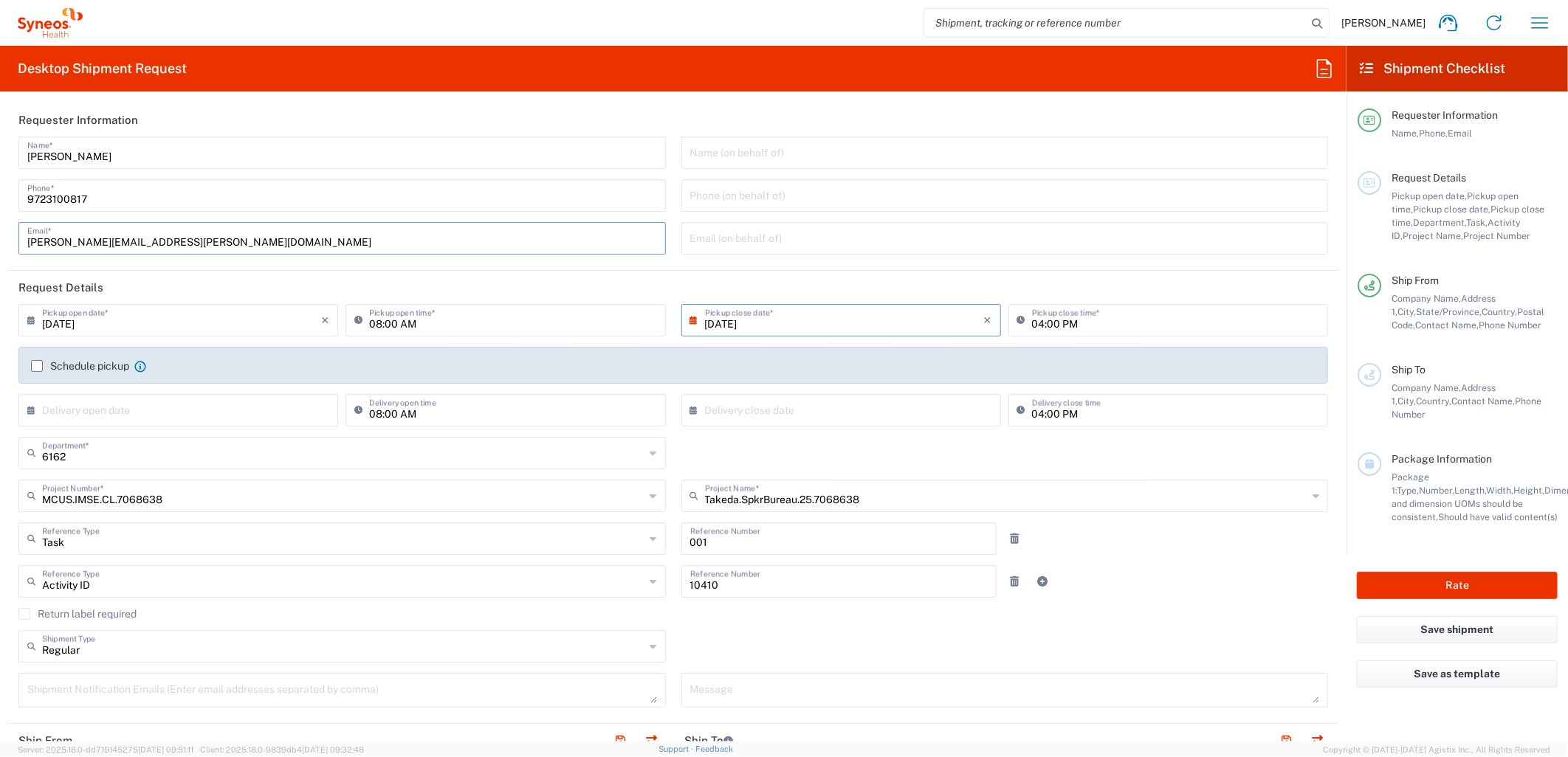
drag, startPoint x: 220, startPoint y: 241, endPoint x: -116, endPoint y: 238, distance: 336.0
click at [0, 238] on html "Kasey Burgan Home Shipment estimator Shipment tracking Desktop shipment request…" at bounding box center [784, 378] width 1568 height 757
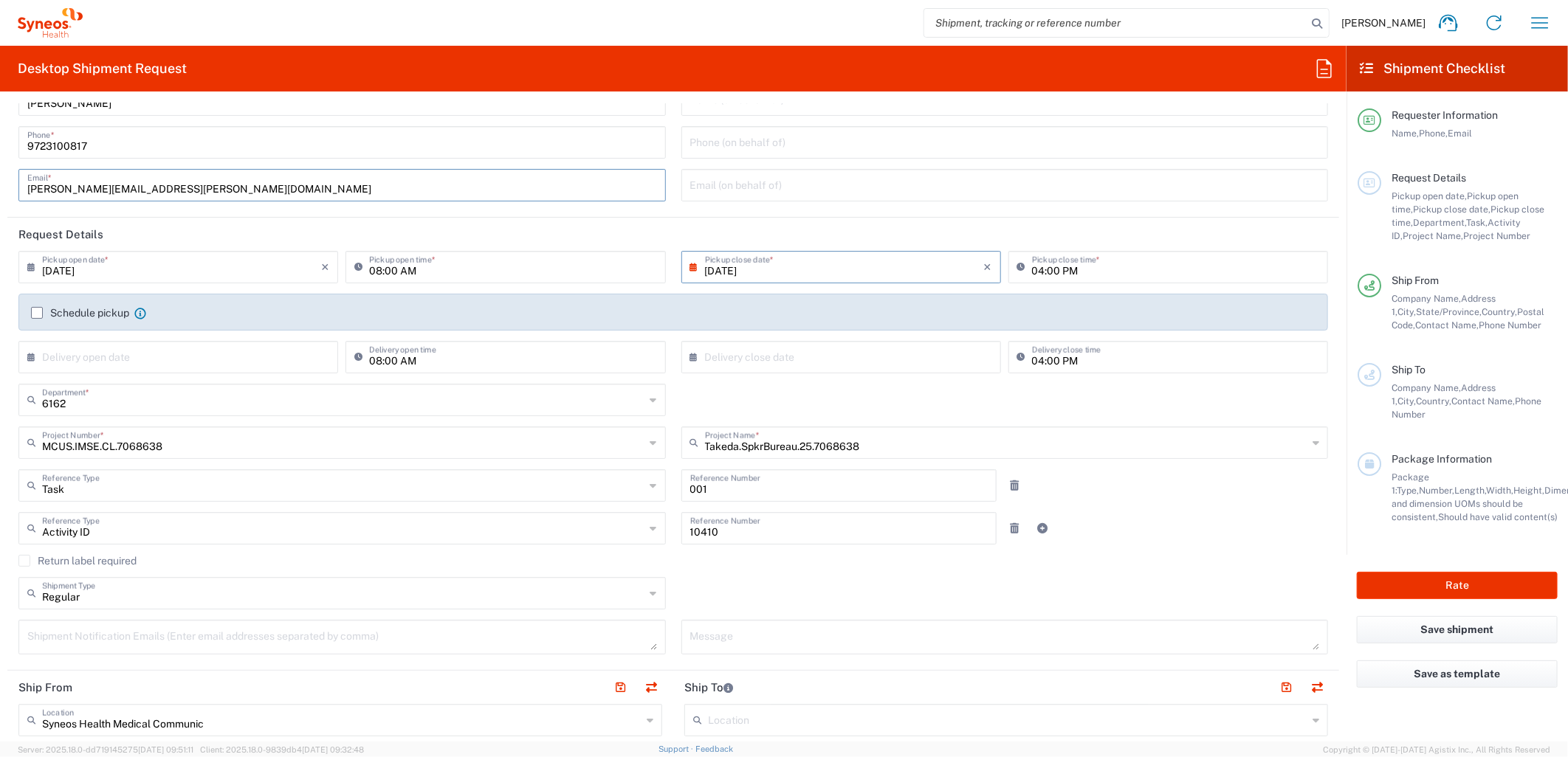
scroll to position [82, 0]
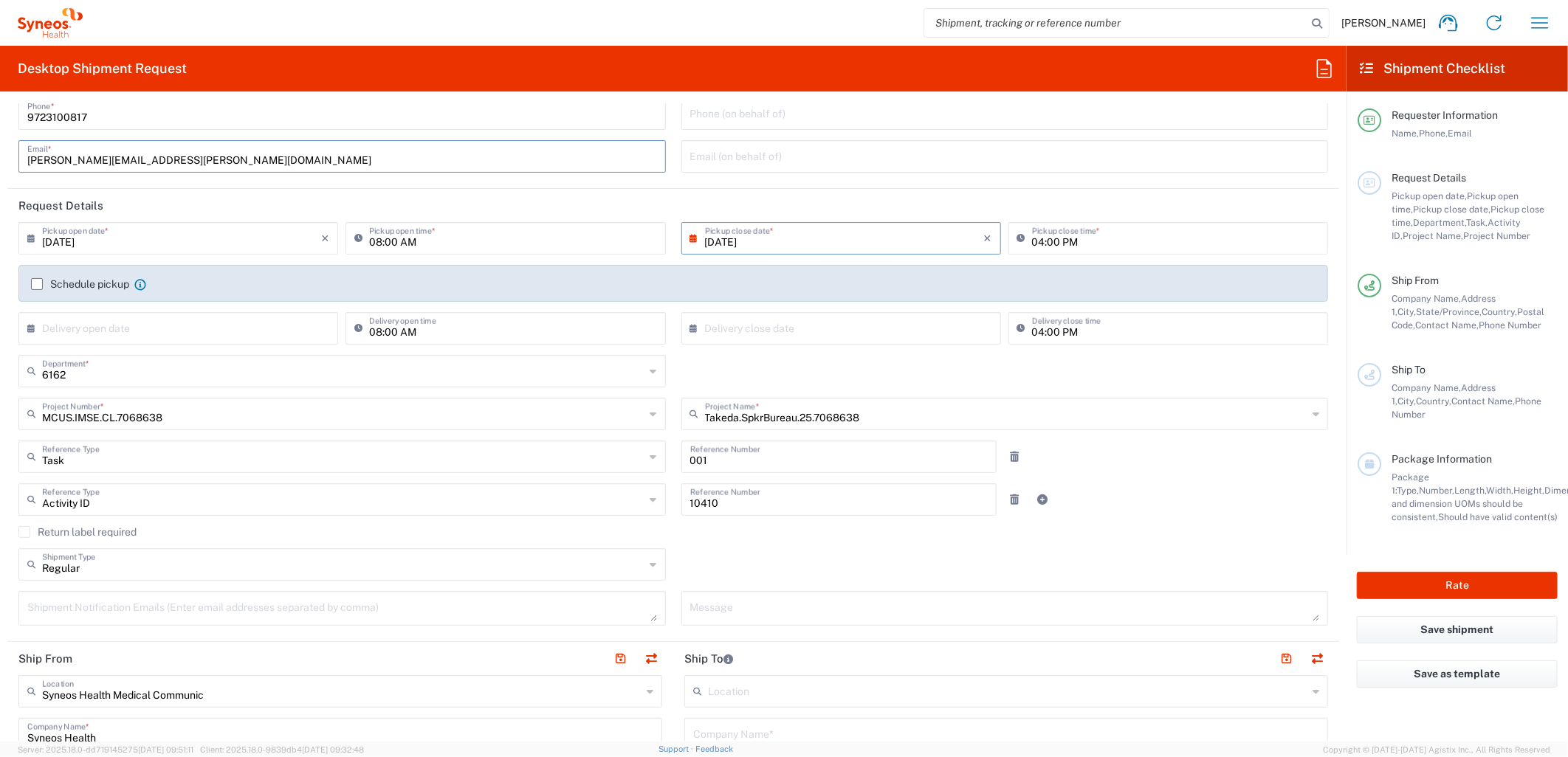
click at [432, 622] on div "Shipment Notification Emails (Enter email addresses separated by comma)" at bounding box center [342, 609] width 648 height 35
click at [430, 621] on div "Shipment Notification Emails (Enter email addresses separated by comma)" at bounding box center [342, 609] width 648 height 35
click at [419, 609] on textarea at bounding box center [342, 608] width 630 height 26
paste textarea "kasey.burgan@syneoshealth.com"
type textarea "kasey.burgan@syneoshealth.com"
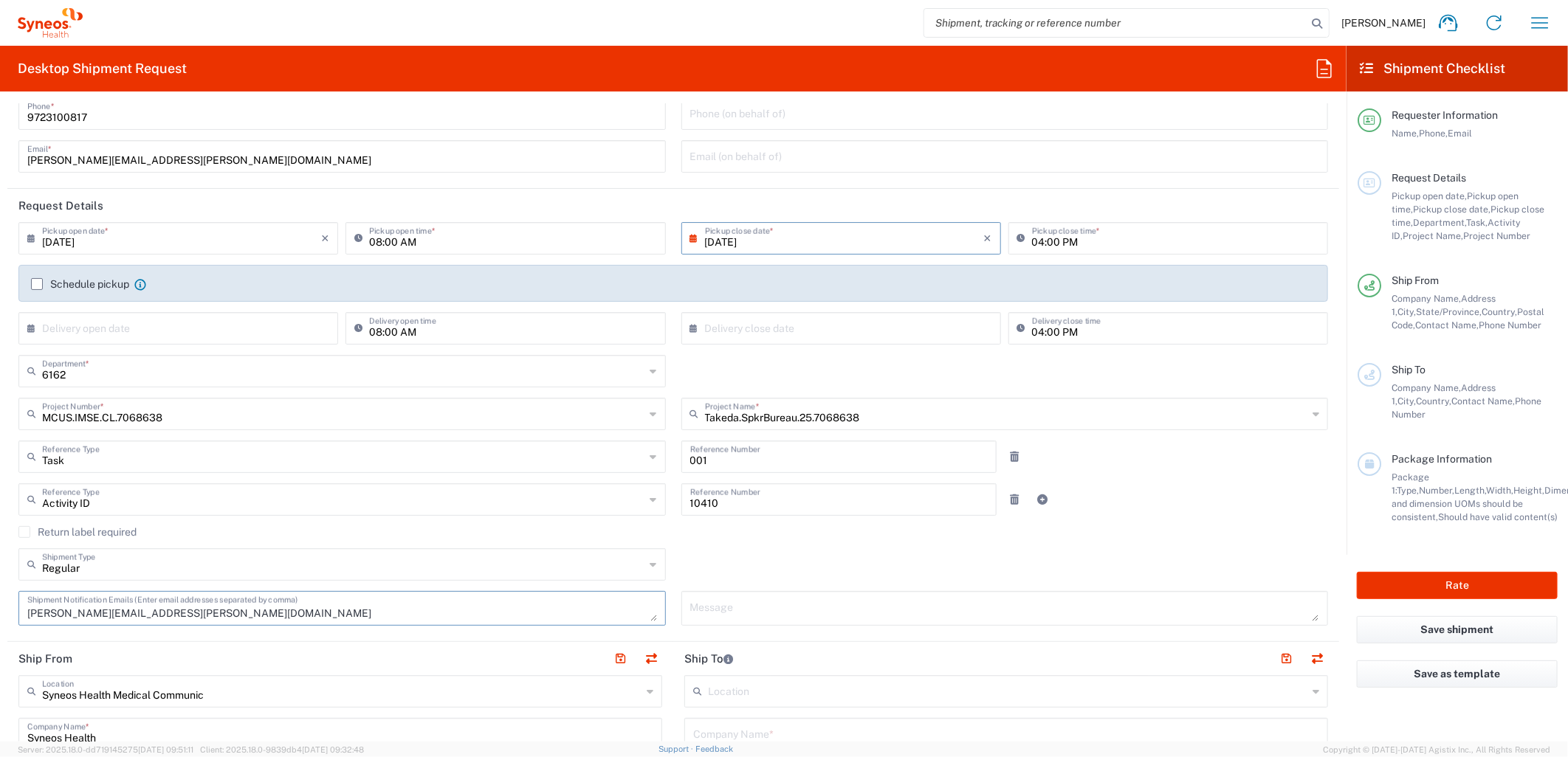
click at [744, 548] on div "Regular Shipment Type Batch Regular" at bounding box center [673, 570] width 1325 height 43
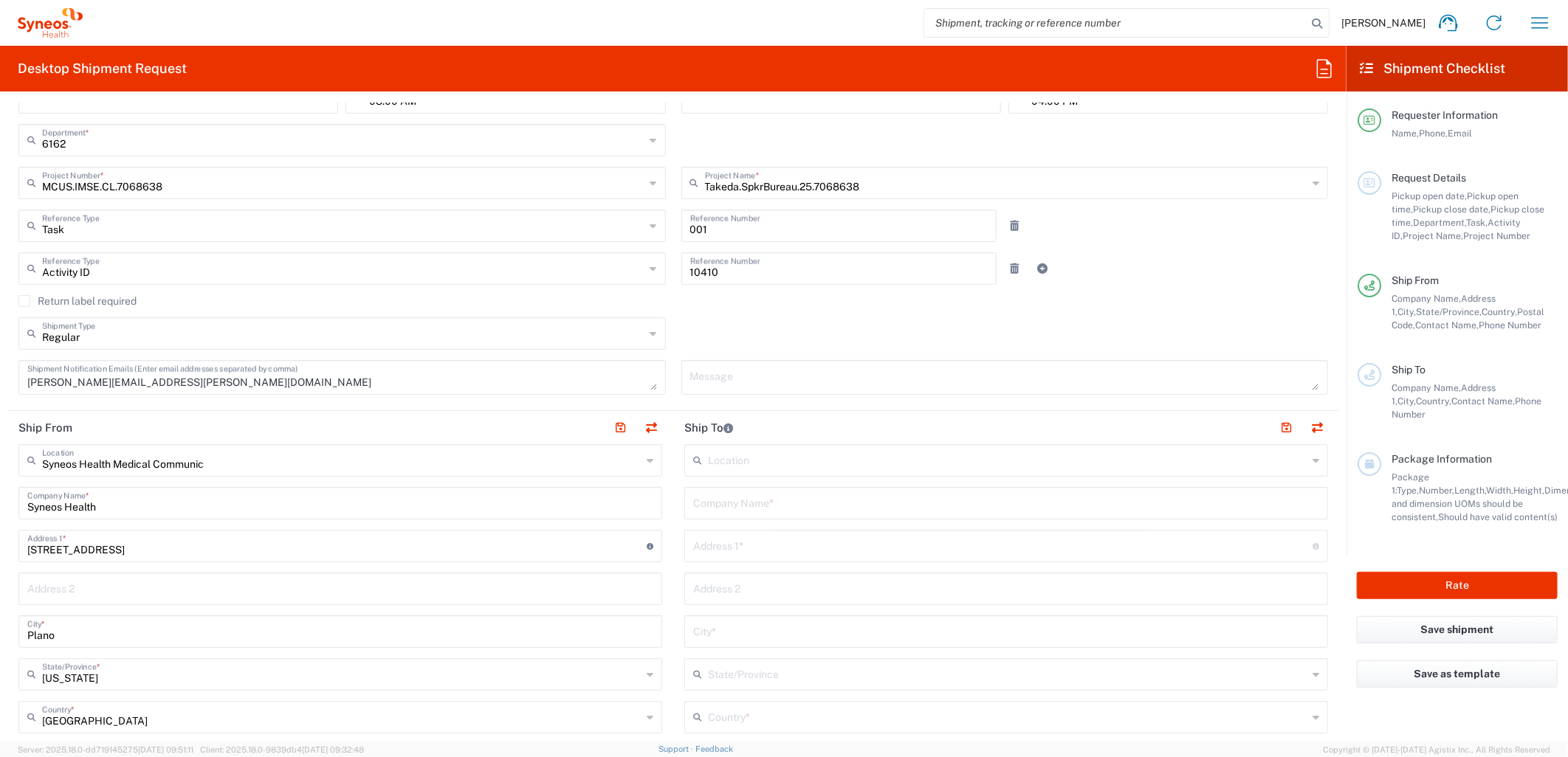
scroll to position [328, 0]
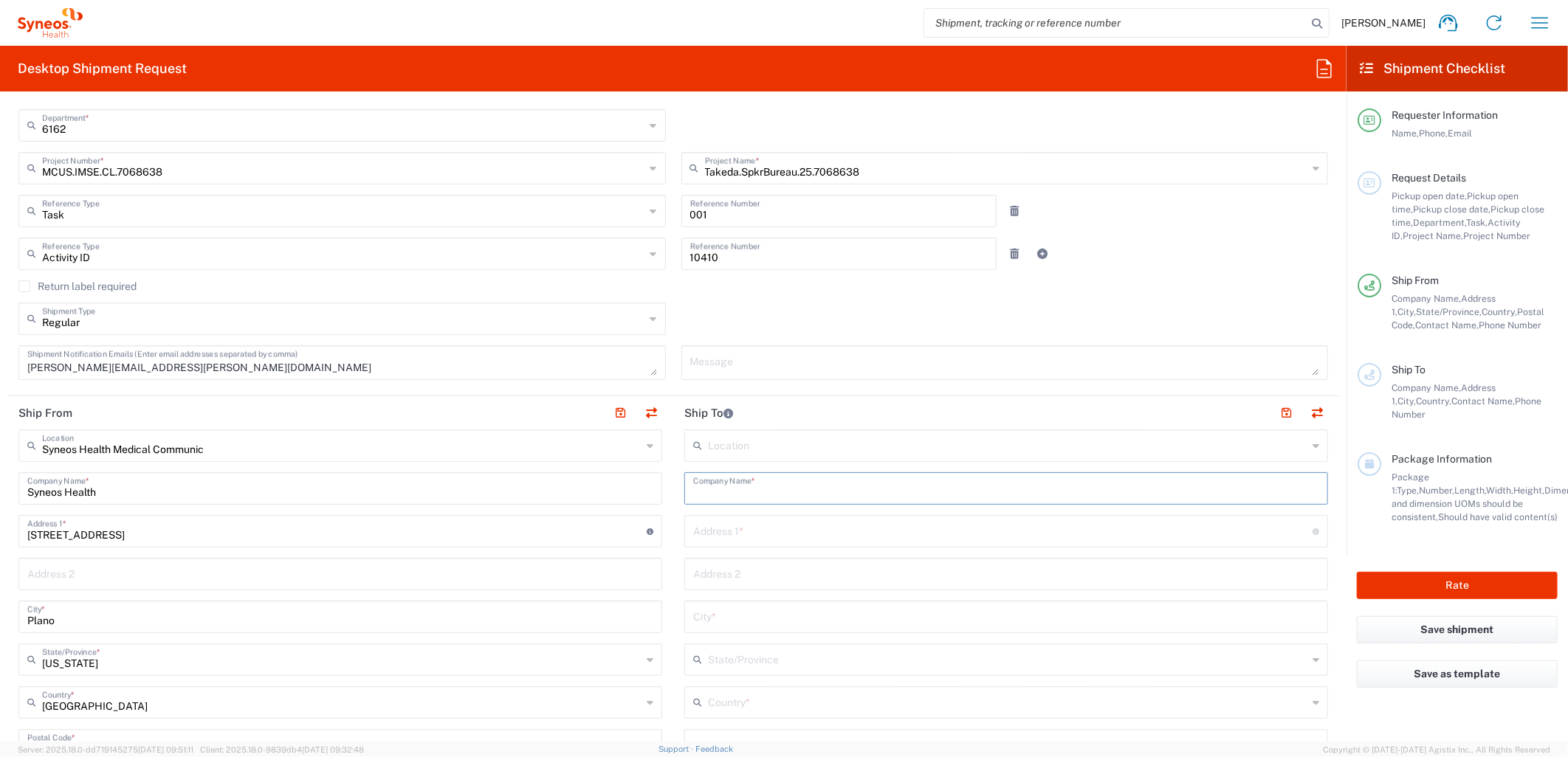
click at [749, 488] on input "text" at bounding box center [1006, 487] width 626 height 26
type input "Takeda"
click at [770, 520] on input "text" at bounding box center [1003, 530] width 620 height 26
paste input "81 Precision Dr"
type input "81 Precision Dr"
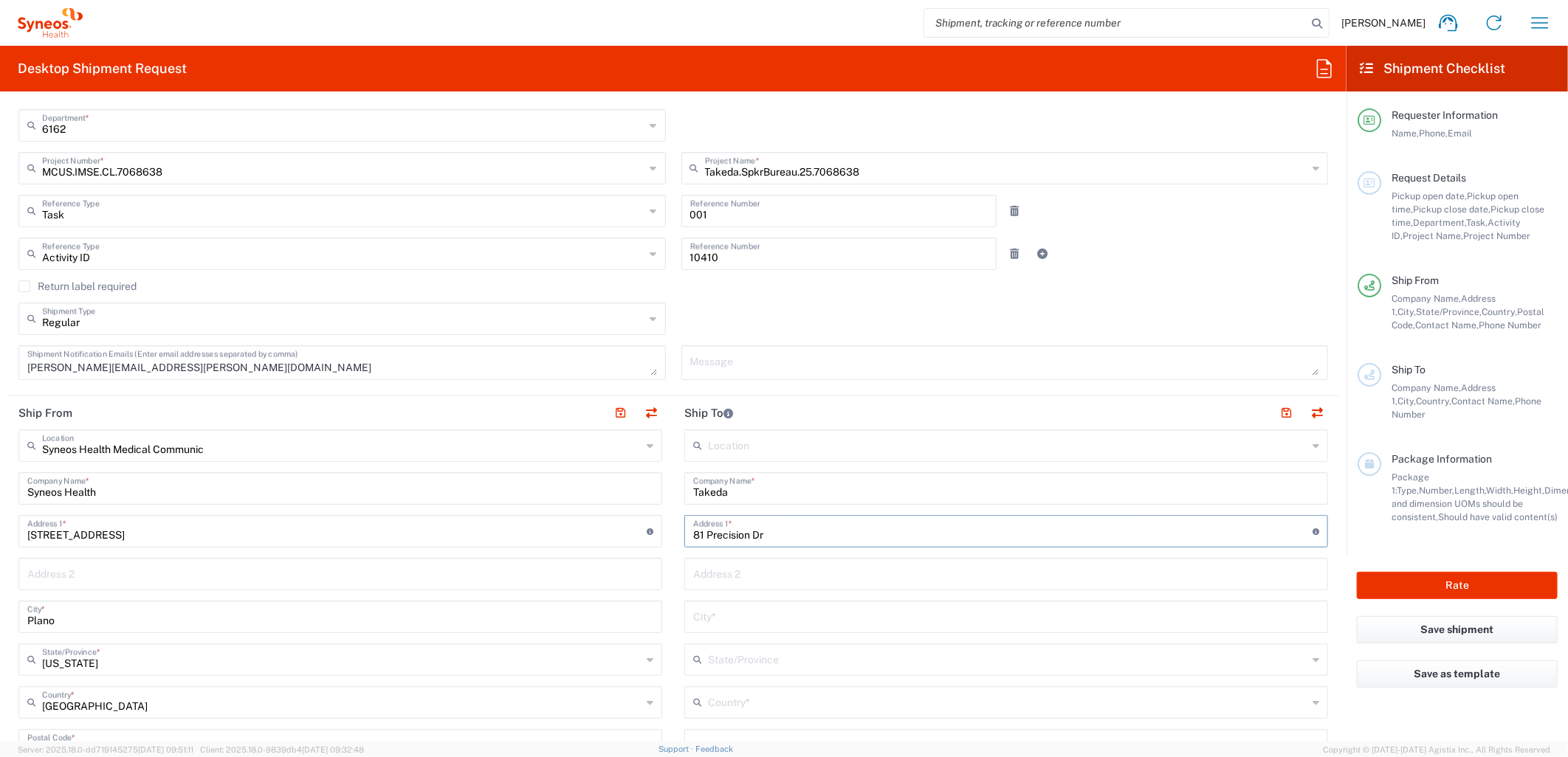
click at [727, 619] on input "text" at bounding box center [1006, 615] width 626 height 26
type input "Sandpoint"
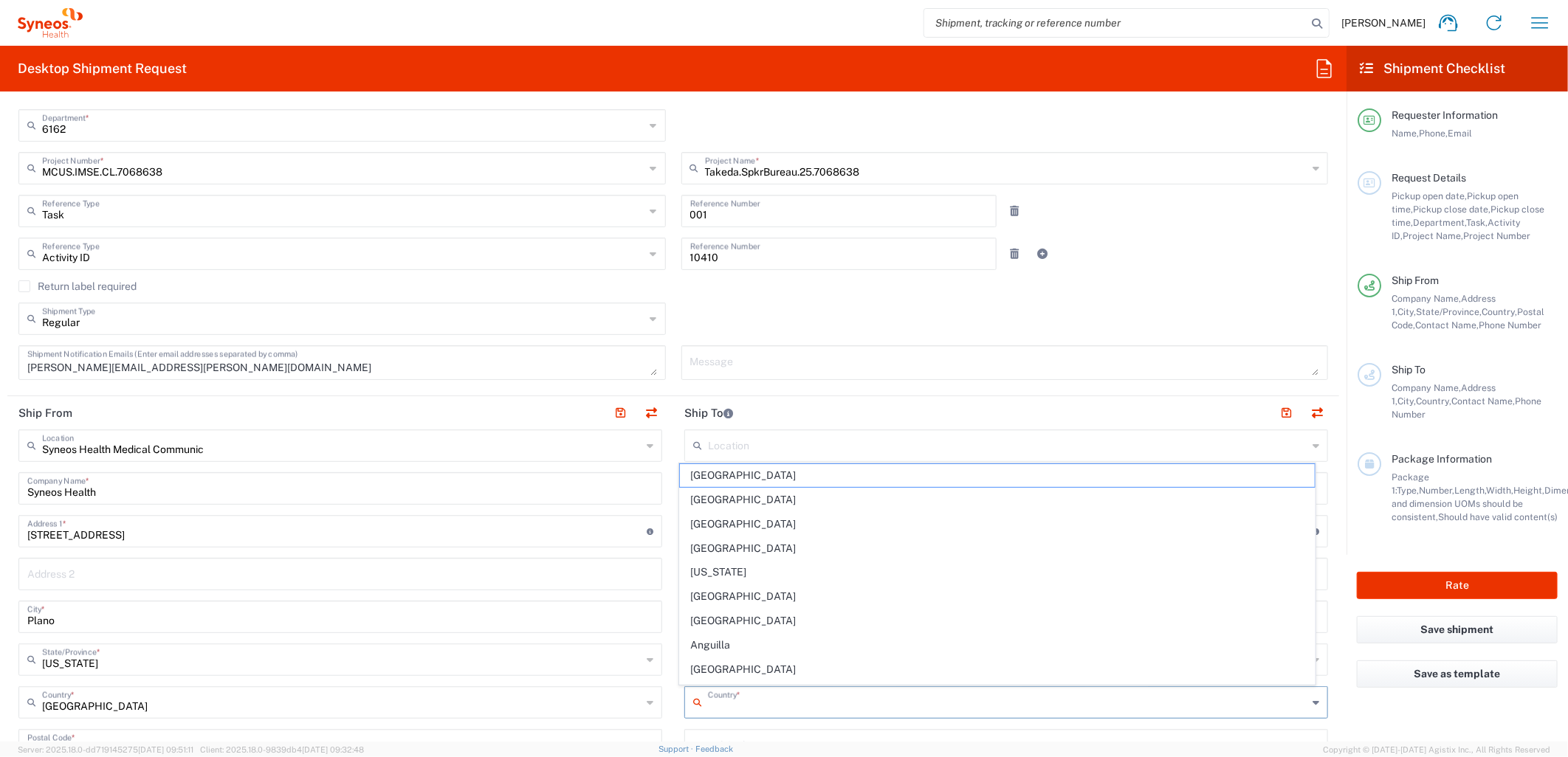
click at [766, 710] on input "text" at bounding box center [1008, 702] width 600 height 26
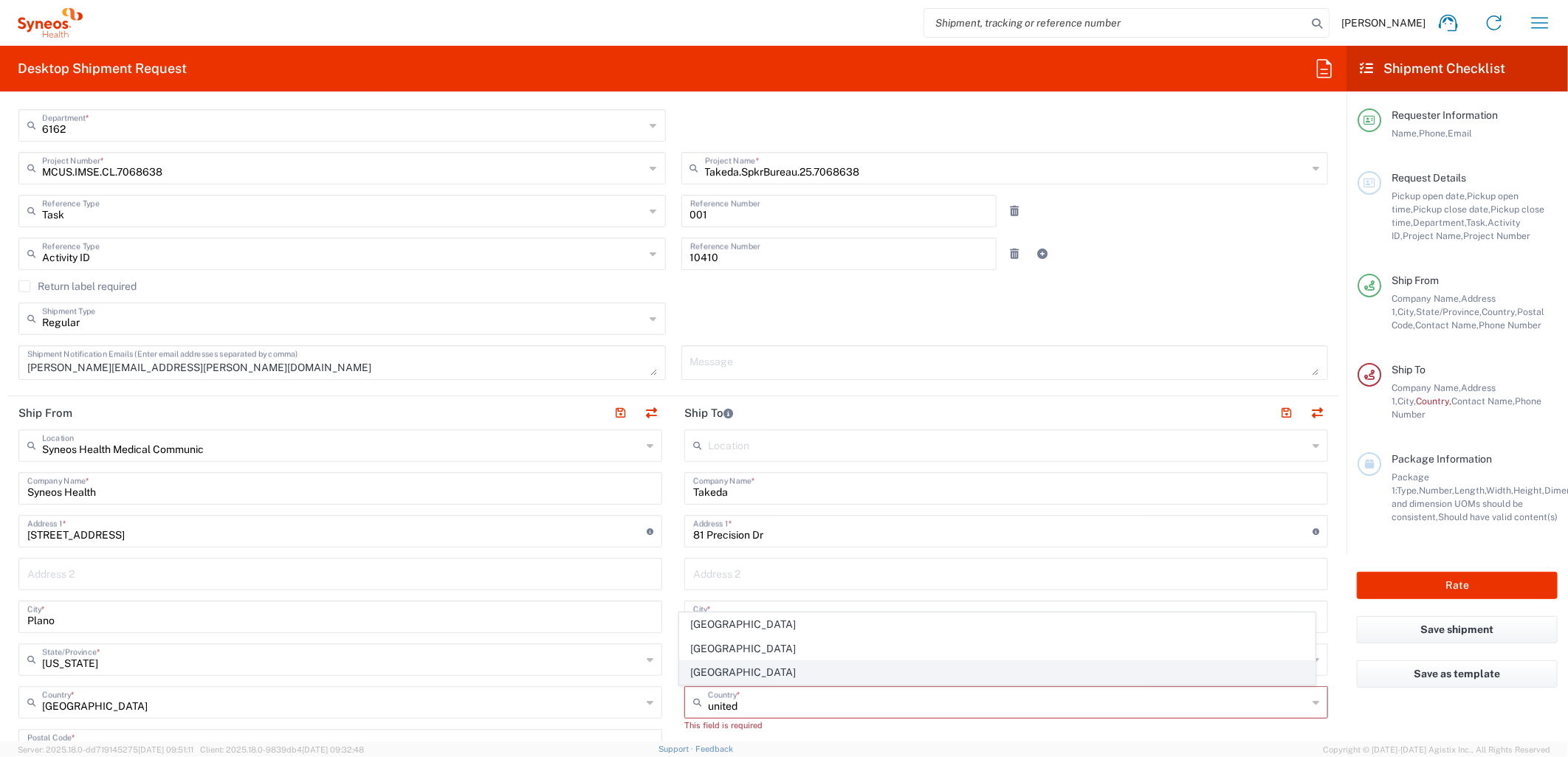
click at [746, 668] on span "United States" at bounding box center [997, 673] width 635 height 23
type input "United States"
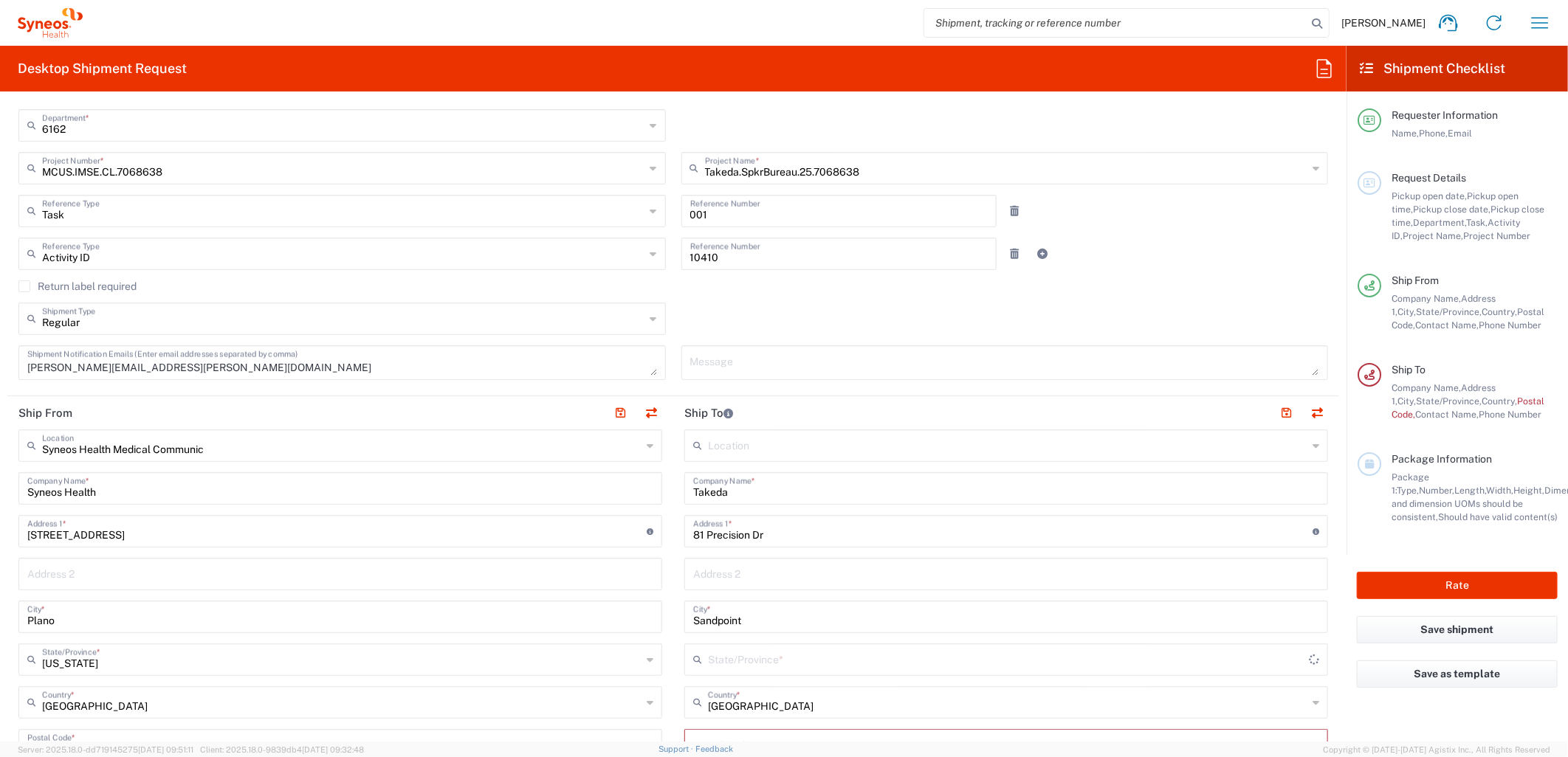
click at [740, 664] on input "text" at bounding box center [1009, 658] width 601 height 26
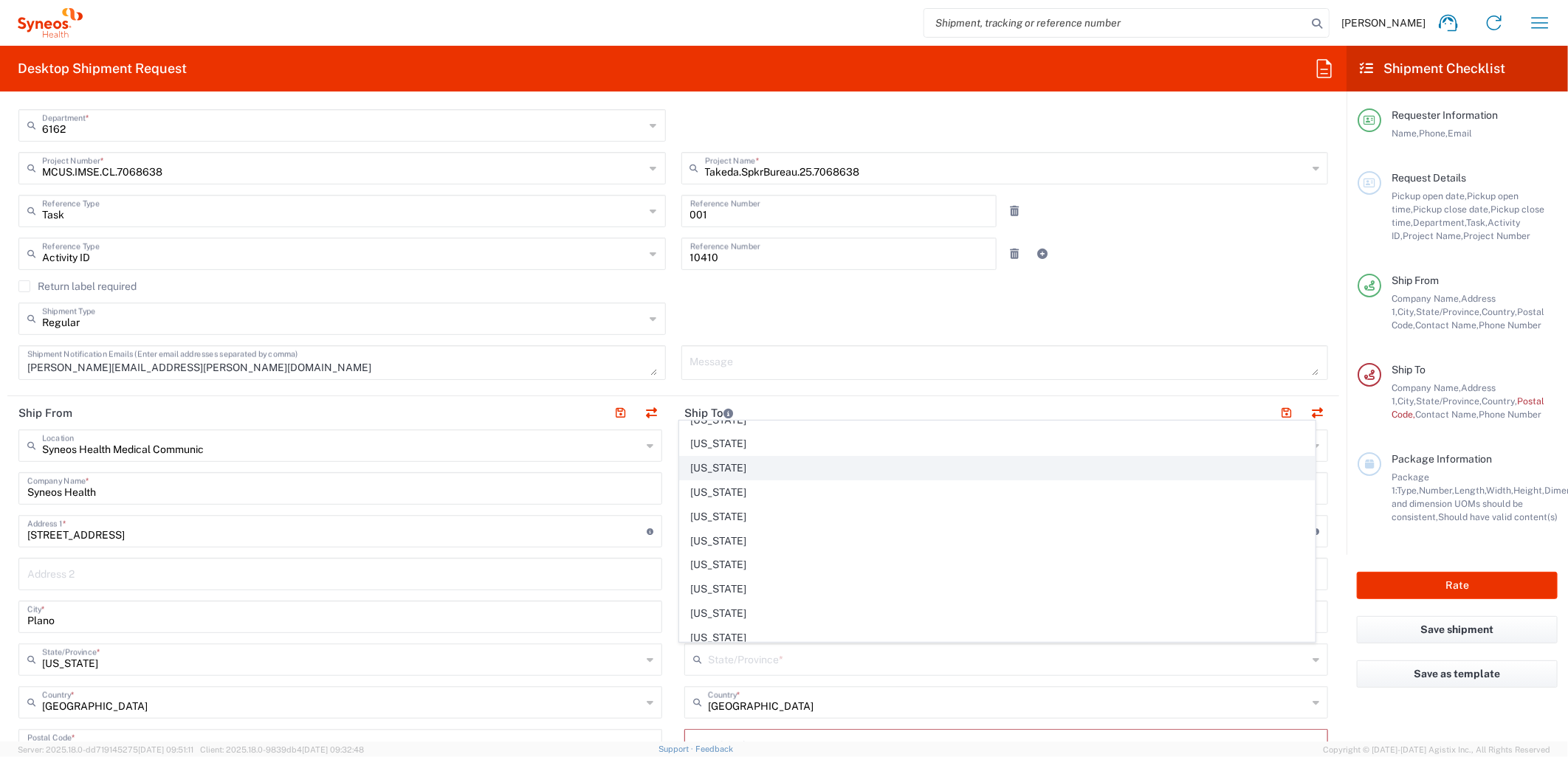
click at [734, 468] on span "Idaho" at bounding box center [997, 469] width 635 height 23
type input "Idaho"
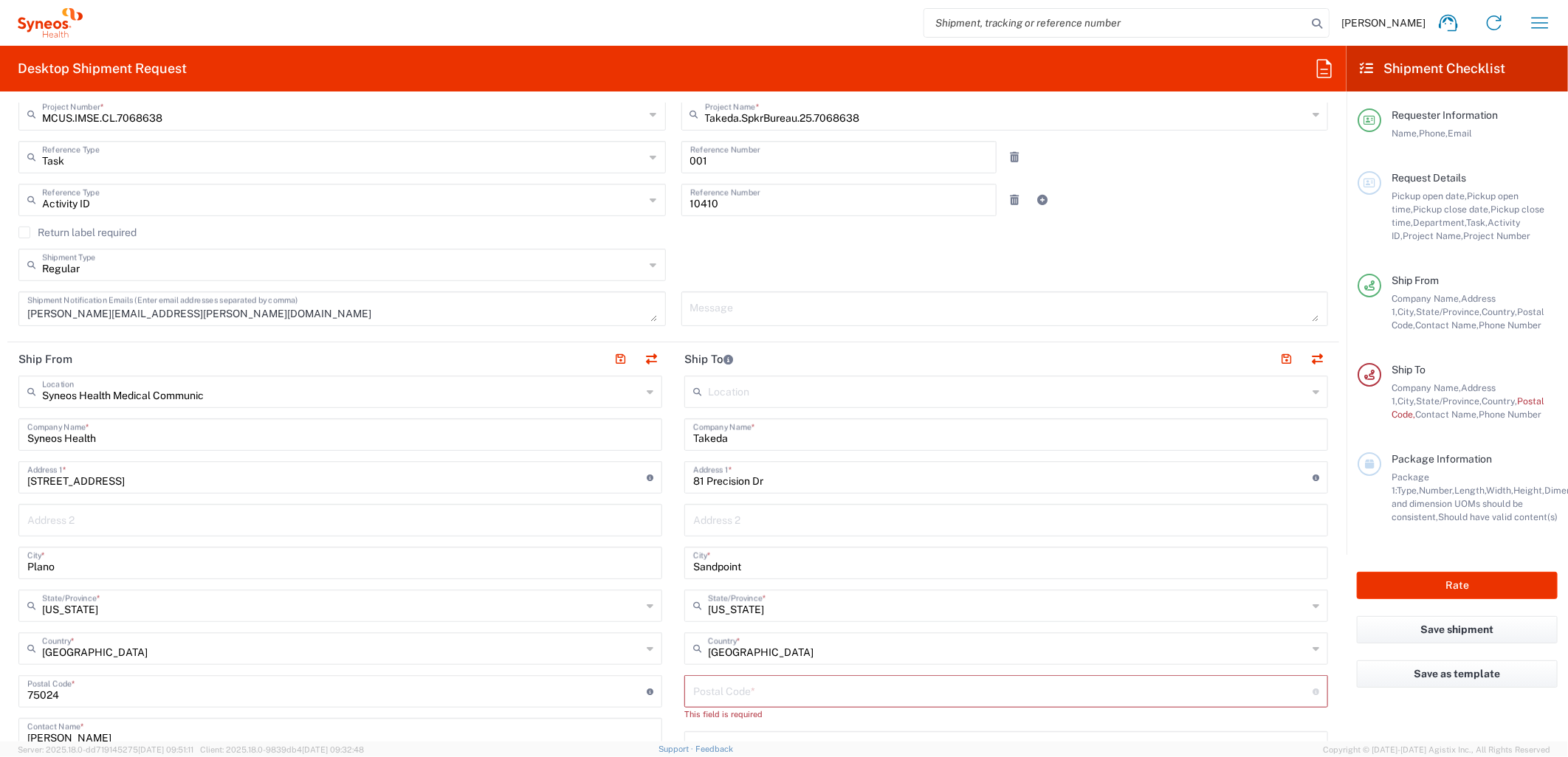
scroll to position [410, 0]
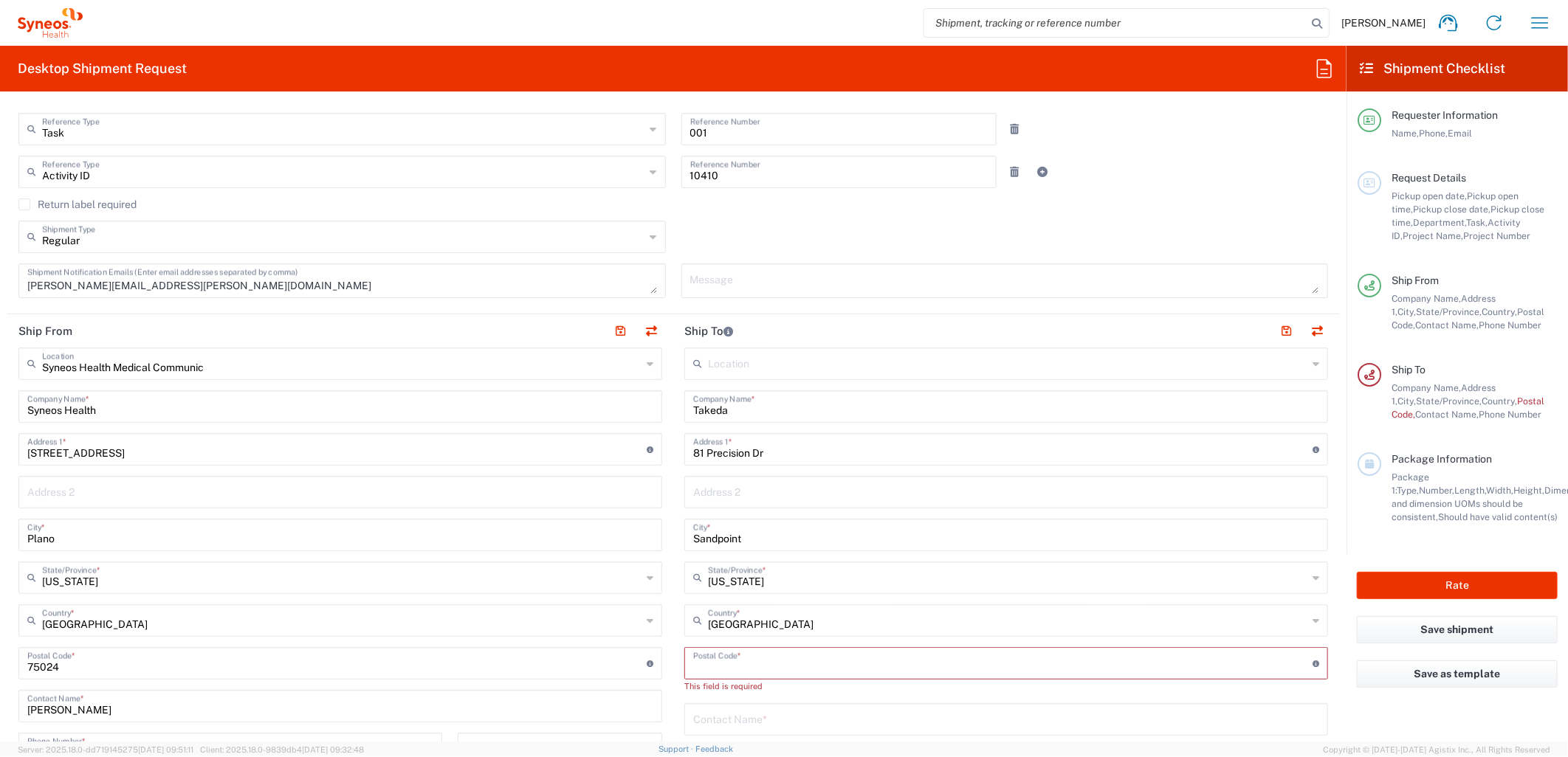
click at [750, 666] on input "undefined" at bounding box center [1003, 662] width 620 height 26
paste input "83864"
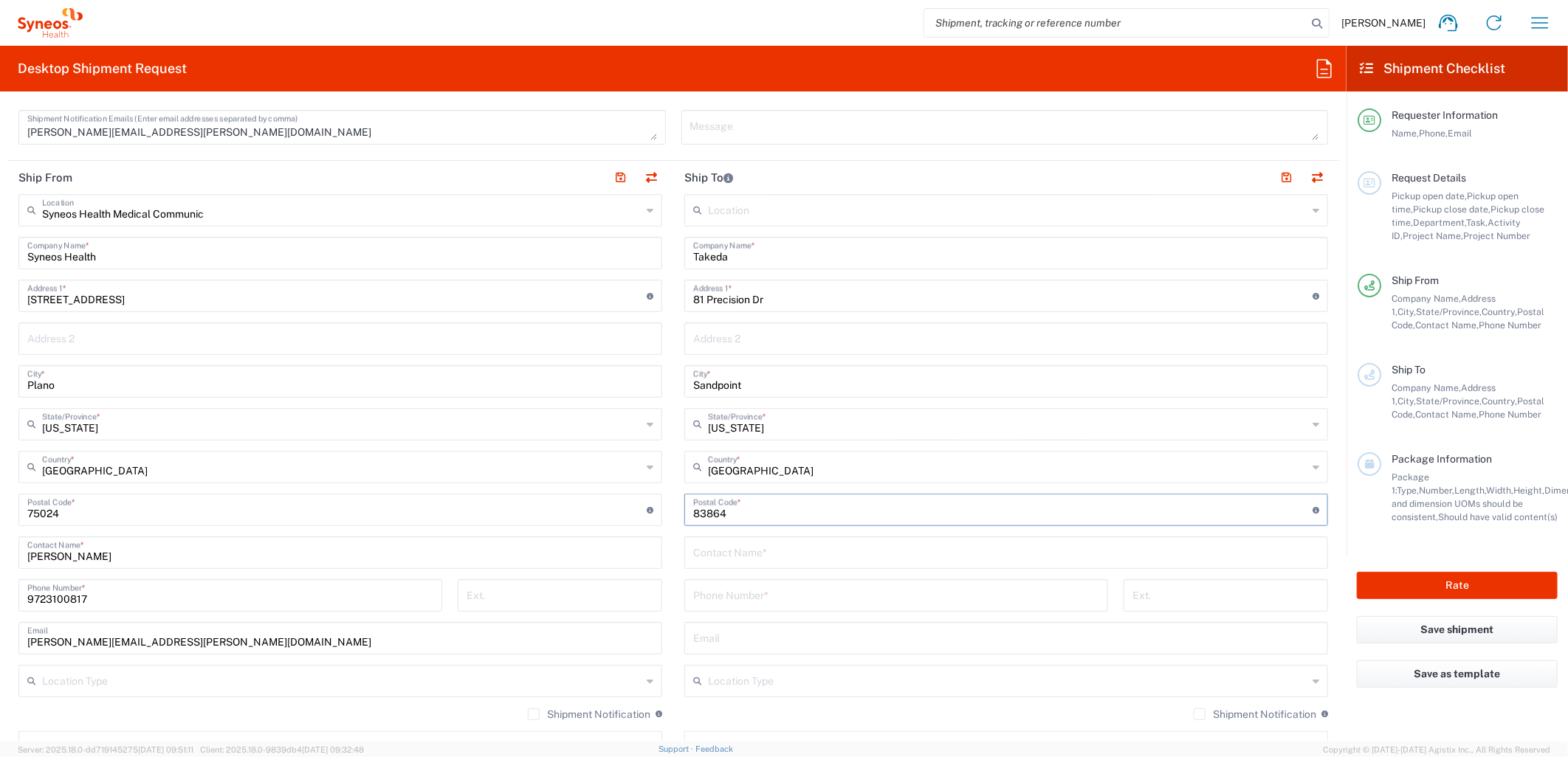
scroll to position [574, 0]
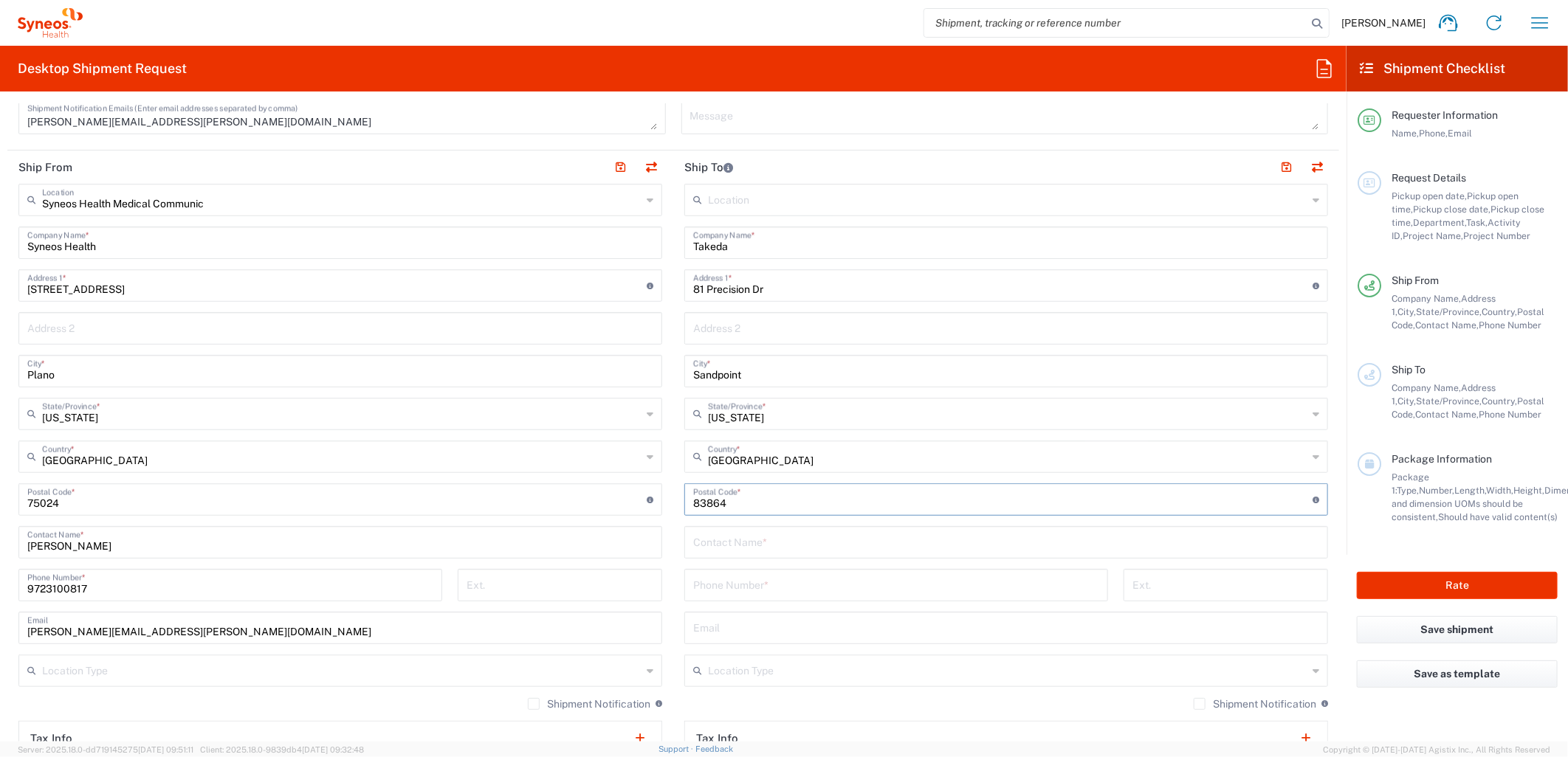
type input "83864"
click at [734, 544] on input "text" at bounding box center [1006, 541] width 626 height 26
type input "Lindsey Behla"
click at [803, 585] on input "tel" at bounding box center [896, 584] width 406 height 26
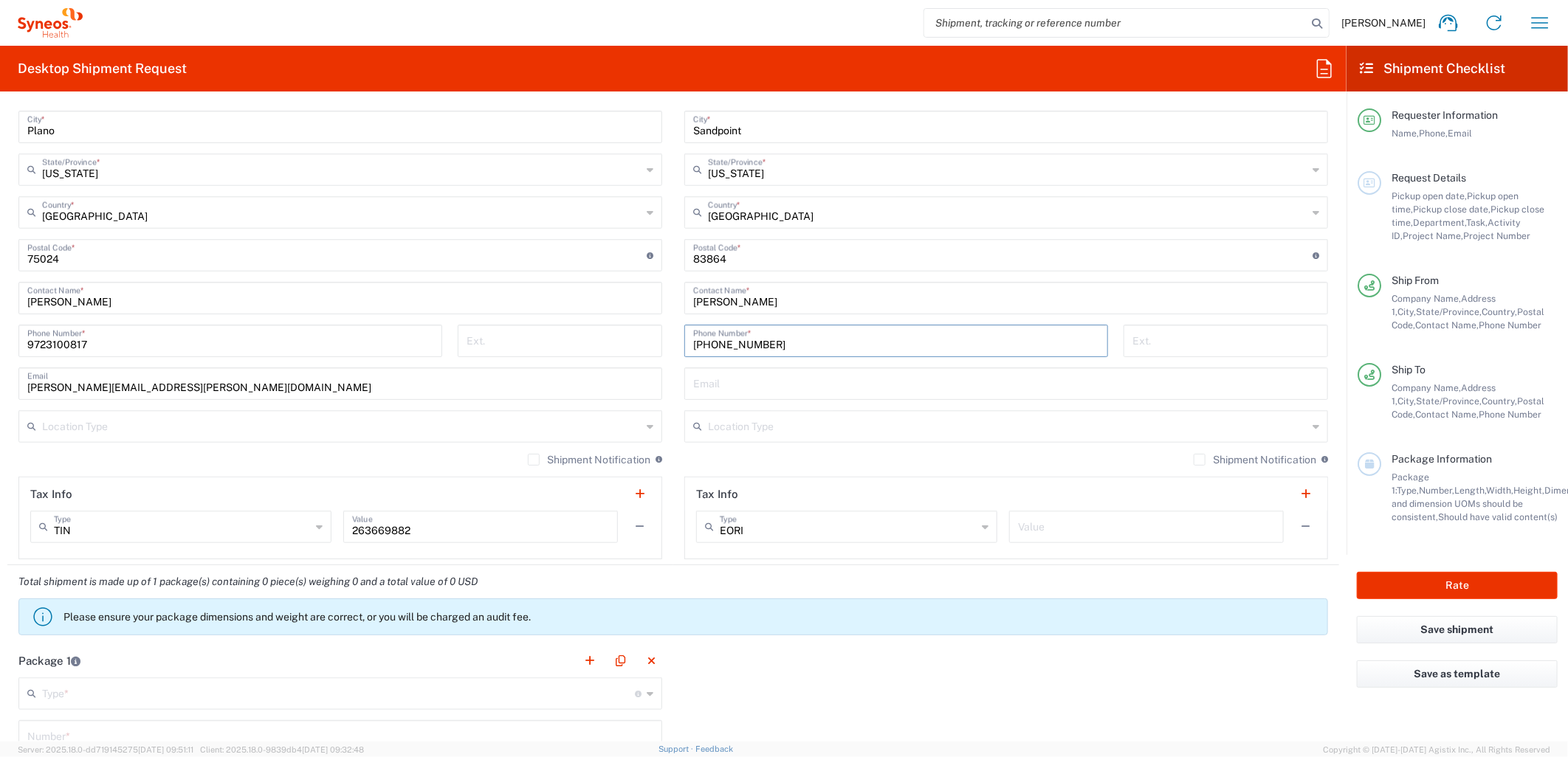
scroll to position [820, 0]
type input "208-255-3609"
click at [140, 694] on input "text" at bounding box center [339, 690] width 593 height 26
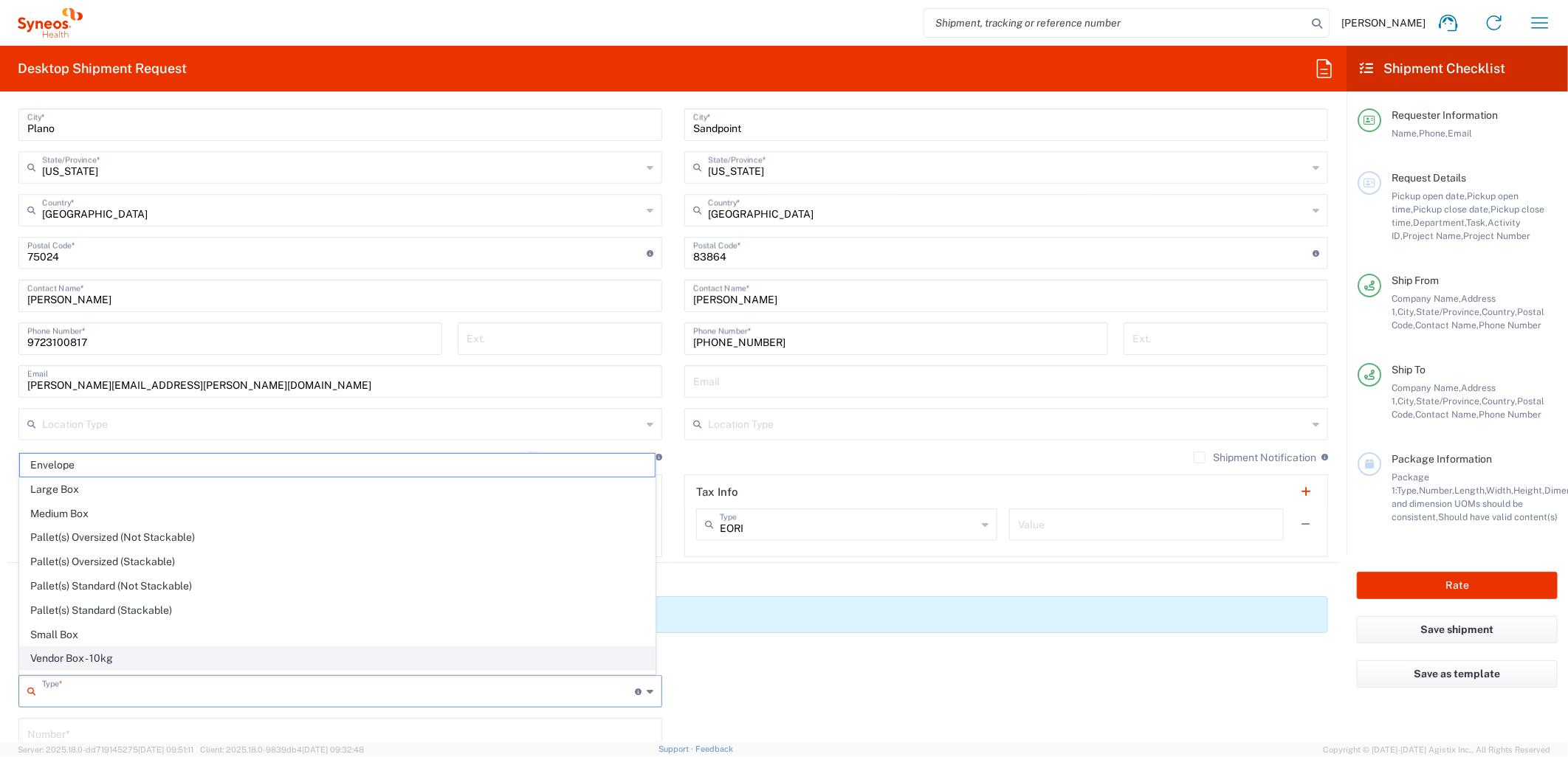
scroll to position [46, 0]
click at [141, 659] on span "Your Packaging" at bounding box center [337, 663] width 635 height 23
type input "Your Packaging"
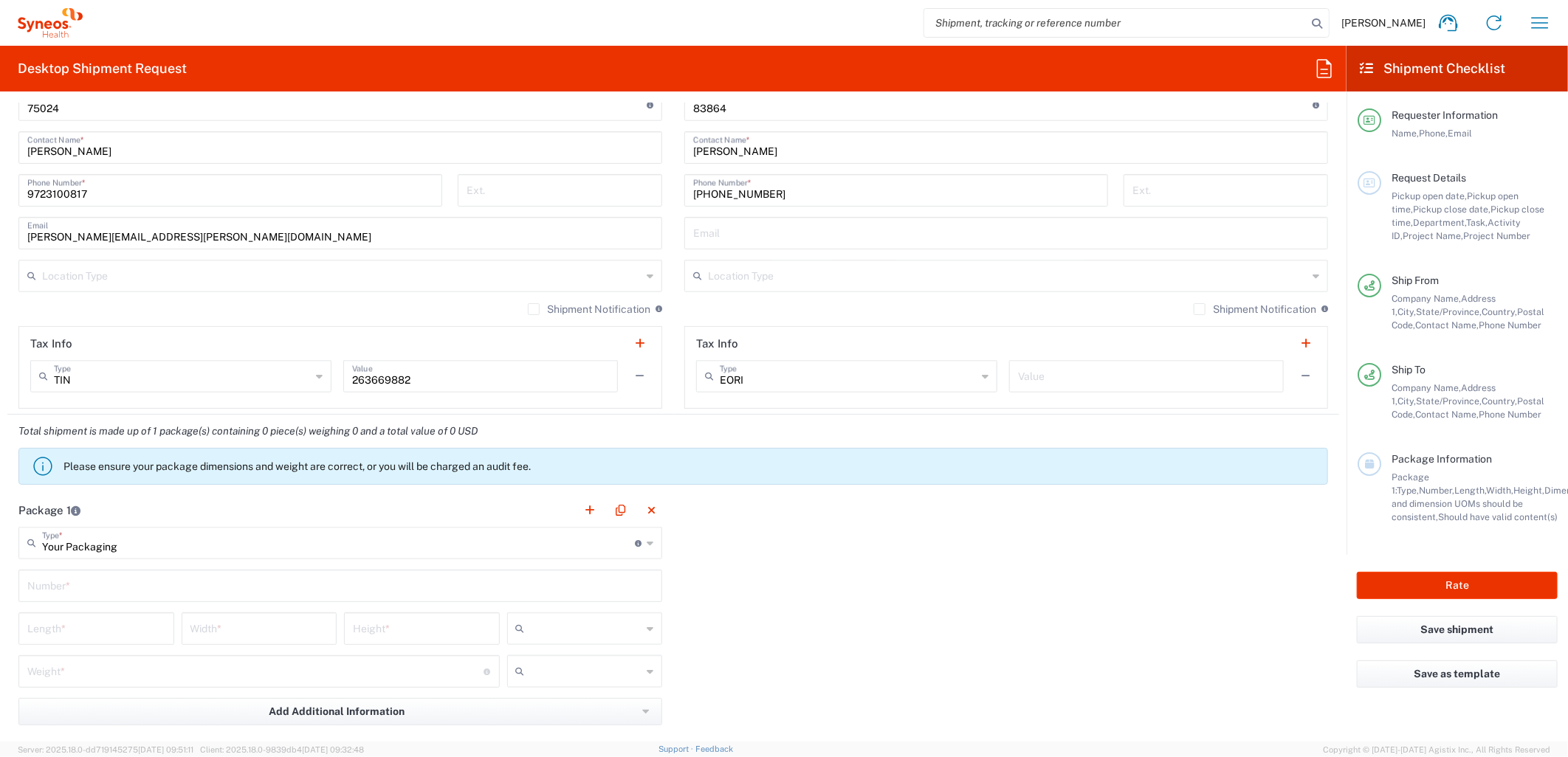
scroll to position [984, 0]
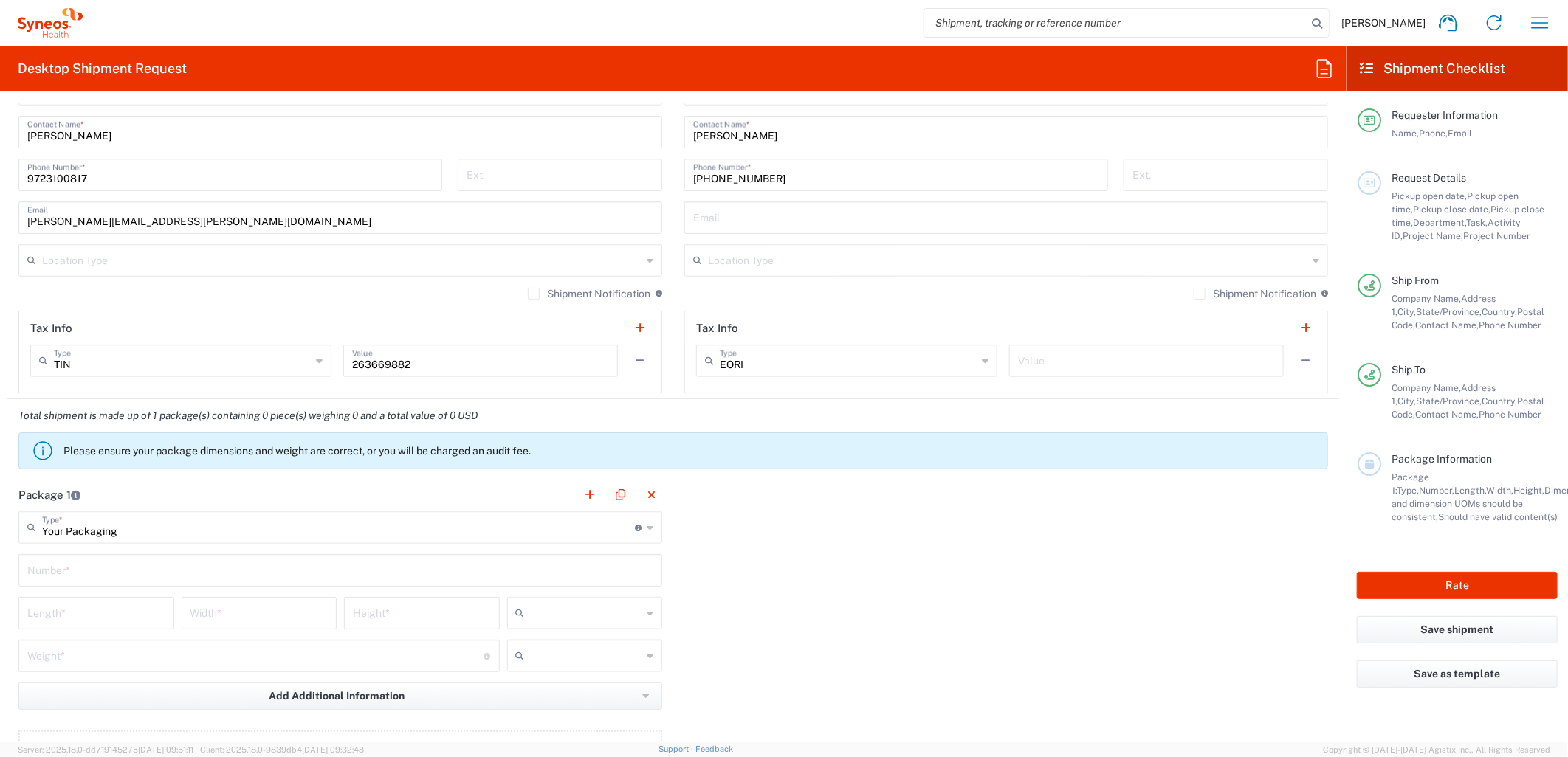
click at [148, 576] on input "text" at bounding box center [340, 569] width 626 height 26
type input "1"
click at [148, 614] on input "number" at bounding box center [96, 612] width 138 height 26
type input "12"
click at [228, 600] on input "number" at bounding box center [259, 612] width 138 height 26
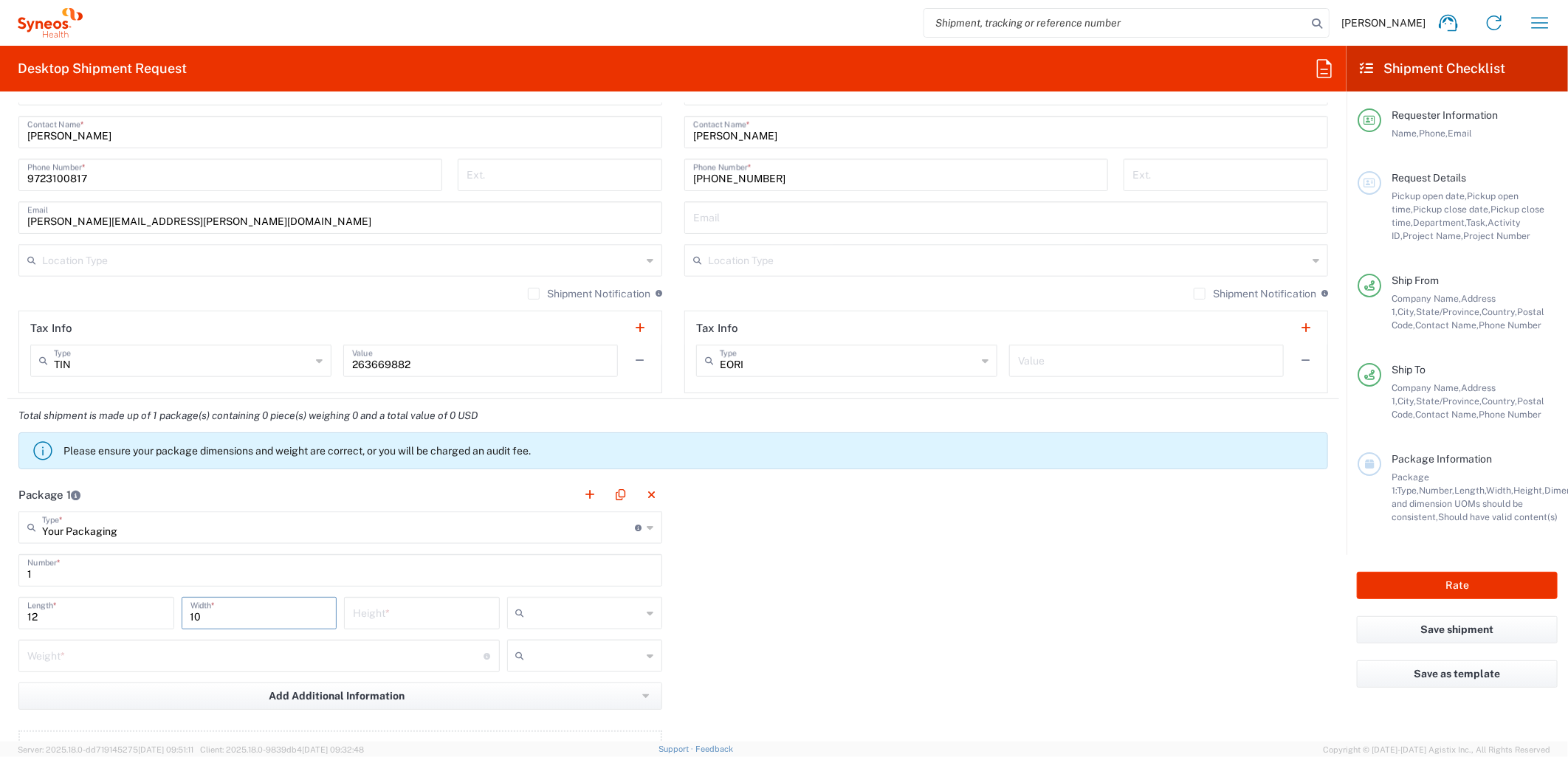
type input "10"
click at [406, 615] on input "number" at bounding box center [422, 612] width 138 height 26
type input "1"
click at [541, 615] on input "text" at bounding box center [586, 613] width 112 height 24
click at [535, 684] on span "in" at bounding box center [579, 694] width 151 height 23
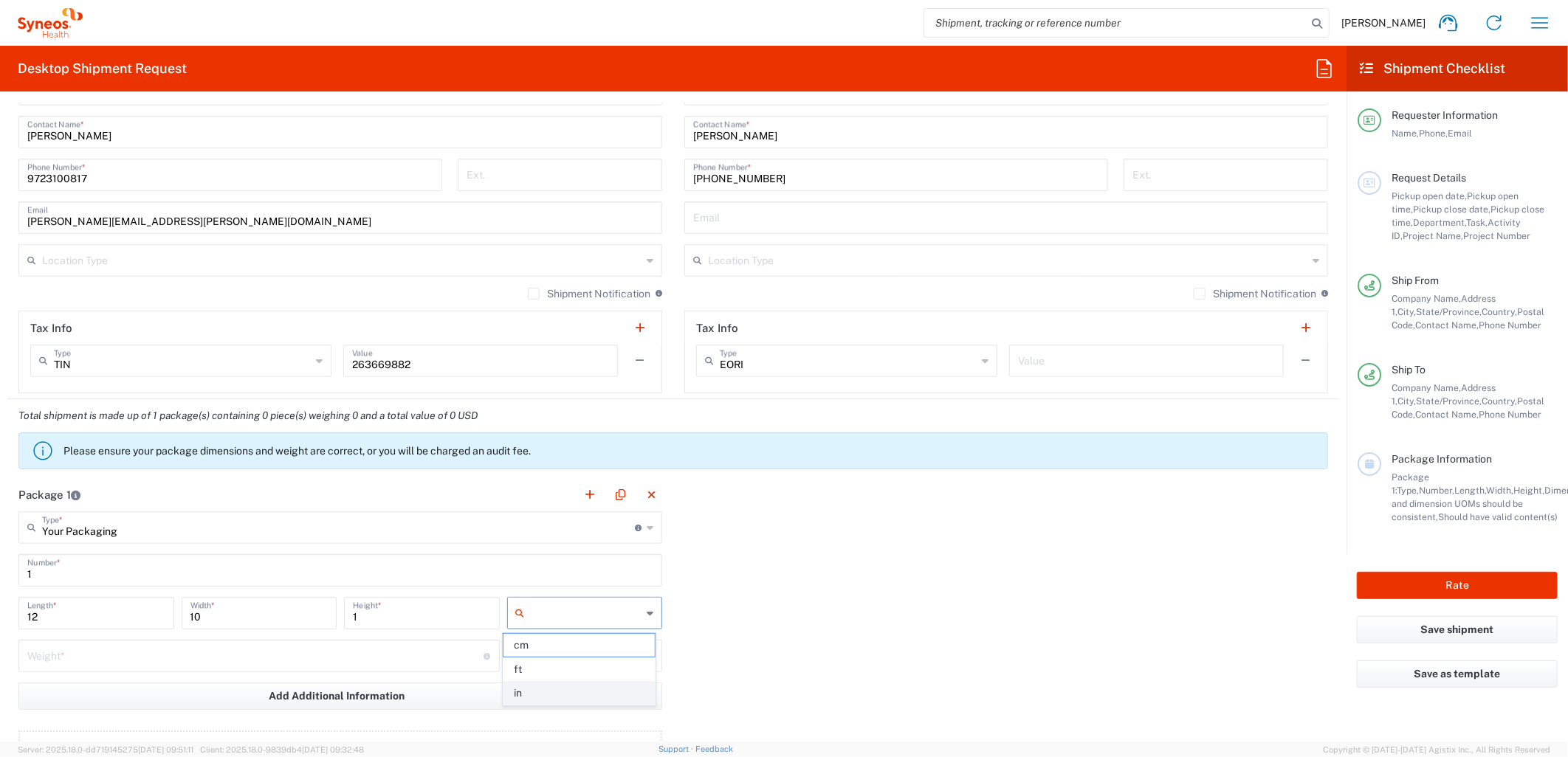
type input "in"
click at [440, 660] on input "number" at bounding box center [256, 654] width 457 height 26
type input "5"
click at [570, 657] on input "text" at bounding box center [586, 656] width 112 height 24
click at [557, 706] on span "lbs" at bounding box center [579, 713] width 151 height 23
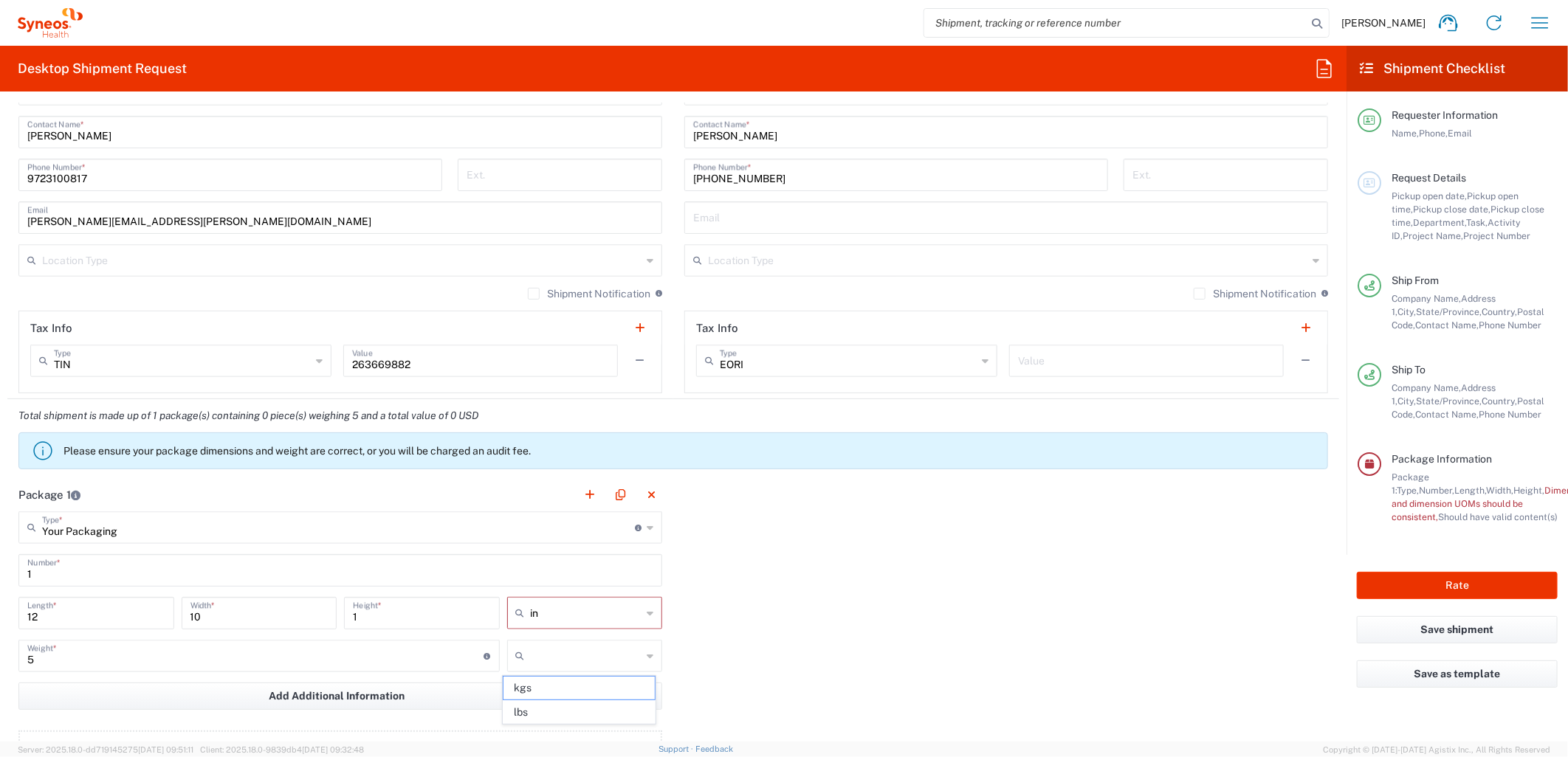
type input "lbs"
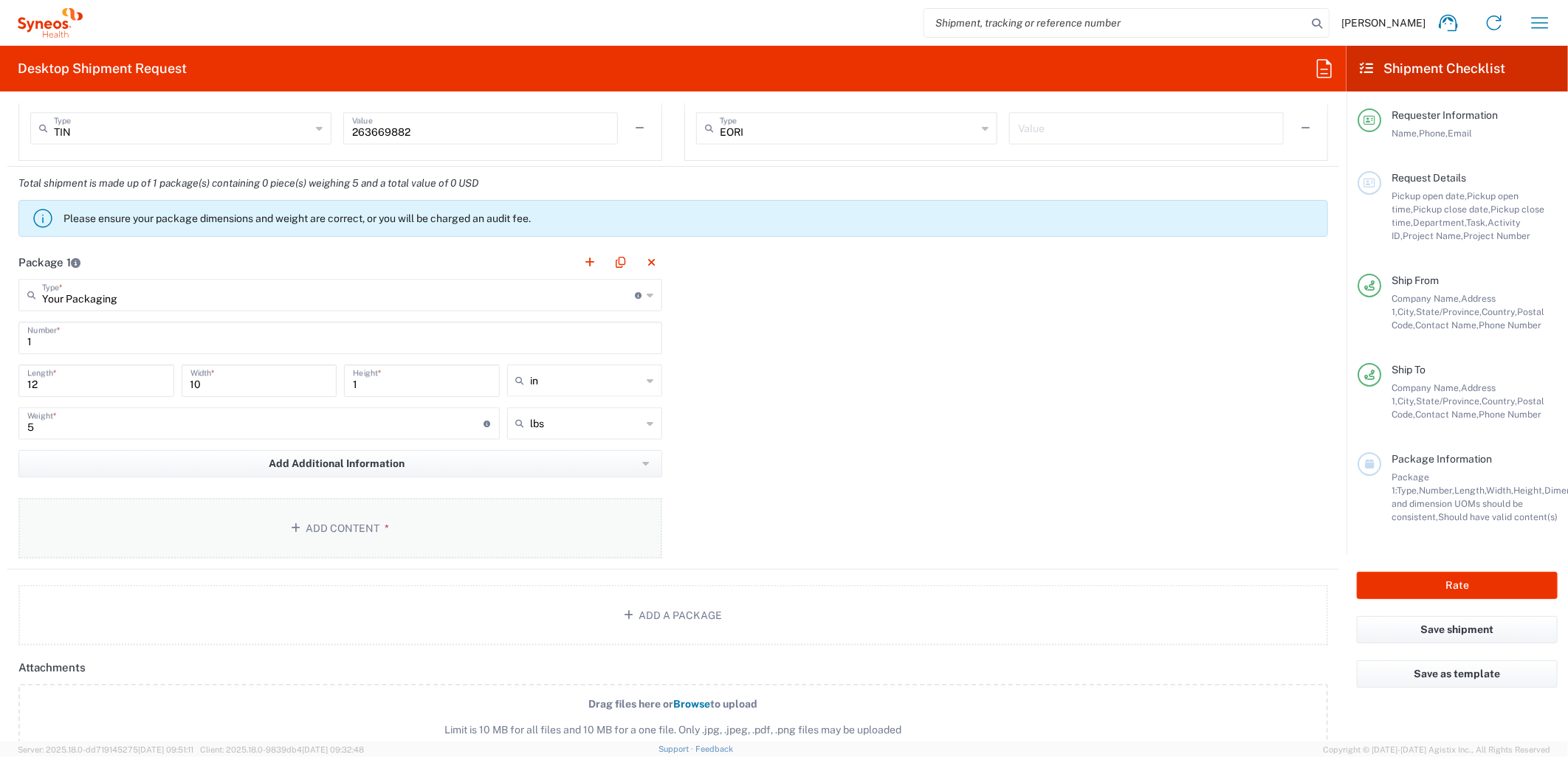
scroll to position [1230, 0]
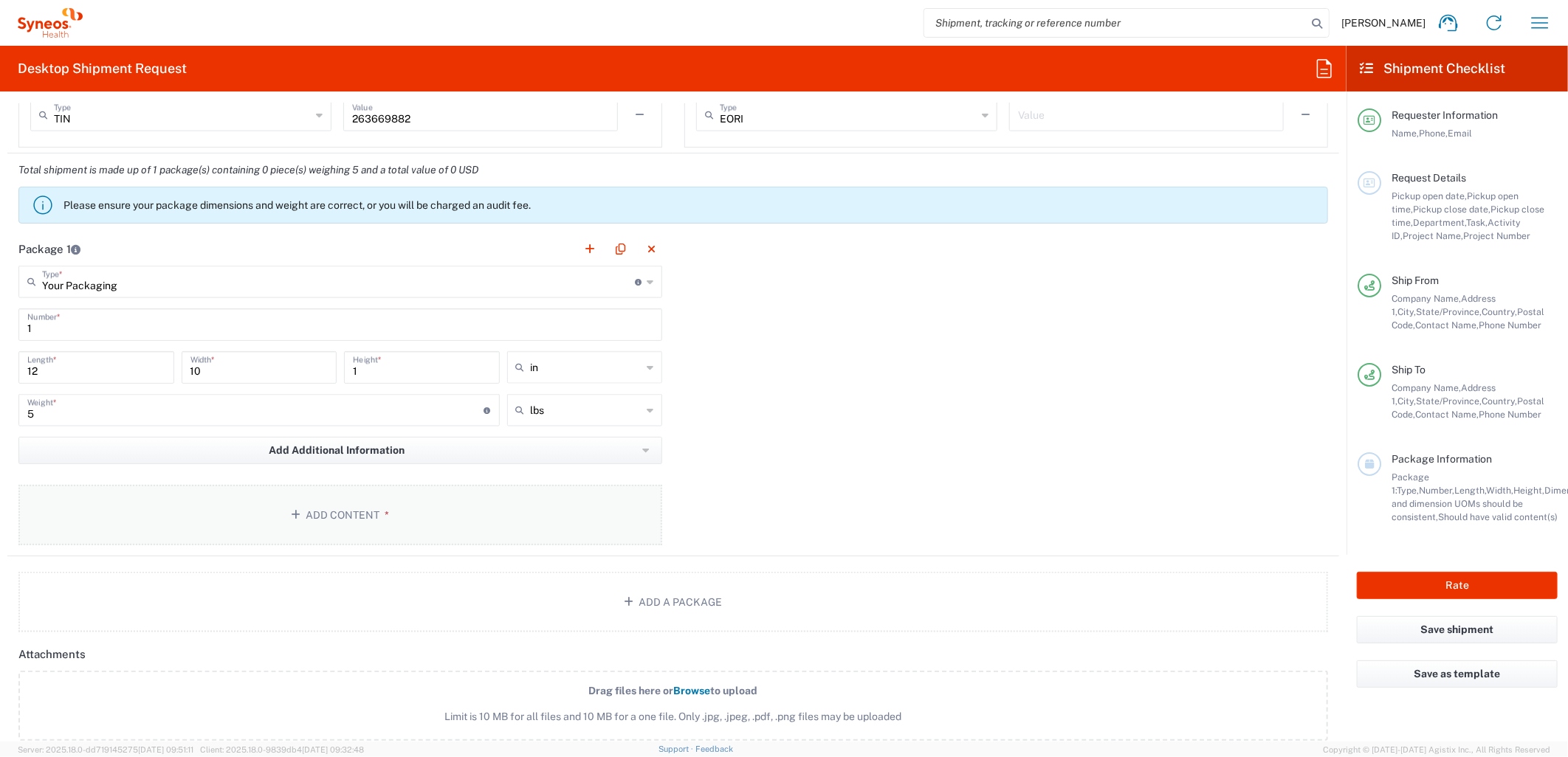
click at [469, 515] on button "Add Content *" at bounding box center [340, 515] width 644 height 60
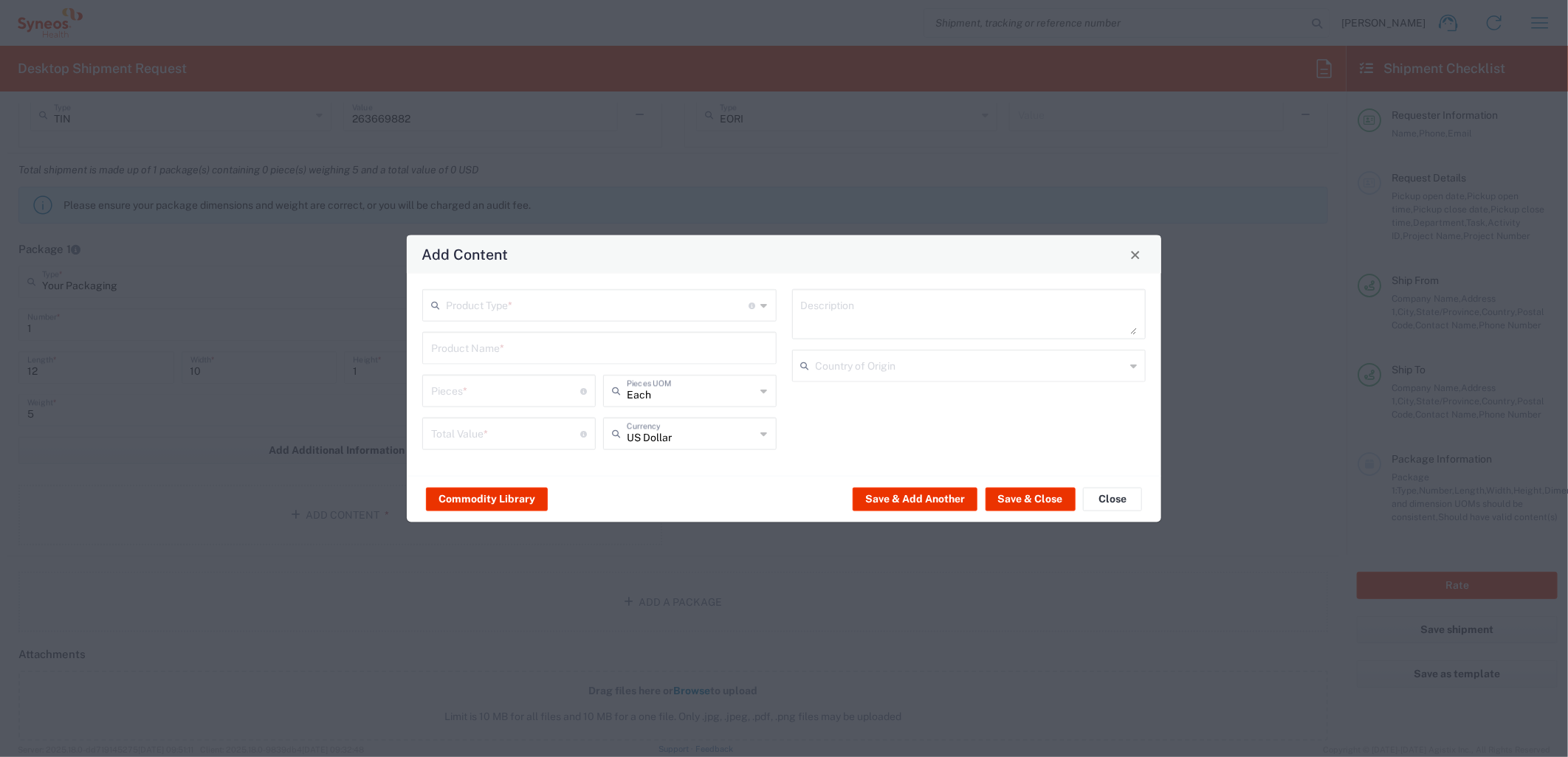
click at [572, 309] on input "text" at bounding box center [597, 304] width 303 height 26
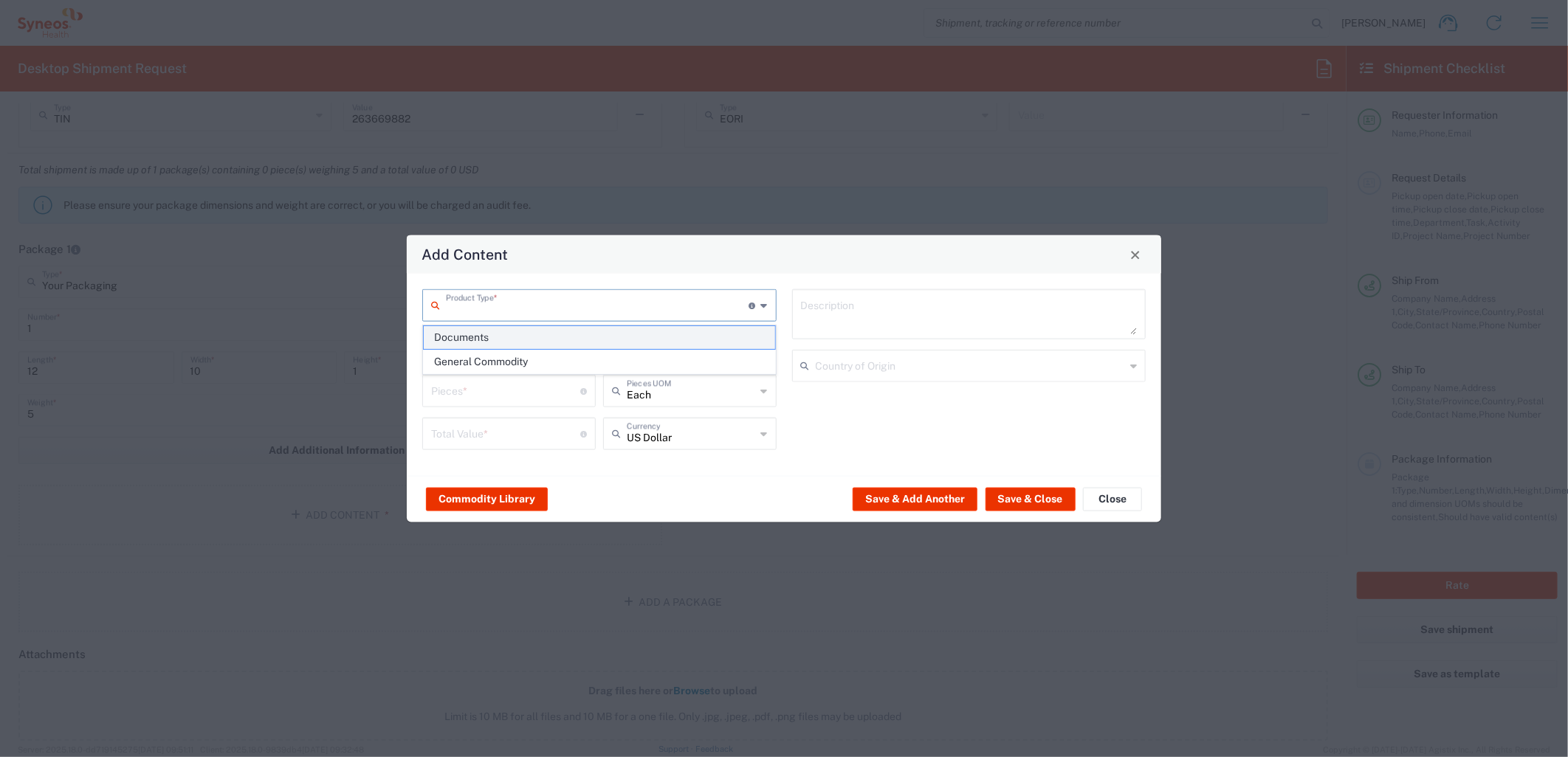
click at [520, 337] on span "Documents" at bounding box center [599, 338] width 350 height 23
type input "Documents"
type input "1"
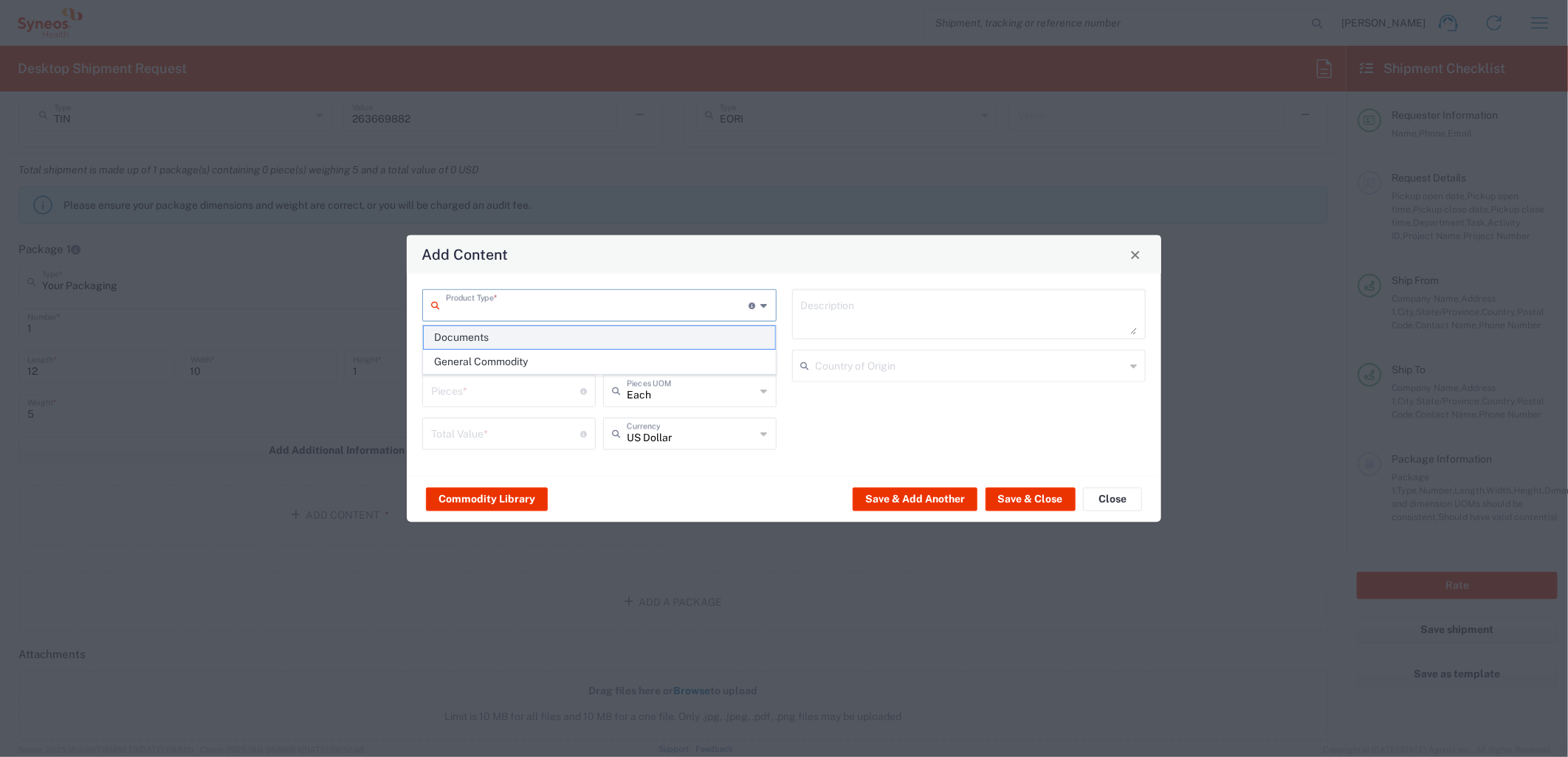
type textarea "Documents"
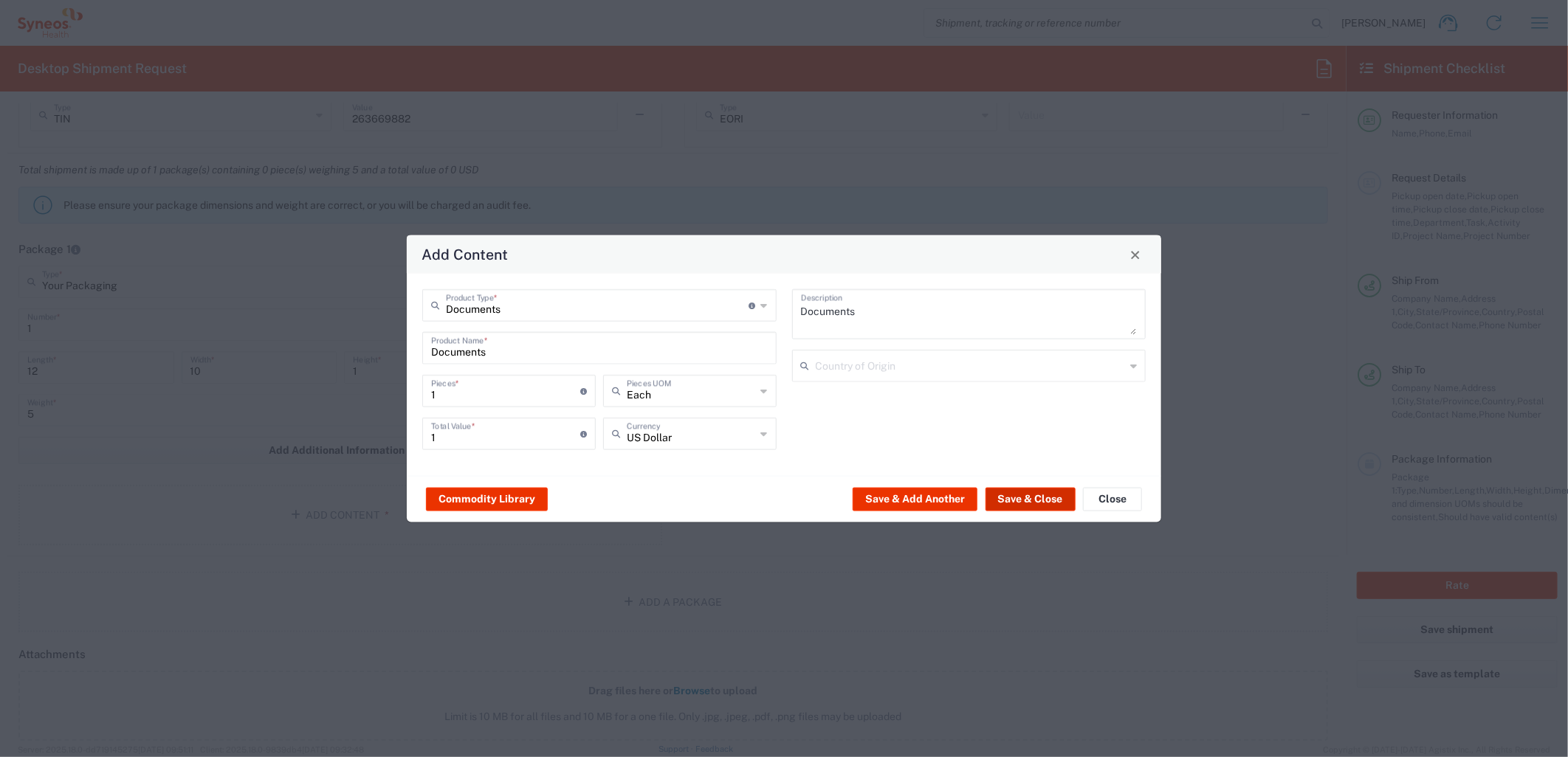
click at [1053, 499] on button "Save & Close" at bounding box center [1030, 499] width 90 height 24
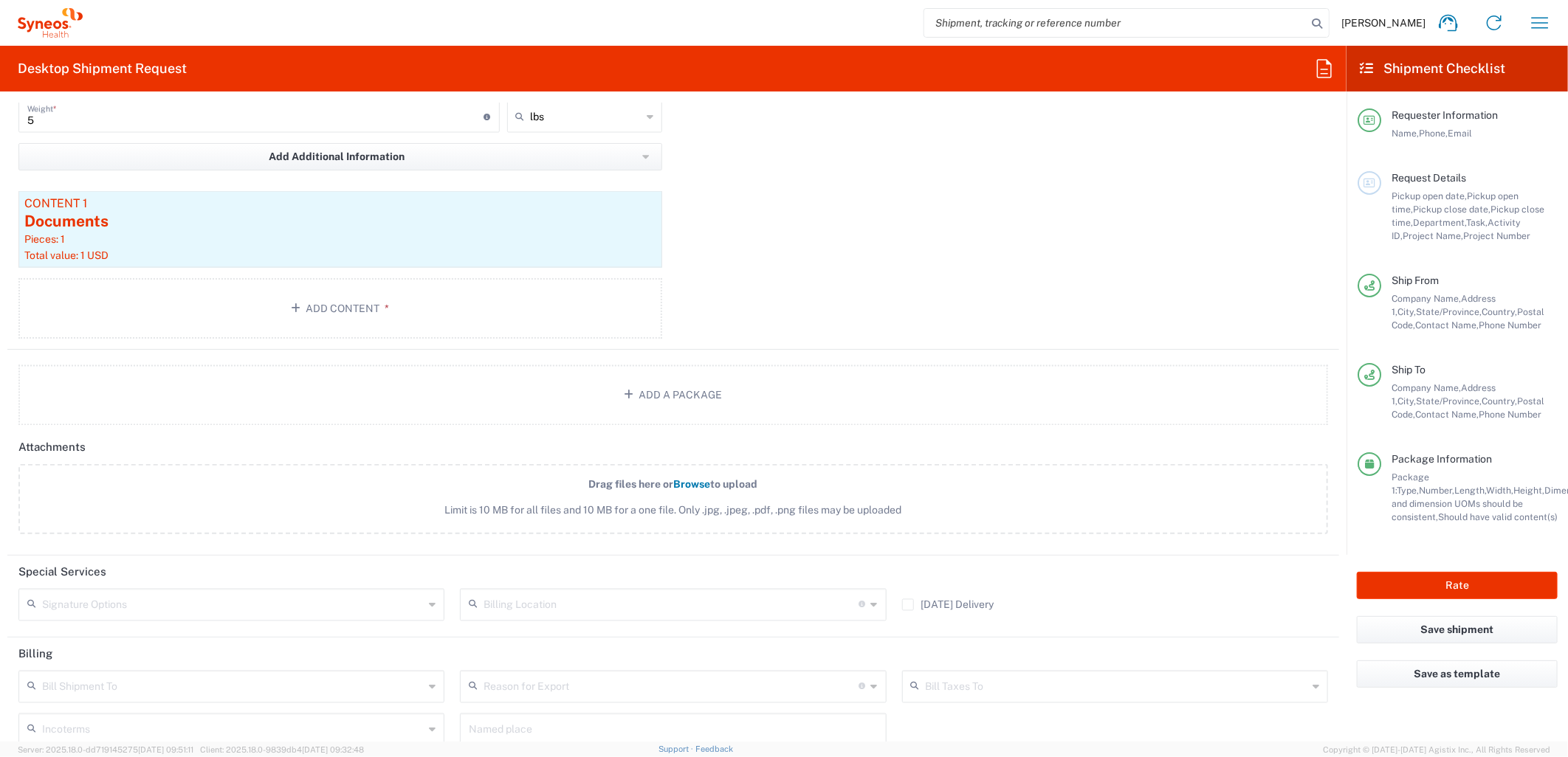
scroll to position [1559, 0]
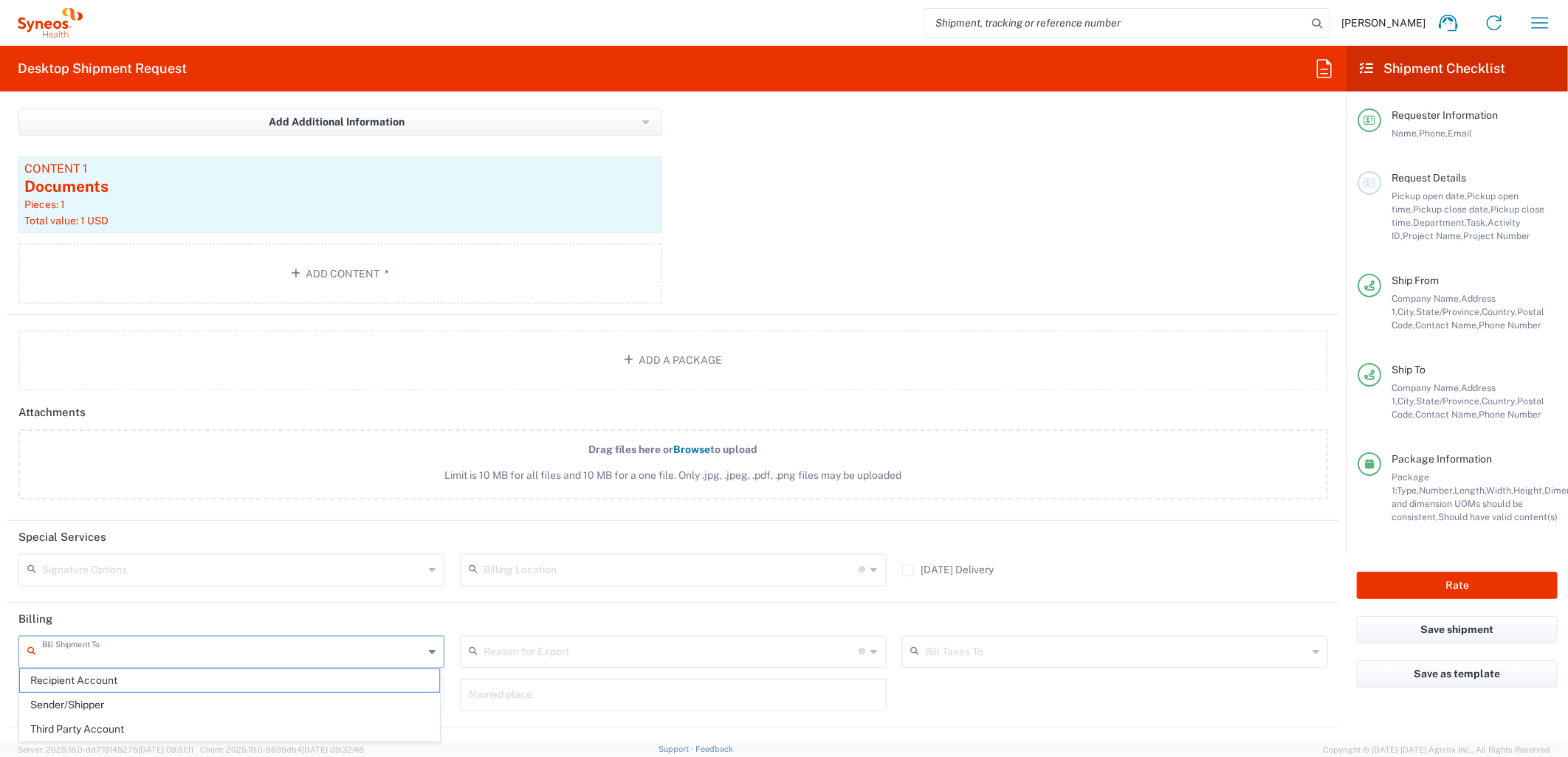
click at [238, 657] on input "text" at bounding box center [233, 651] width 382 height 26
click at [164, 699] on span "Sender/Shipper" at bounding box center [229, 706] width 419 height 23
type input "Sender/Shipper"
click at [1427, 586] on button "Rate" at bounding box center [1457, 586] width 200 height 27
type input "MCUS.IMSE.CL.7068638"
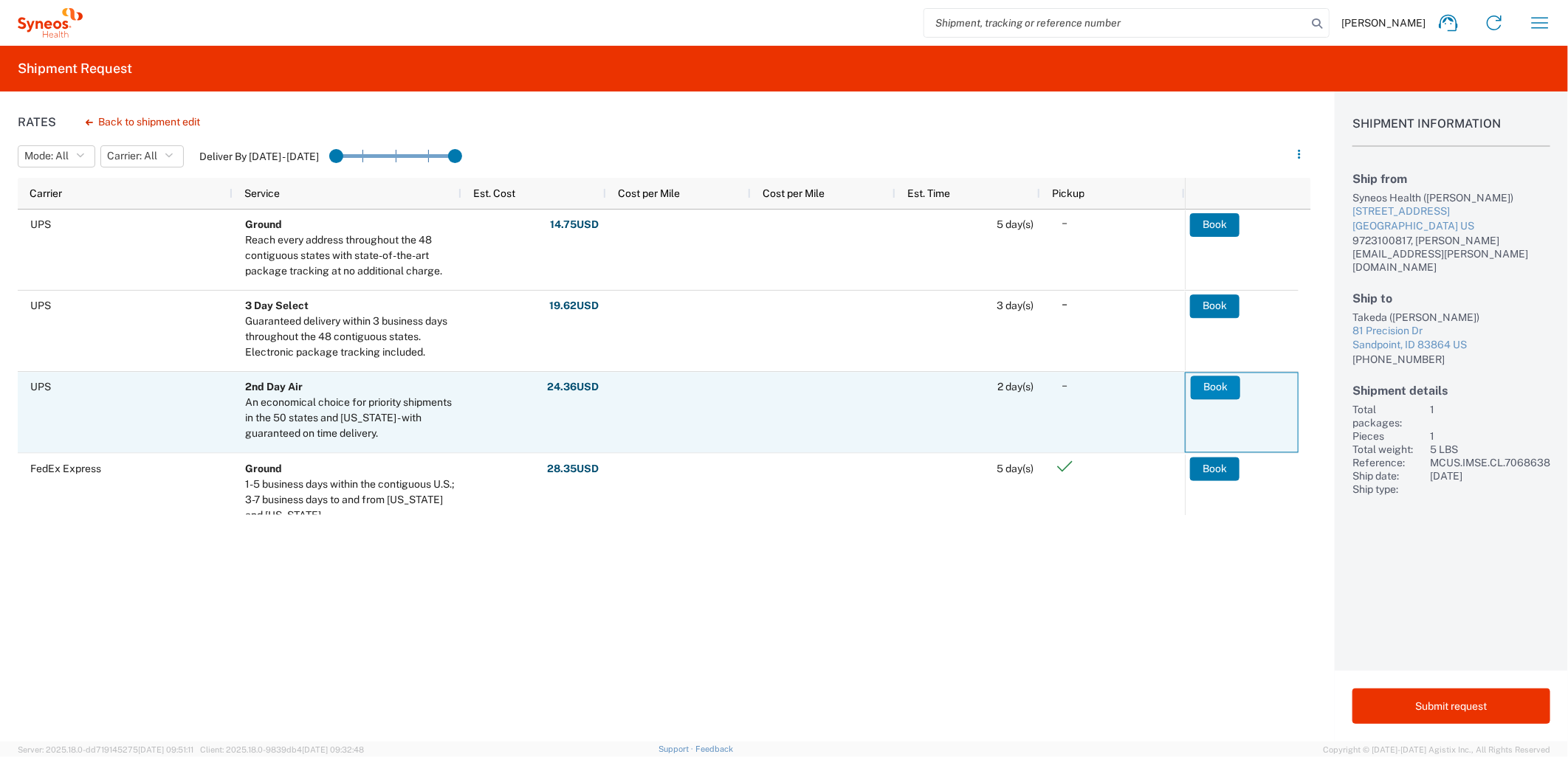
click at [1208, 387] on button "Book" at bounding box center [1216, 388] width 50 height 24
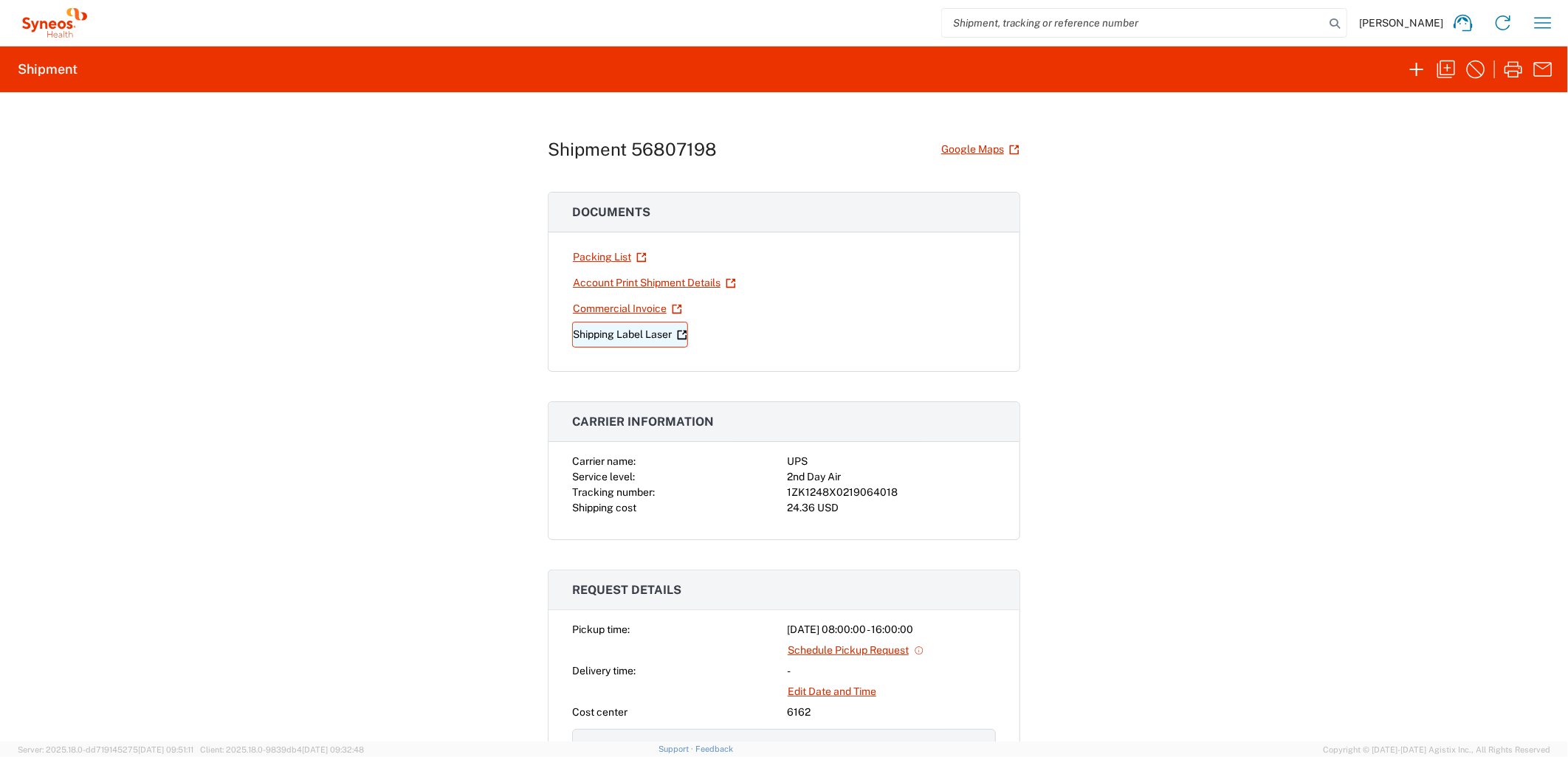
click at [618, 333] on link "Shipping Label Laser" at bounding box center [630, 335] width 116 height 26
